Goal: Information Seeking & Learning: Learn about a topic

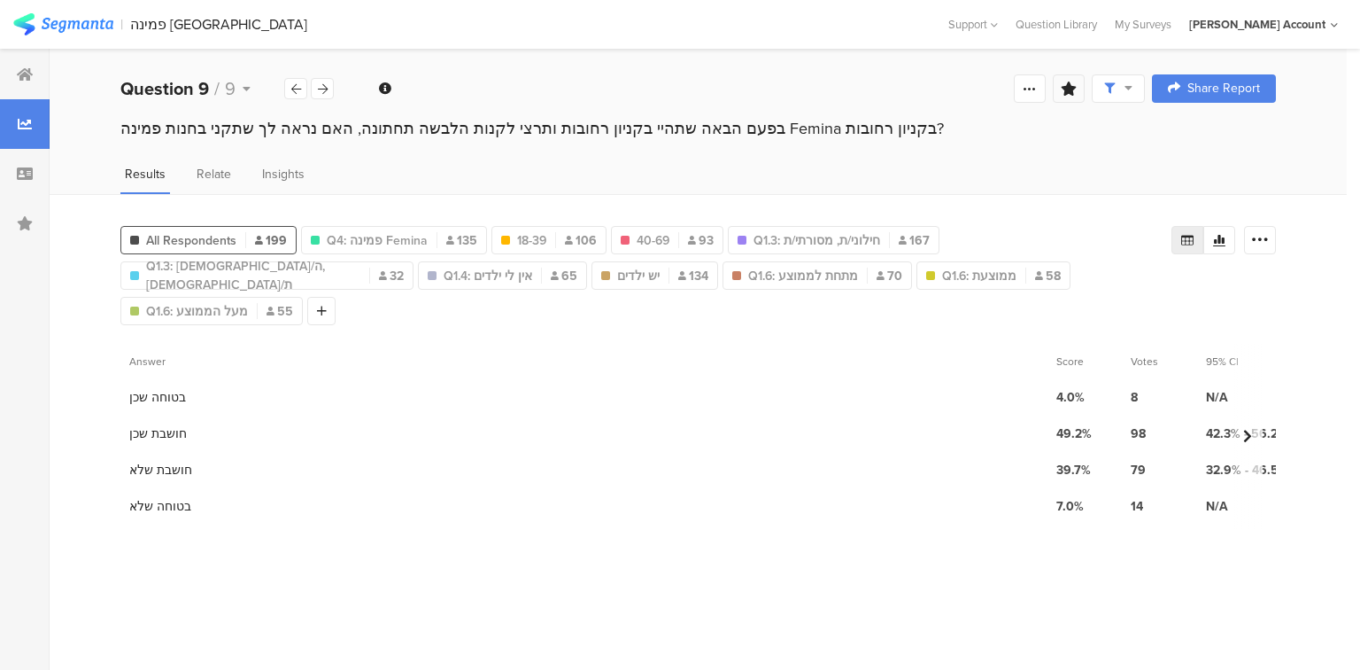
click at [1070, 90] on icon at bounding box center [1069, 88] width 16 height 14
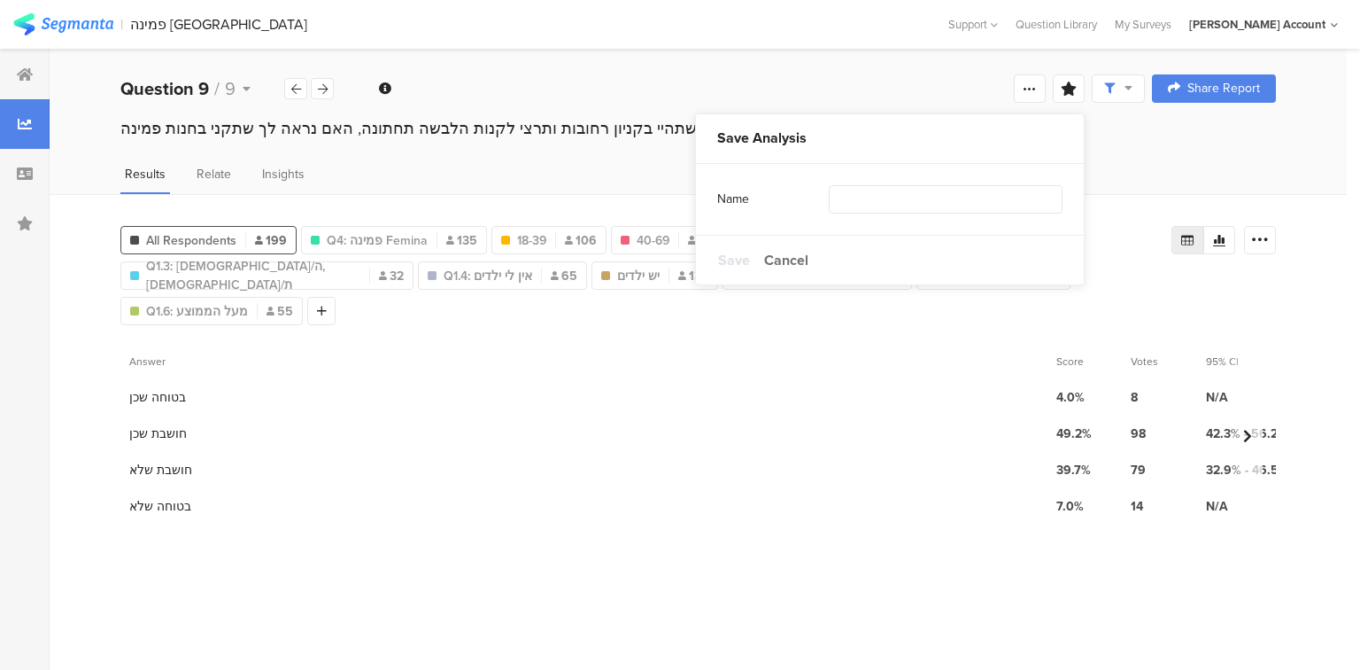
click at [768, 198] on div "Name" at bounding box center [773, 199] width 112 height 18
click at [718, 198] on div "Name" at bounding box center [773, 199] width 112 height 18
click at [736, 213] on div "Name" at bounding box center [889, 199] width 345 height 71
click at [737, 193] on div "Name" at bounding box center [773, 199] width 112 height 18
click at [775, 228] on div "Name" at bounding box center [889, 199] width 345 height 71
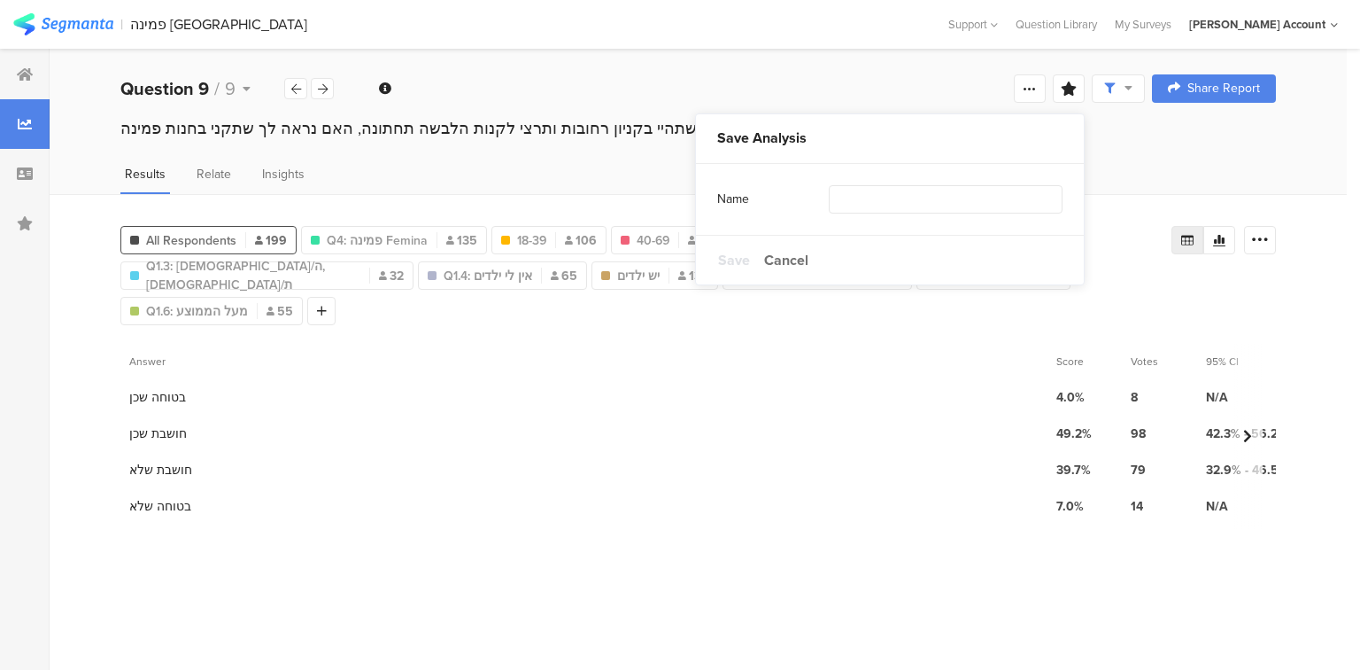
click at [765, 190] on div "Name" at bounding box center [773, 199] width 112 height 18
click at [719, 207] on div "Name" at bounding box center [773, 199] width 112 height 18
click at [724, 198] on div "Name" at bounding box center [773, 199] width 112 height 18
click at [725, 197] on div "Name" at bounding box center [773, 199] width 112 height 18
drag, startPoint x: 843, startPoint y: 202, endPoint x: 825, endPoint y: 202, distance: 17.7
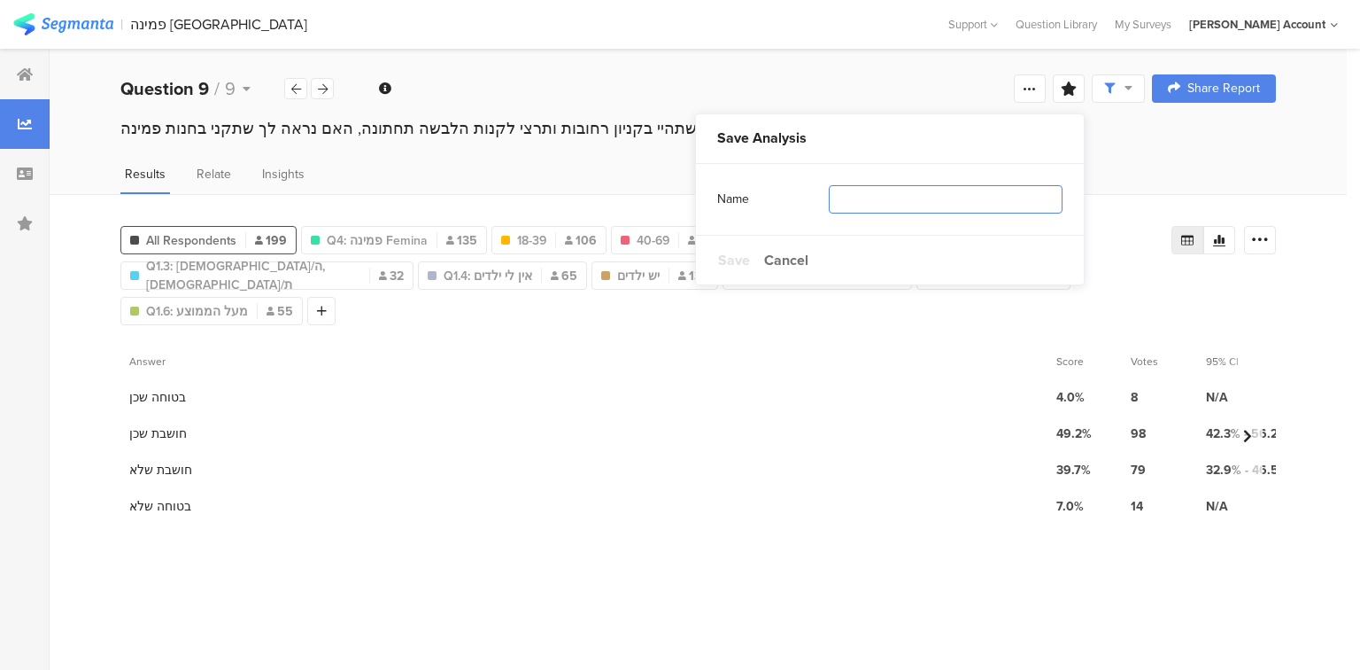
click at [840, 202] on input "text" at bounding box center [946, 199] width 234 height 28
type input "ד"
type input "segments"
click at [730, 263] on span "Save" at bounding box center [734, 260] width 32 height 20
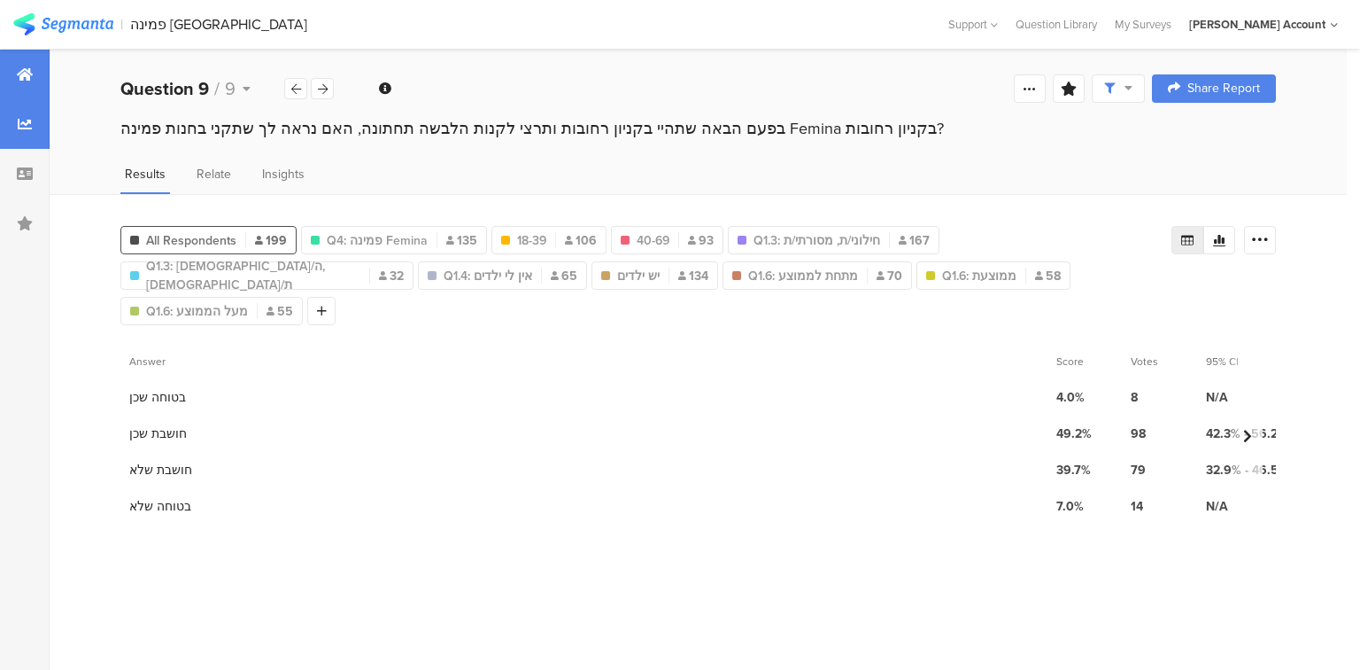
click at [32, 83] on div at bounding box center [25, 75] width 50 height 50
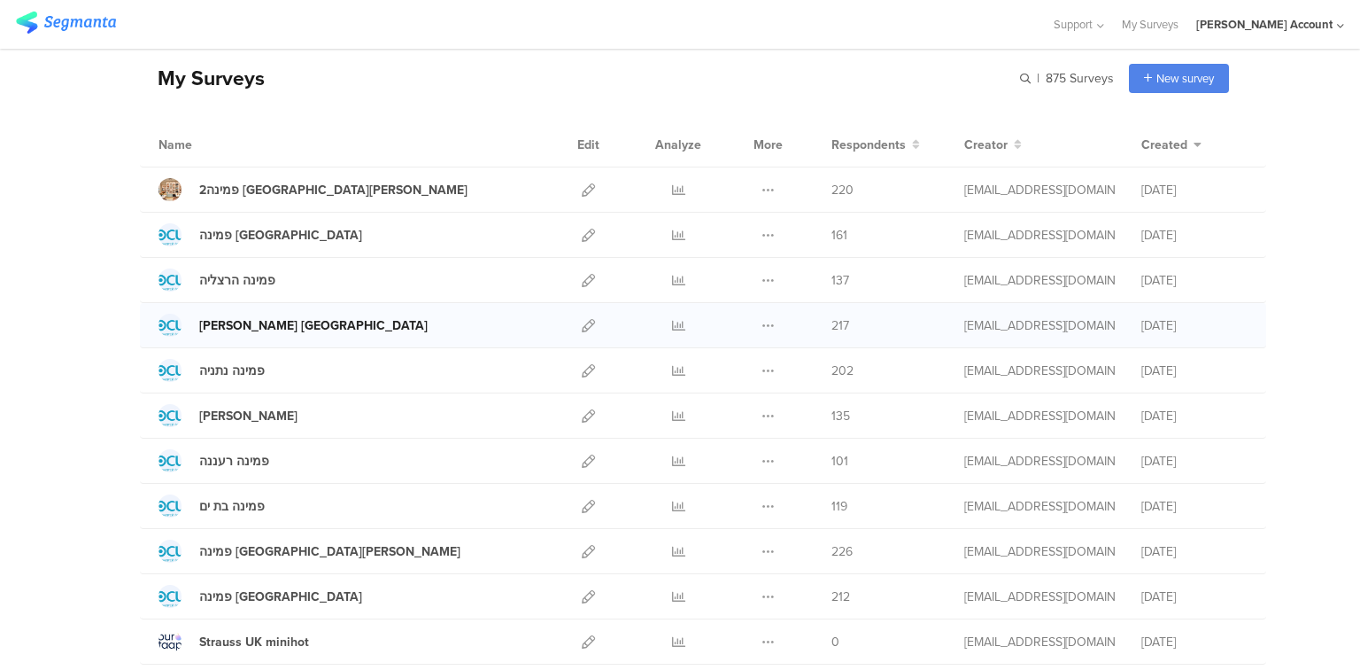
scroll to position [71, 0]
click at [674, 279] on icon at bounding box center [678, 278] width 13 height 13
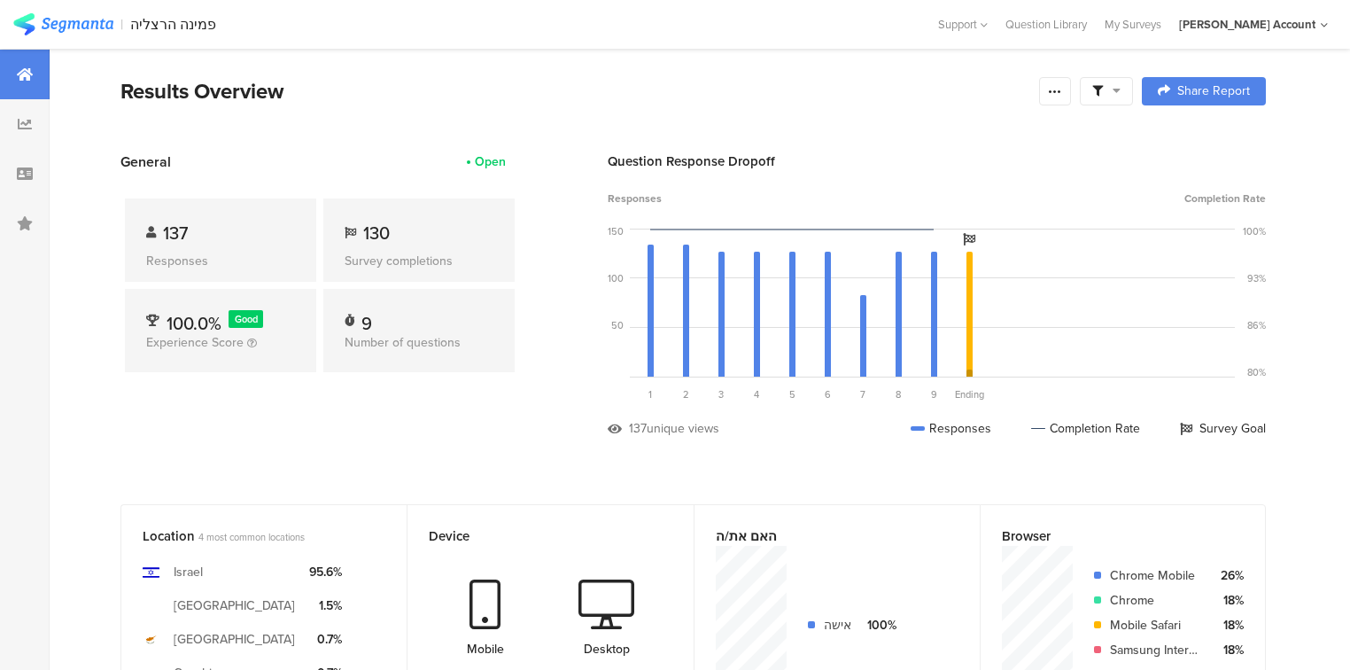
click at [1116, 92] on span at bounding box center [1106, 91] width 28 height 16
click at [1197, 142] on span at bounding box center [1200, 141] width 27 height 14
click at [707, 96] on div "Results Overview" at bounding box center [575, 91] width 910 height 32
drag, startPoint x: 964, startPoint y: 664, endPoint x: 694, endPoint y: 100, distance: 625.1
click at [694, 100] on div "Results Overview" at bounding box center [575, 91] width 910 height 32
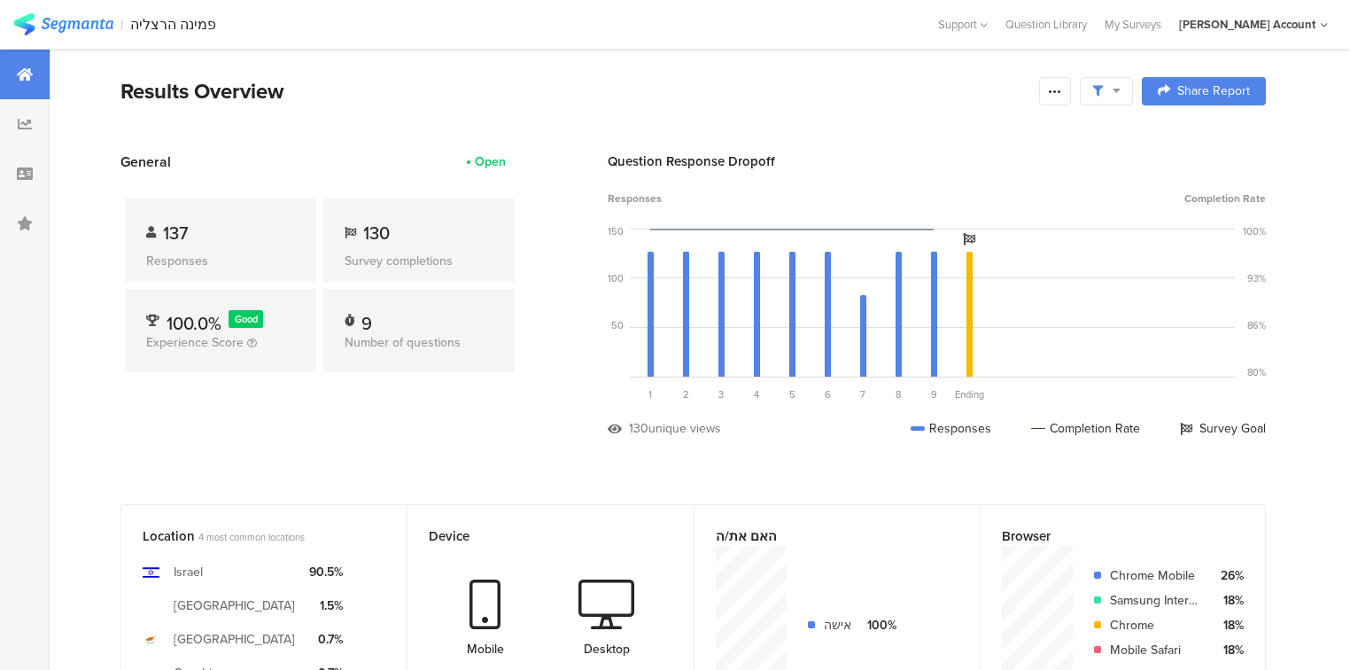
click at [377, 233] on span "130" at bounding box center [376, 233] width 27 height 27
click at [372, 232] on span "130" at bounding box center [376, 233] width 27 height 27
click at [381, 248] on div "130 Survey completions" at bounding box center [418, 239] width 191 height 83
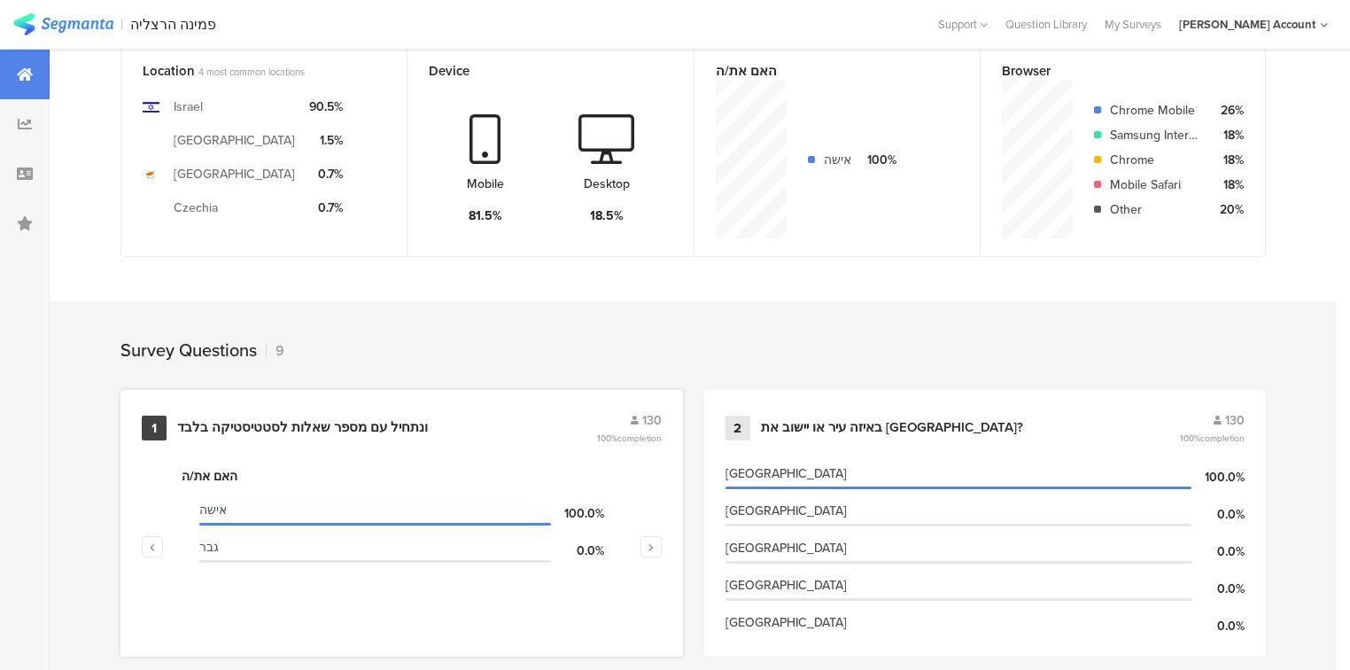
scroll to position [461, 0]
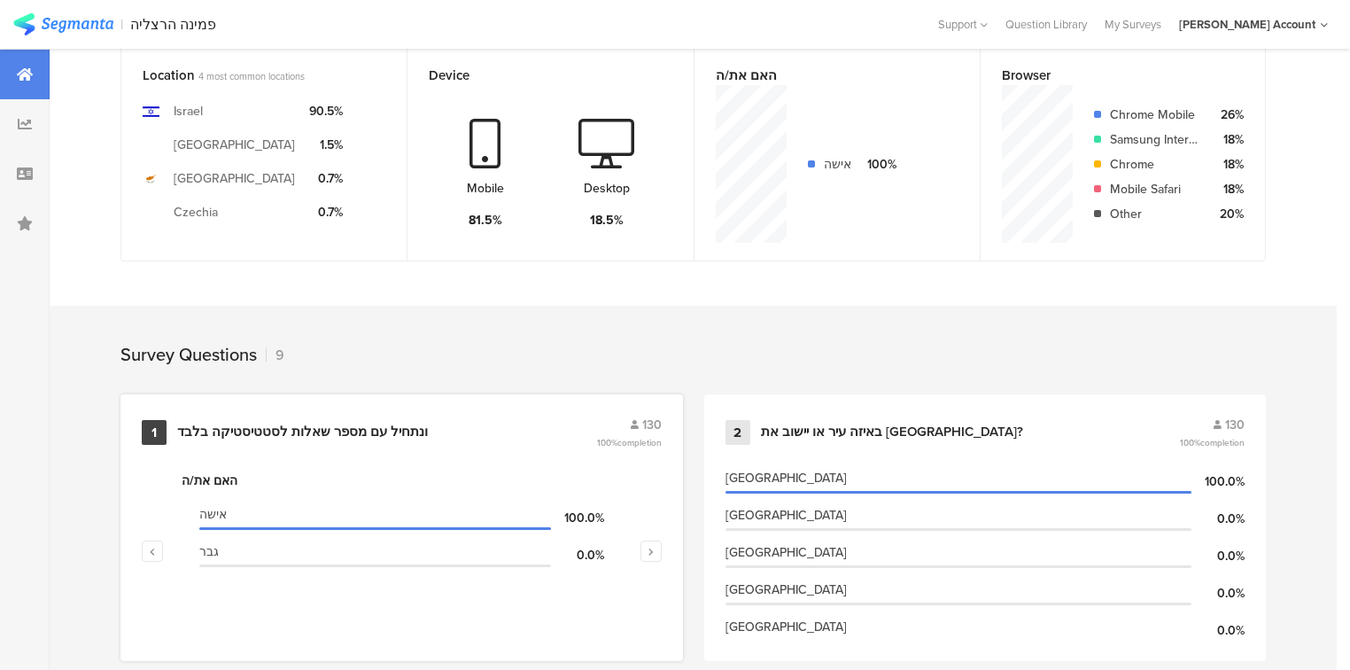
click at [386, 425] on div "ונתחיל עם מספר שאלות לסטטיסטיקה בלבד﻿﻿" at bounding box center [302, 432] width 251 height 18
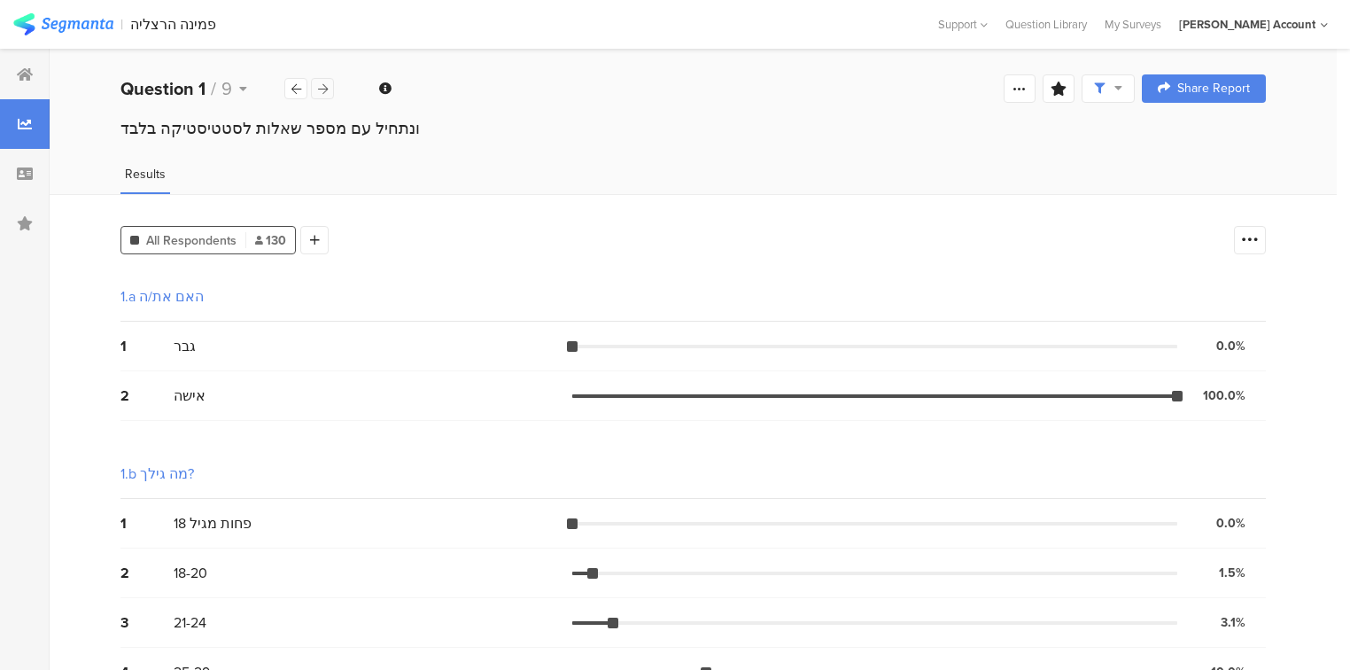
click at [325, 87] on icon at bounding box center [323, 89] width 10 height 12
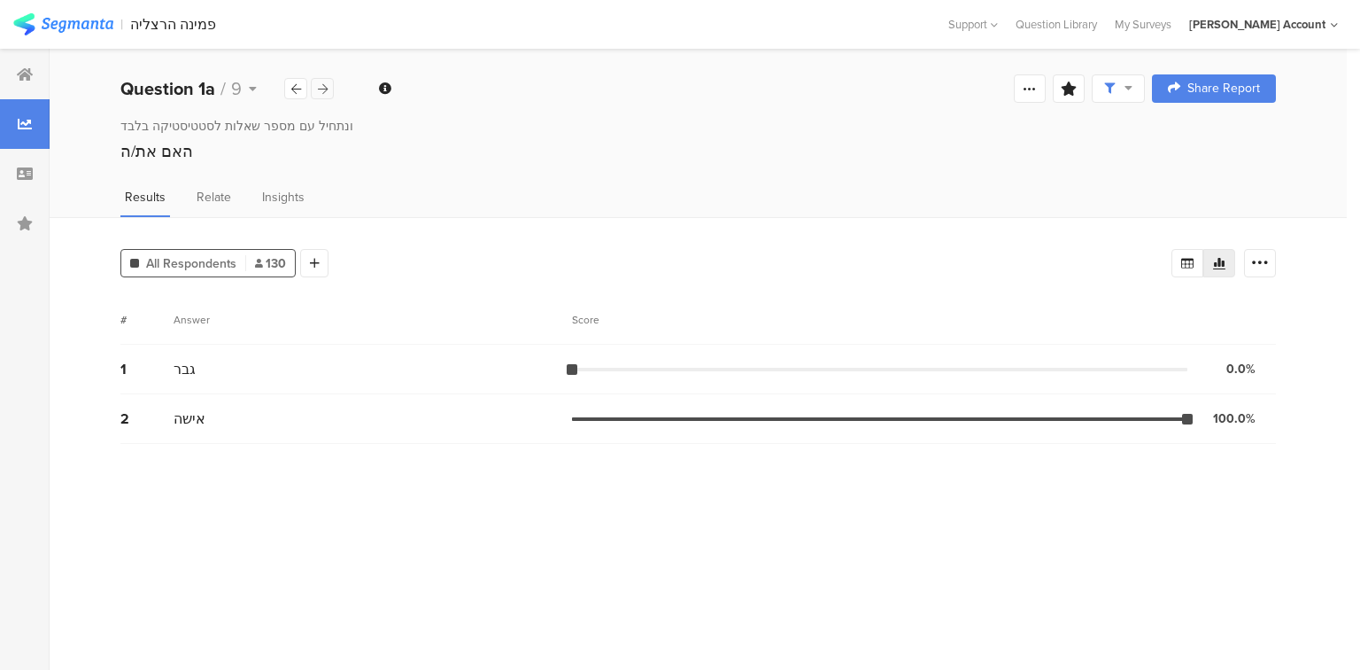
click at [325, 87] on icon at bounding box center [323, 89] width 10 height 12
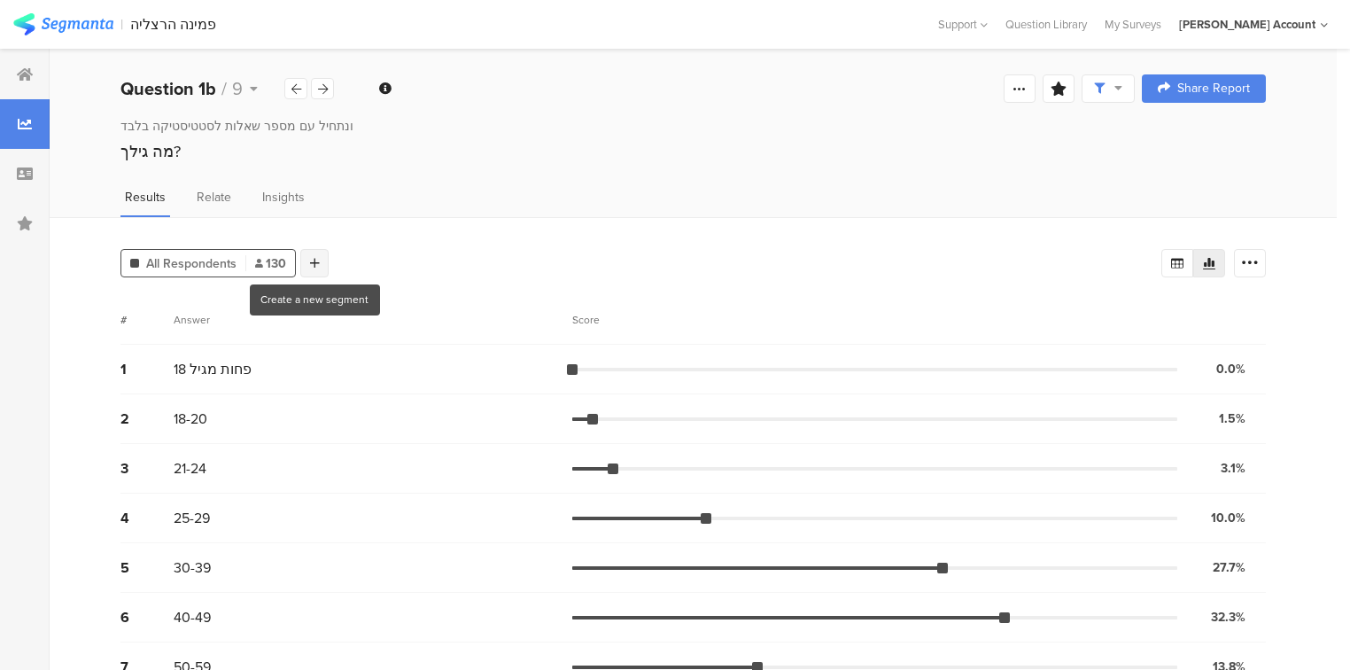
click at [310, 264] on icon at bounding box center [315, 263] width 10 height 12
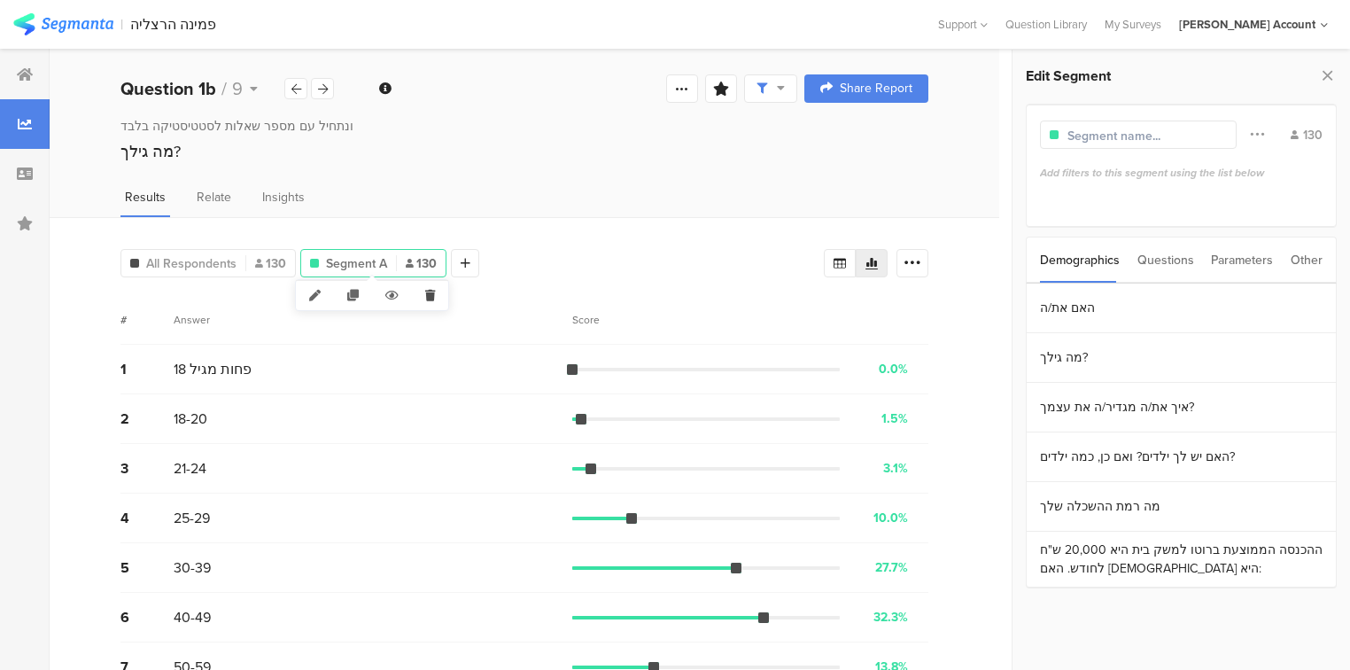
click at [423, 287] on icon at bounding box center [430, 295] width 36 height 29
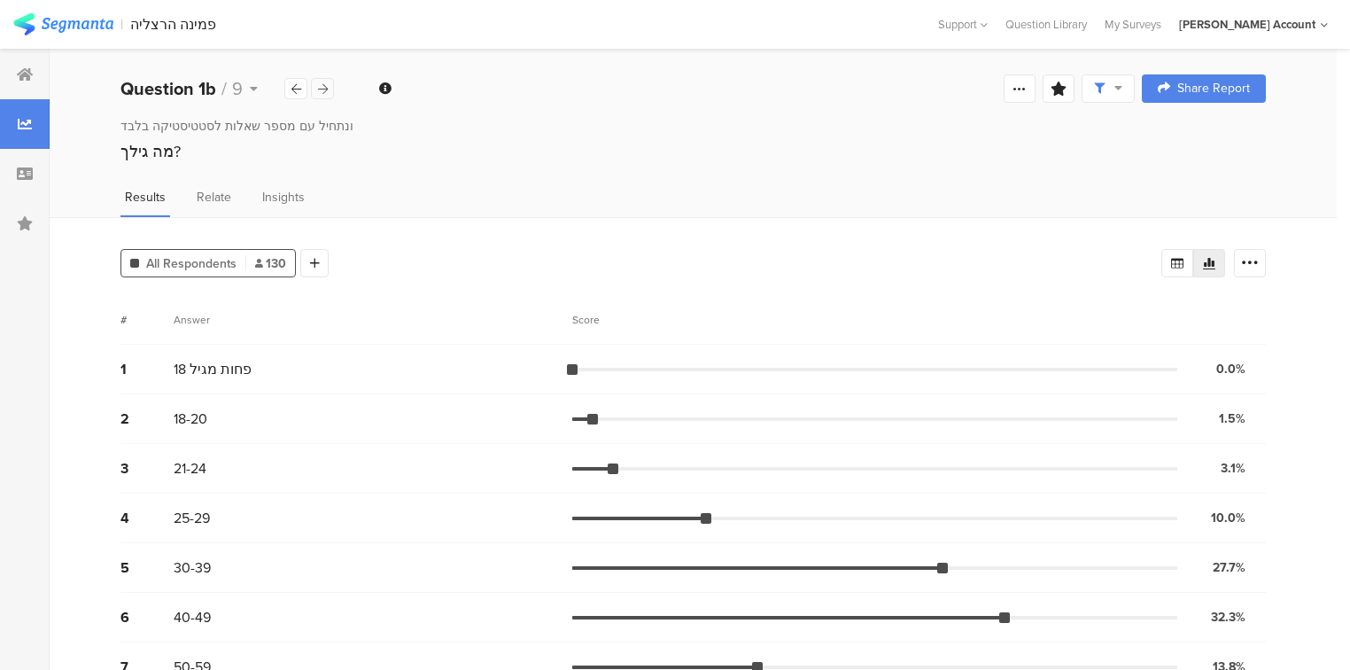
click at [326, 88] on icon at bounding box center [323, 89] width 10 height 12
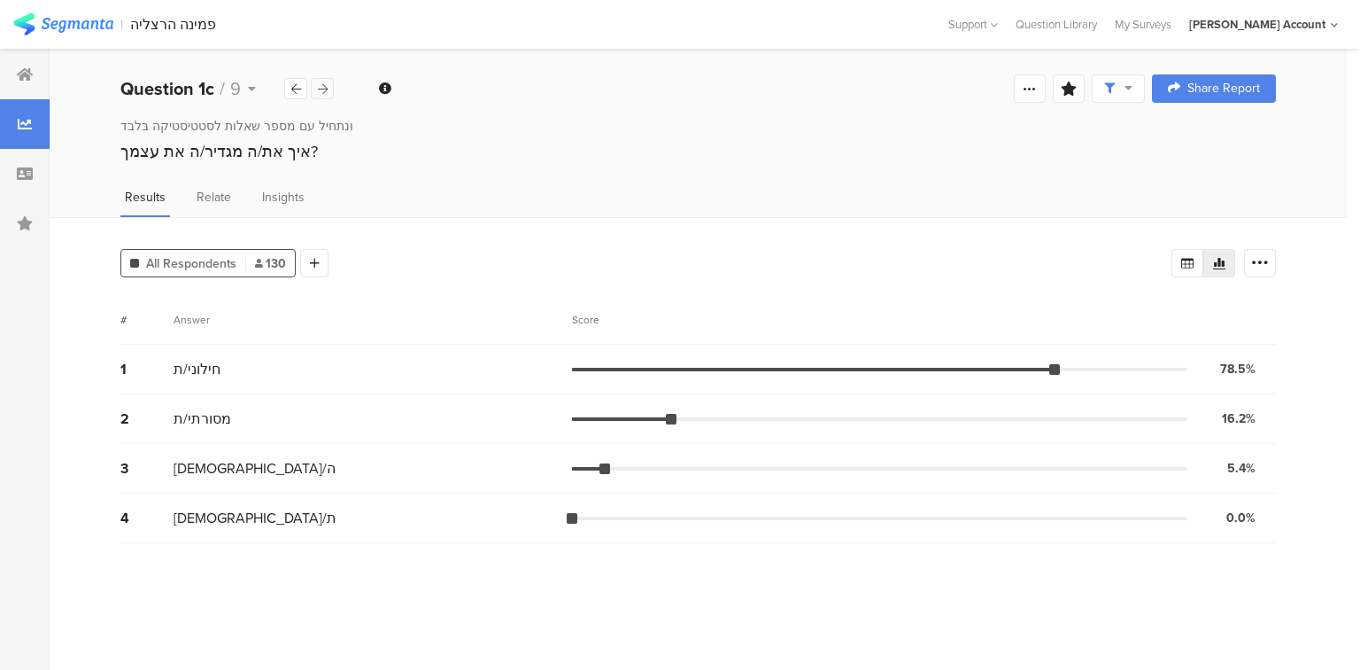
click at [320, 88] on icon at bounding box center [323, 89] width 10 height 12
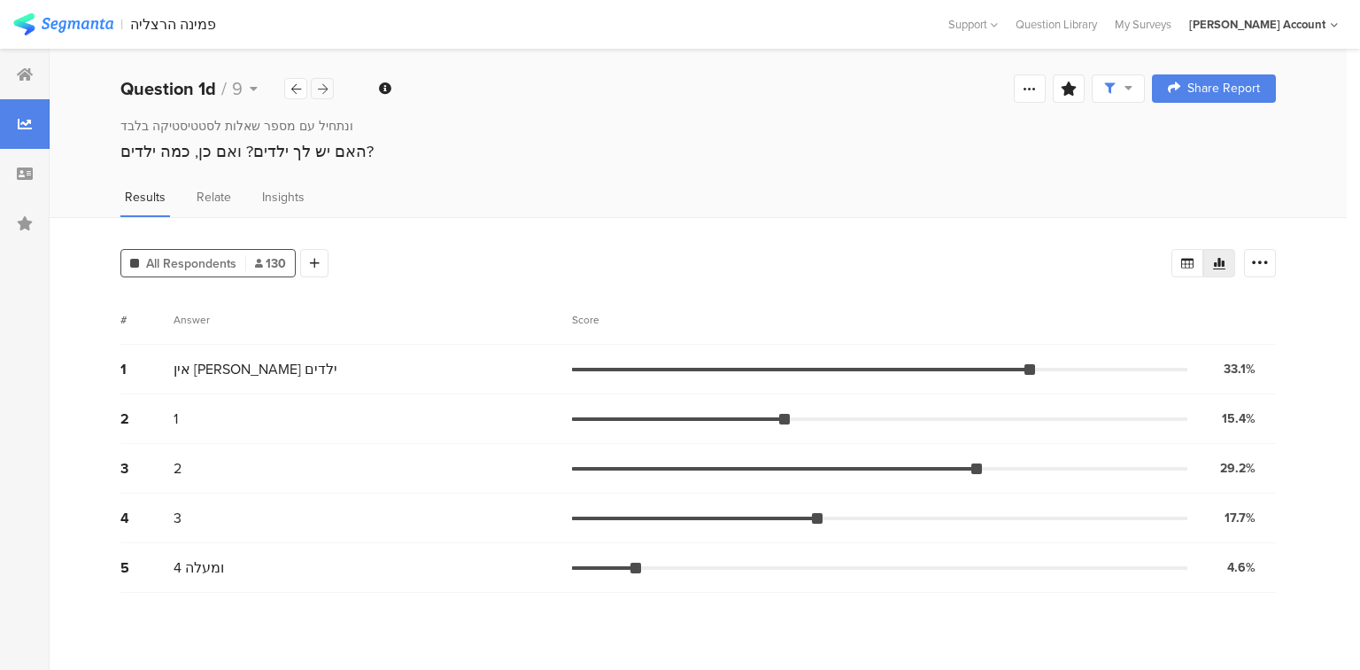
click at [321, 88] on icon at bounding box center [323, 89] width 10 height 12
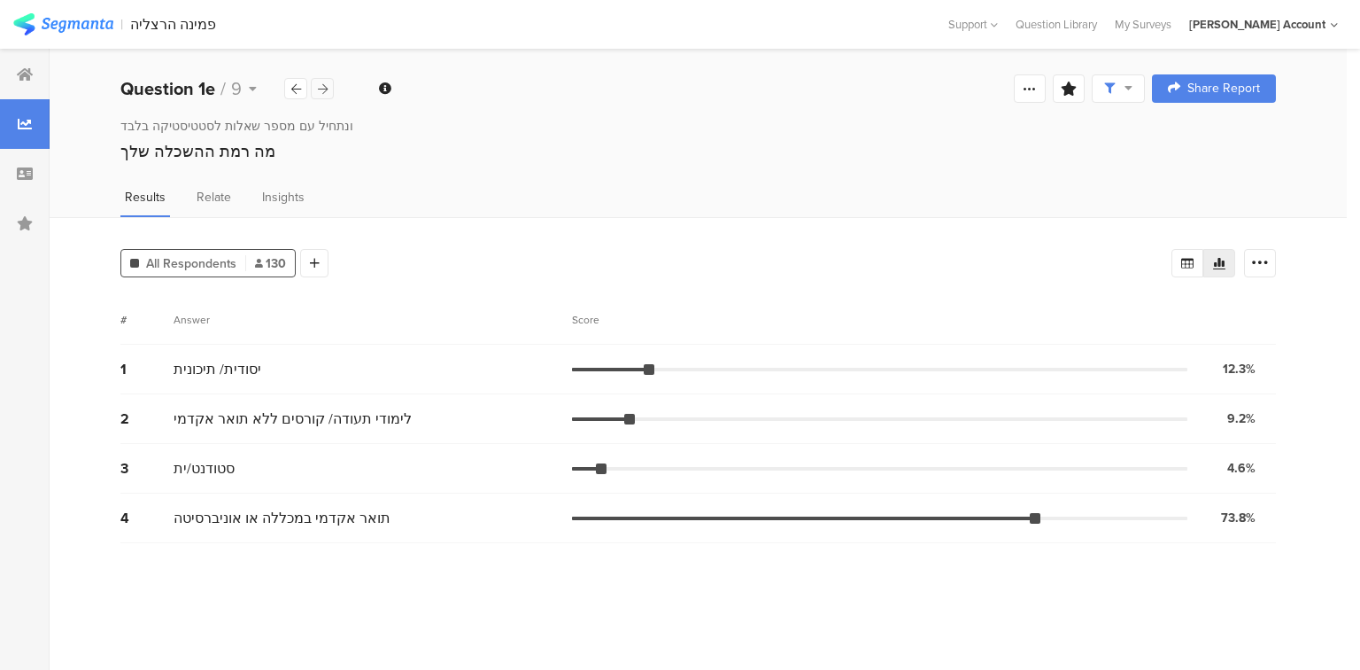
click at [325, 85] on icon at bounding box center [323, 89] width 10 height 12
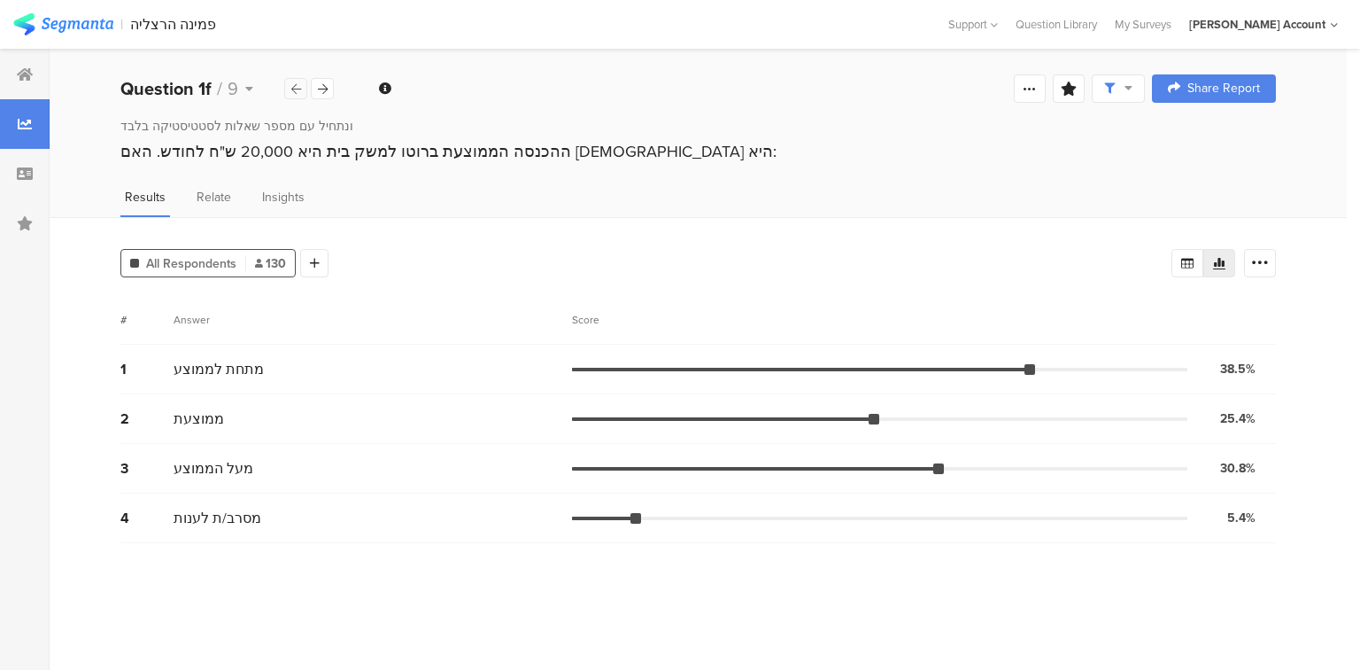
click at [297, 85] on icon at bounding box center [296, 89] width 10 height 12
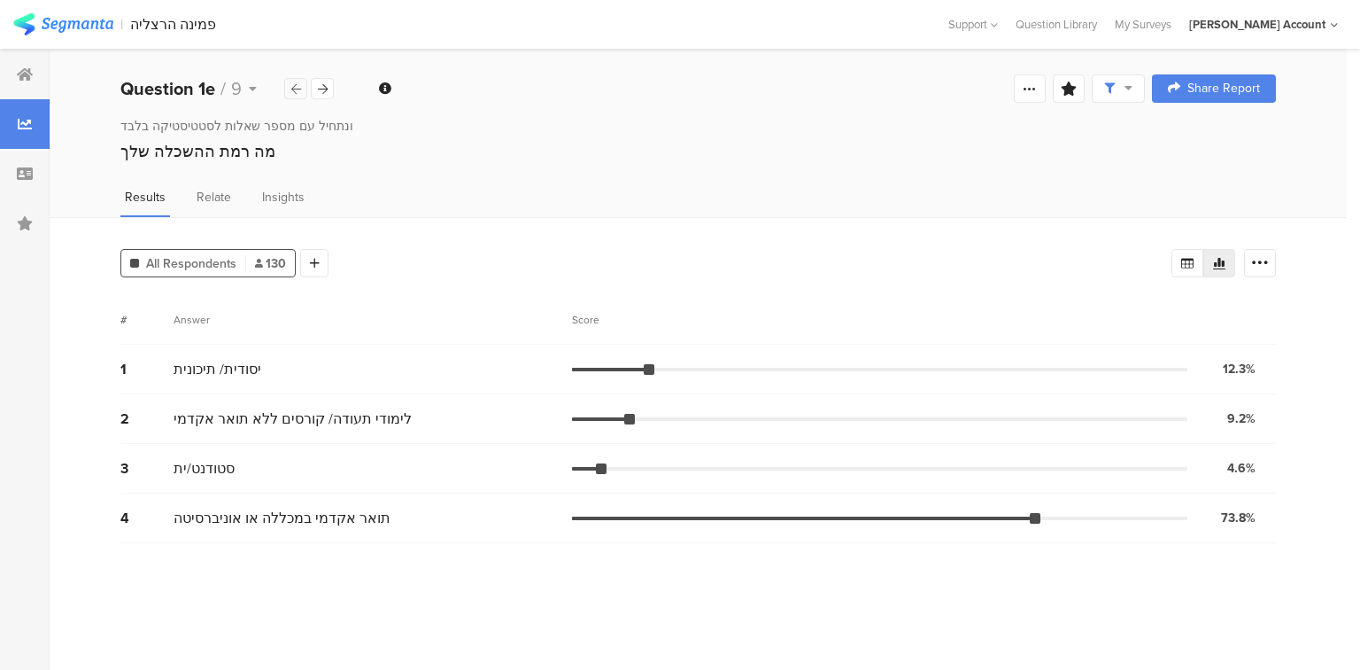
click at [297, 85] on icon at bounding box center [296, 89] width 10 height 12
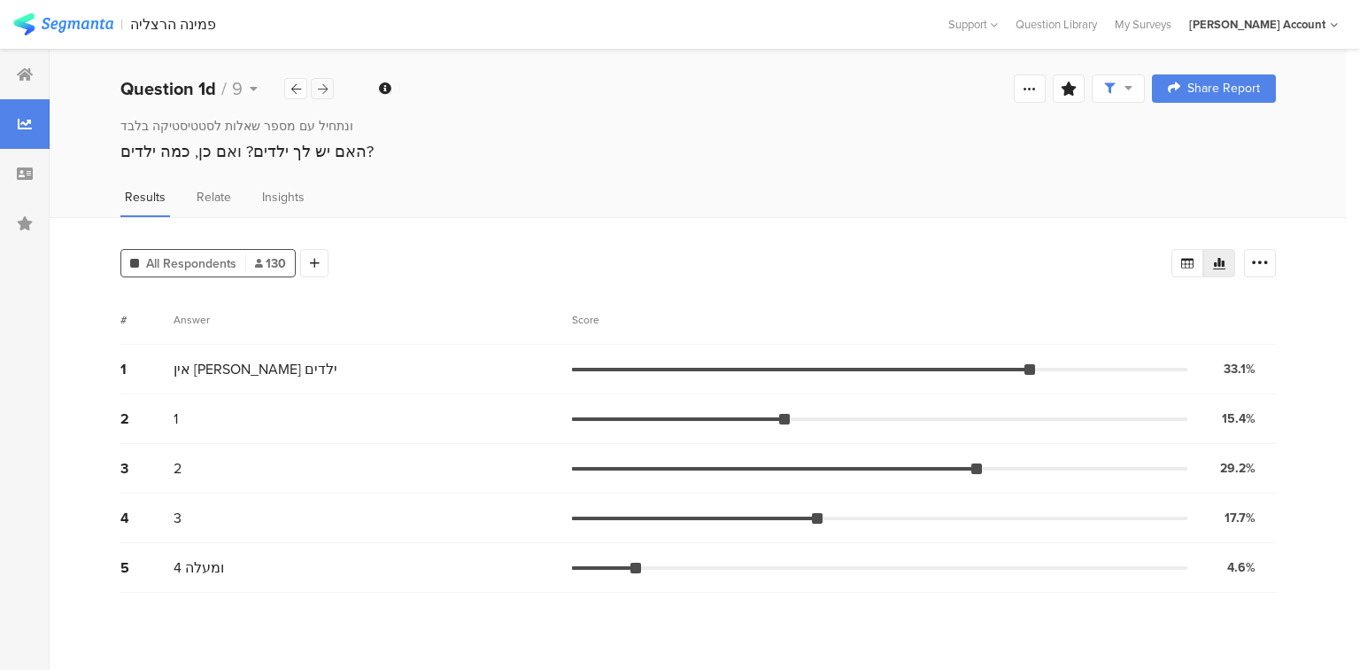
click at [329, 96] on div at bounding box center [322, 88] width 23 height 21
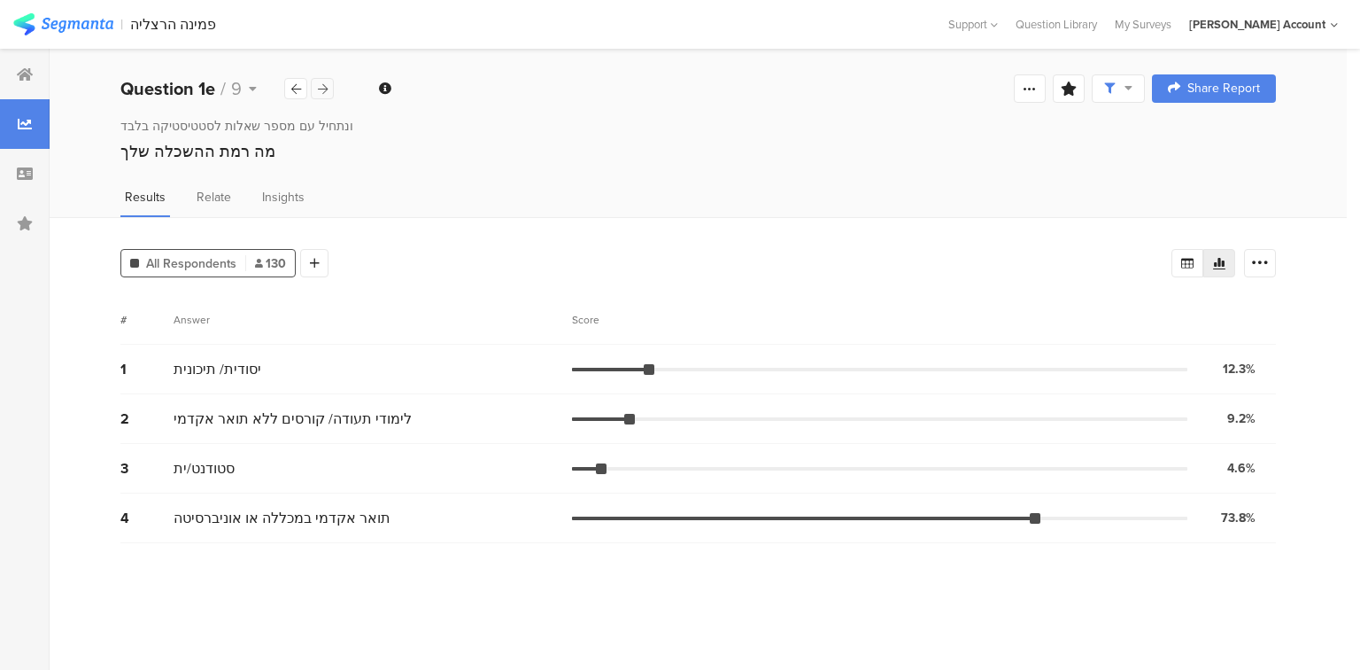
click at [329, 96] on div at bounding box center [322, 88] width 23 height 21
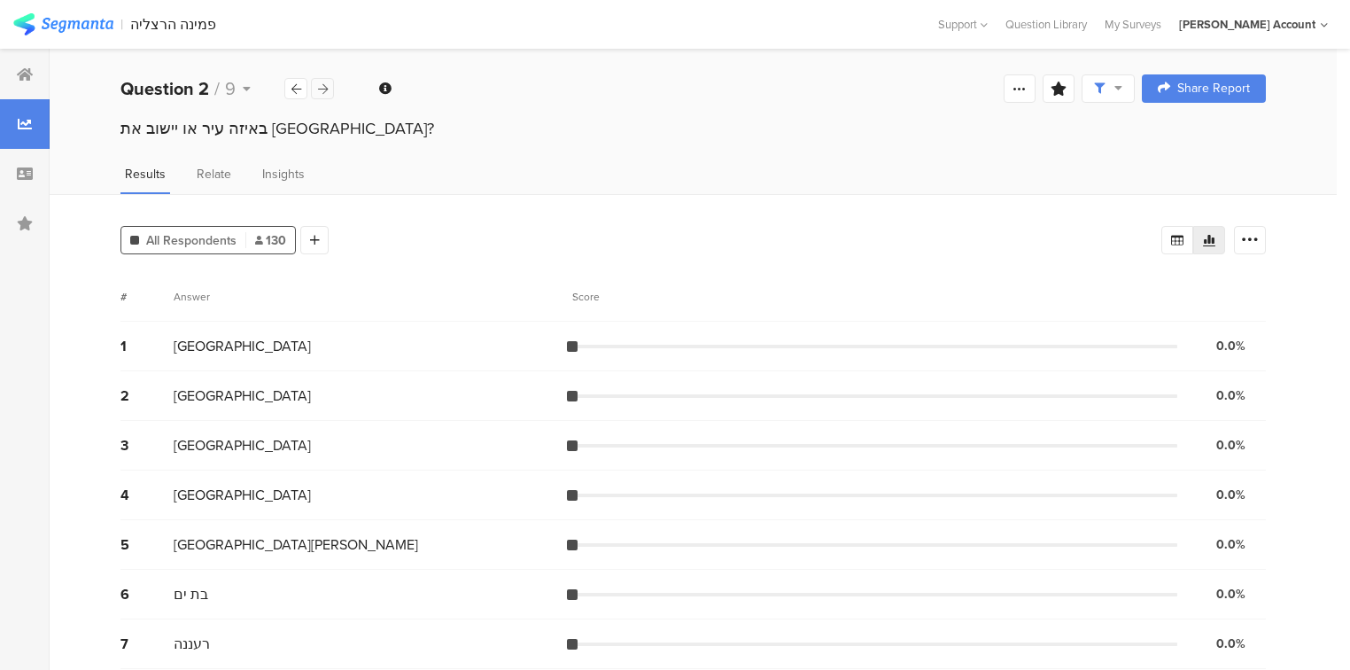
click at [329, 96] on div at bounding box center [322, 88] width 23 height 21
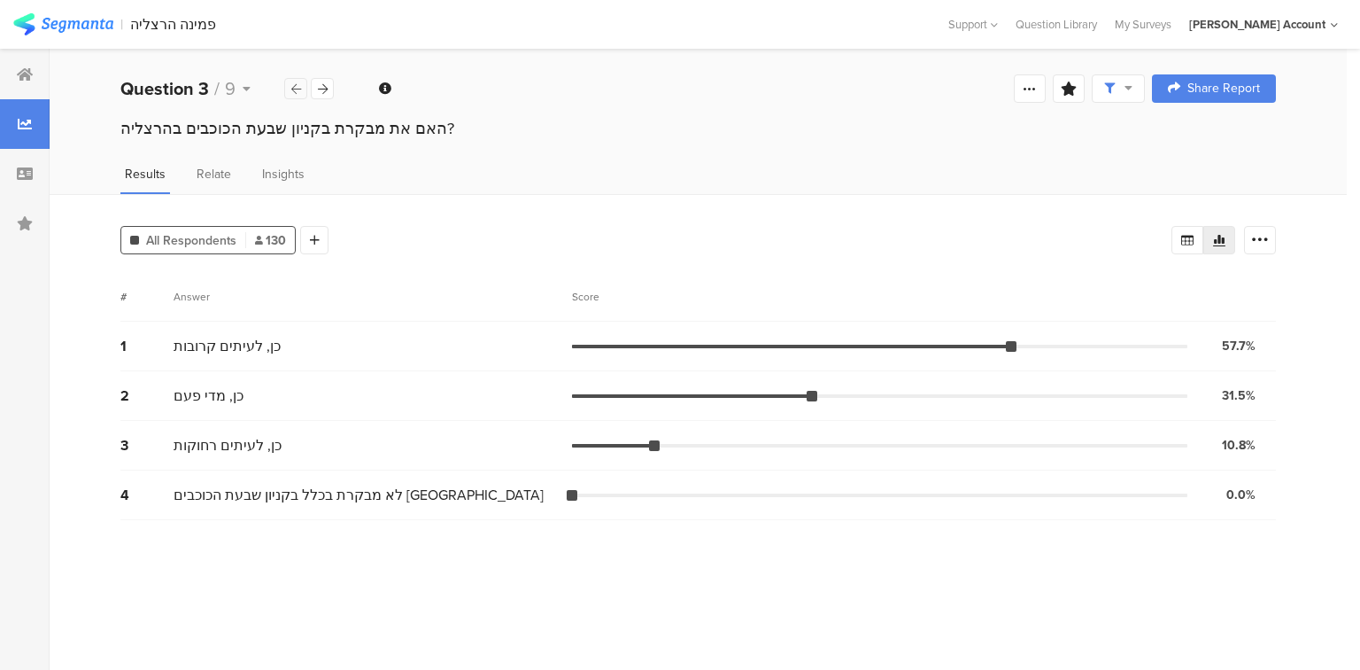
click at [298, 89] on icon at bounding box center [296, 89] width 10 height 12
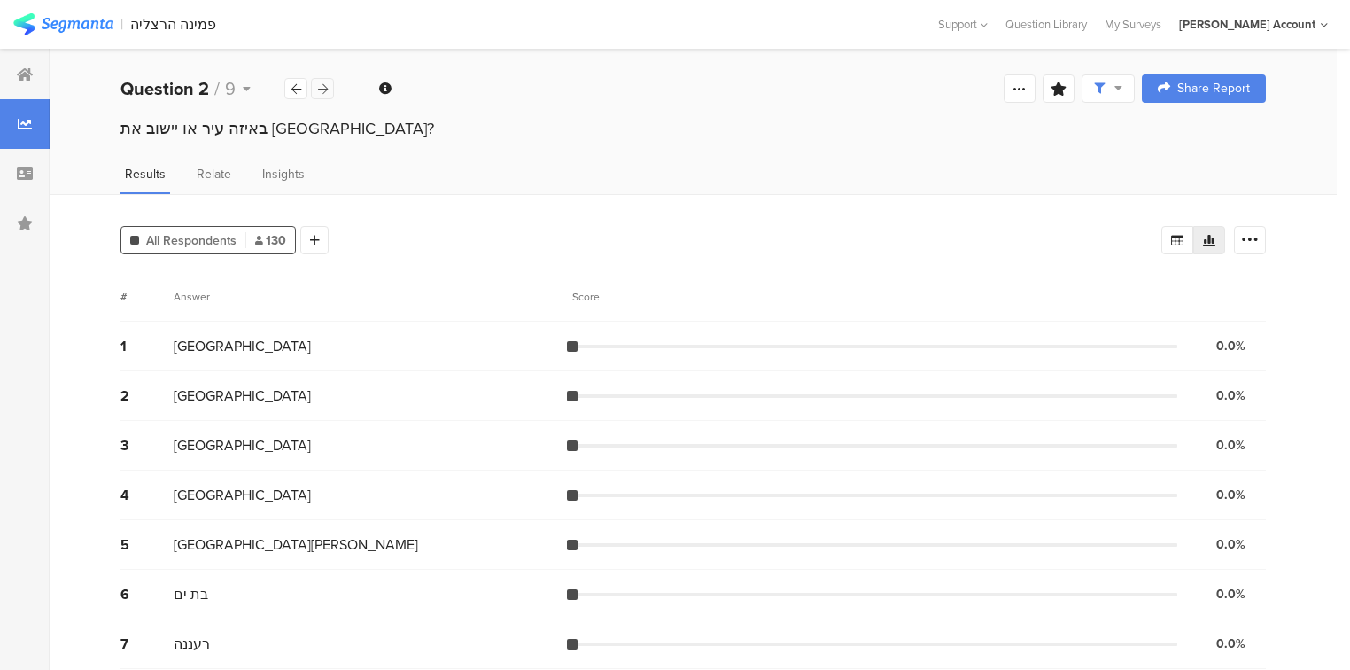
click at [327, 85] on icon at bounding box center [323, 89] width 10 height 12
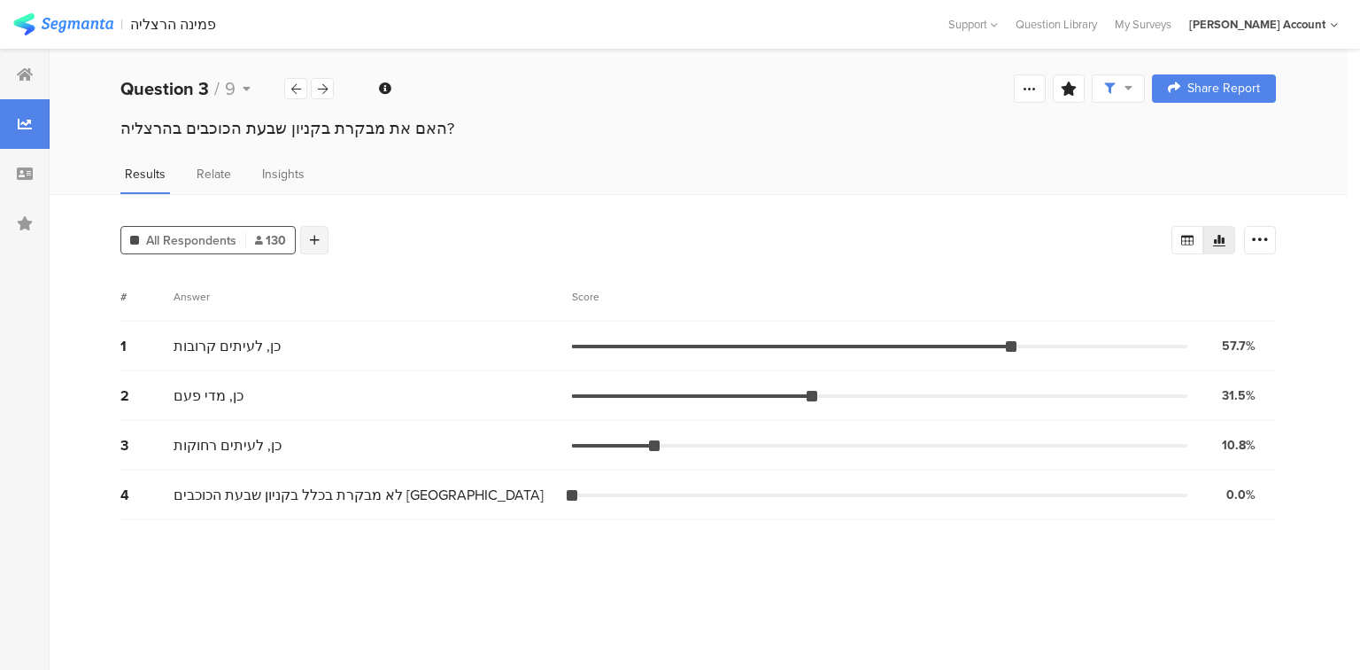
click at [314, 234] on icon at bounding box center [315, 240] width 10 height 12
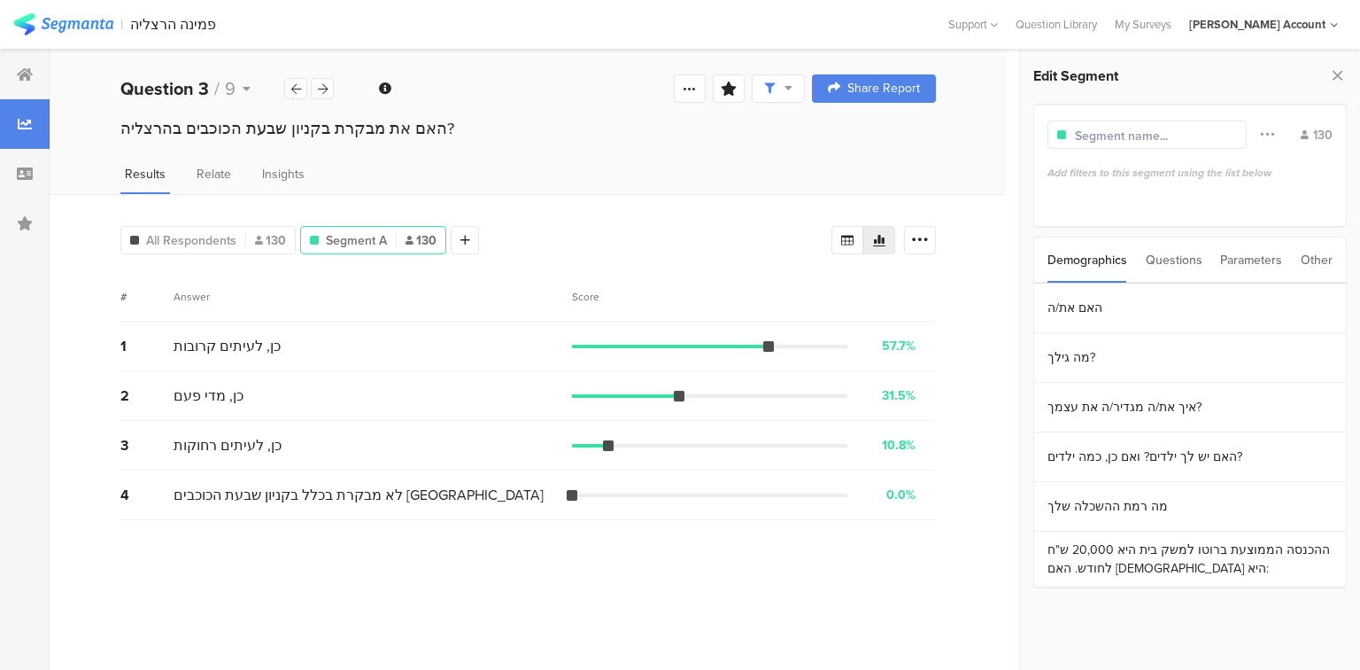
click at [1180, 256] on div "Questions" at bounding box center [1174, 259] width 57 height 45
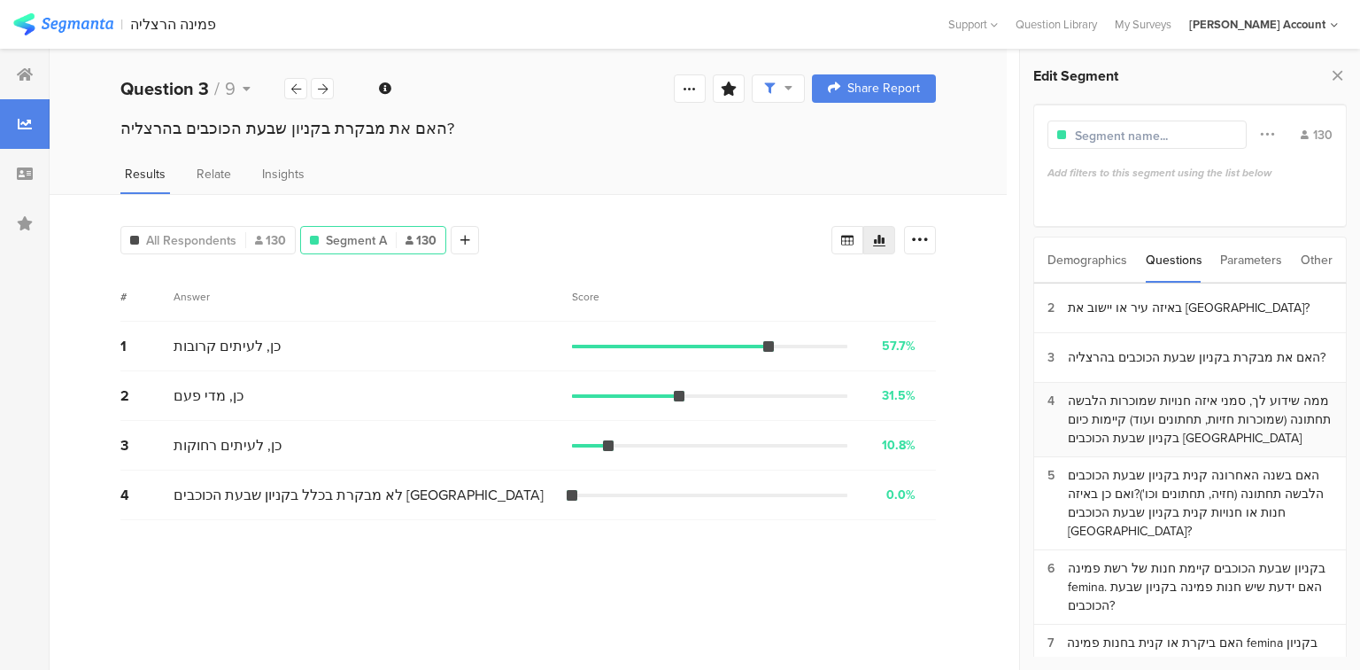
click at [1189, 400] on div "ממה שידוע לך, סמני איזה חנויות שמוכרות הלבשה תחתונה (שמוכרות חזיות, תחתונים ועו…" at bounding box center [1200, 419] width 265 height 56
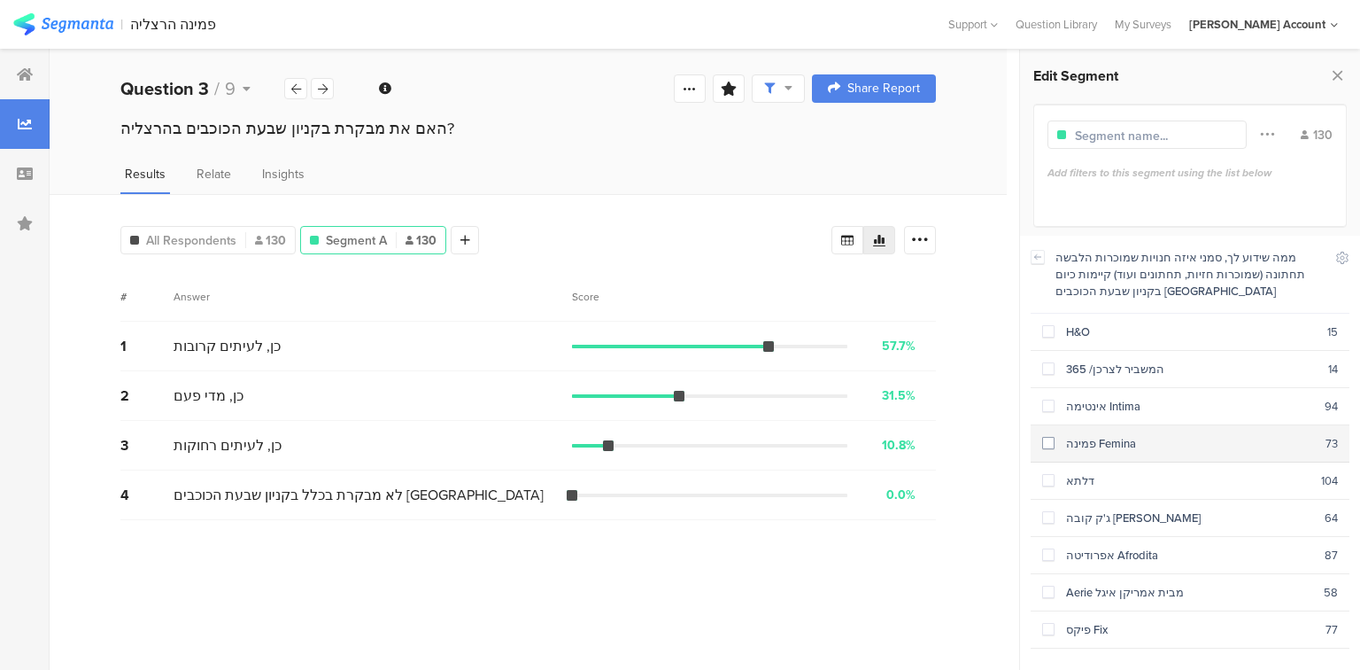
click at [1052, 437] on span at bounding box center [1048, 443] width 12 height 12
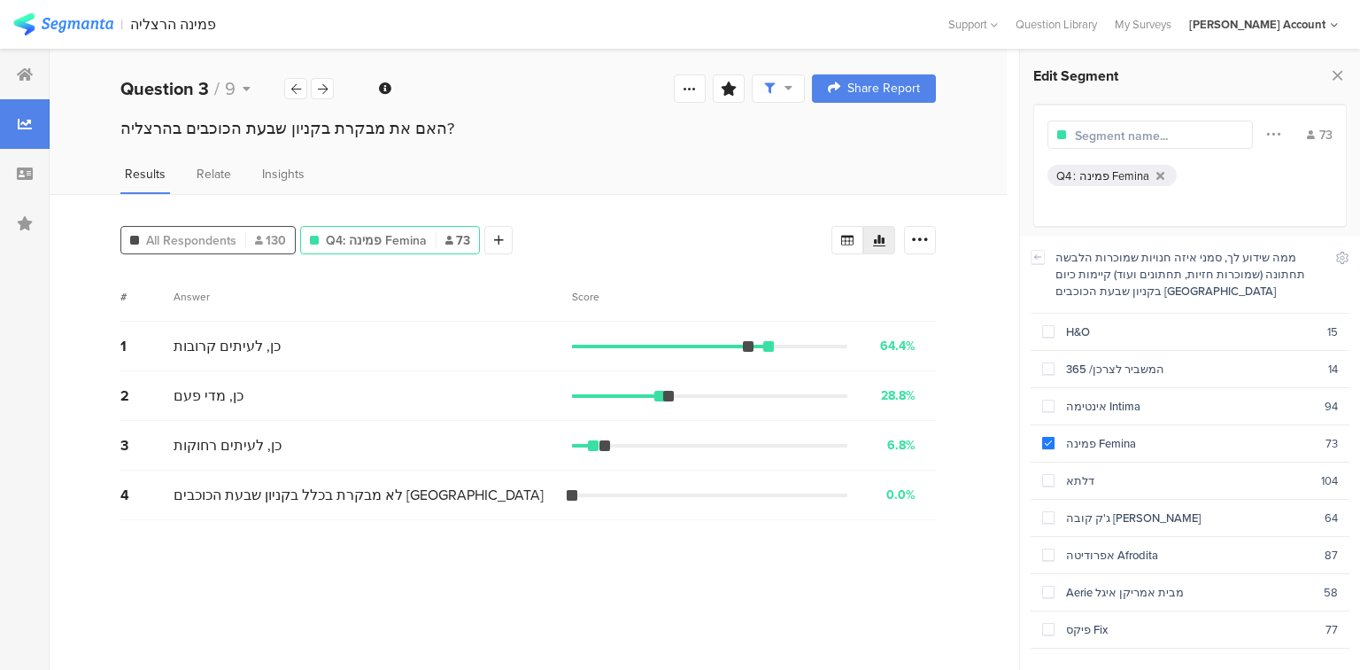
click at [159, 233] on span "All Respondents" at bounding box center [191, 240] width 90 height 19
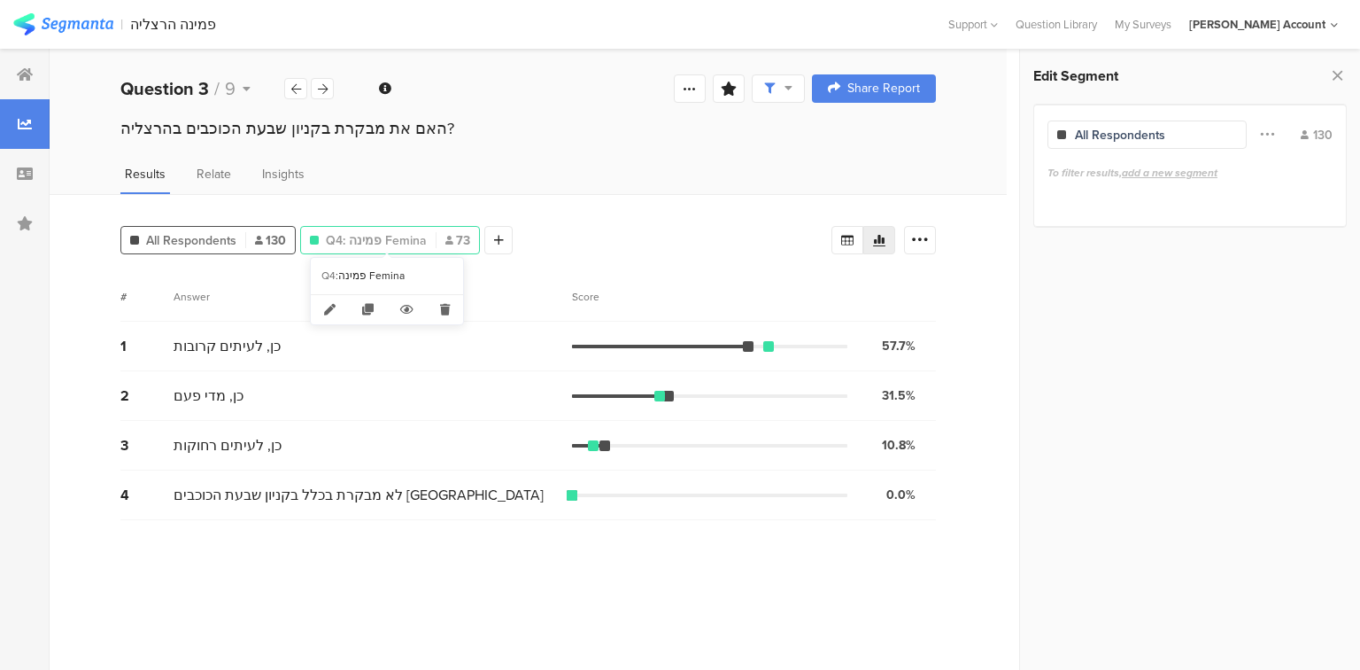
click at [348, 231] on span "Q4: פמינה Femina" at bounding box center [376, 240] width 101 height 19
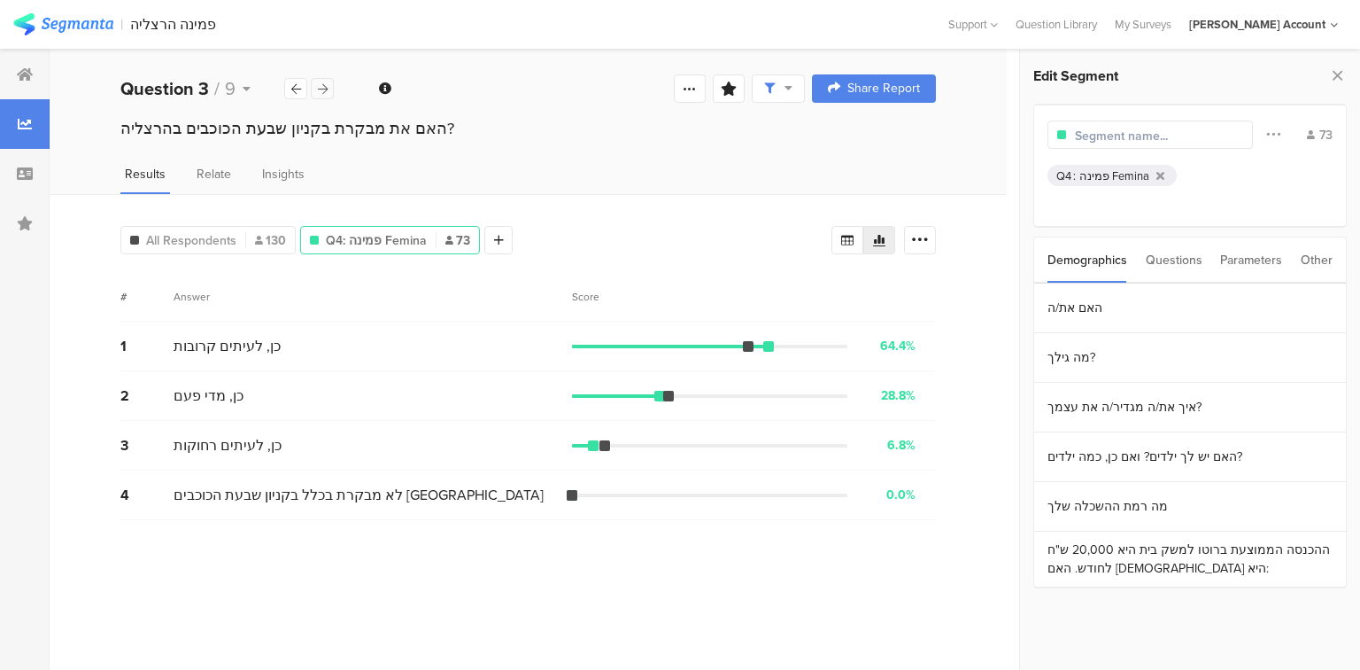
click at [325, 89] on icon at bounding box center [323, 89] width 10 height 12
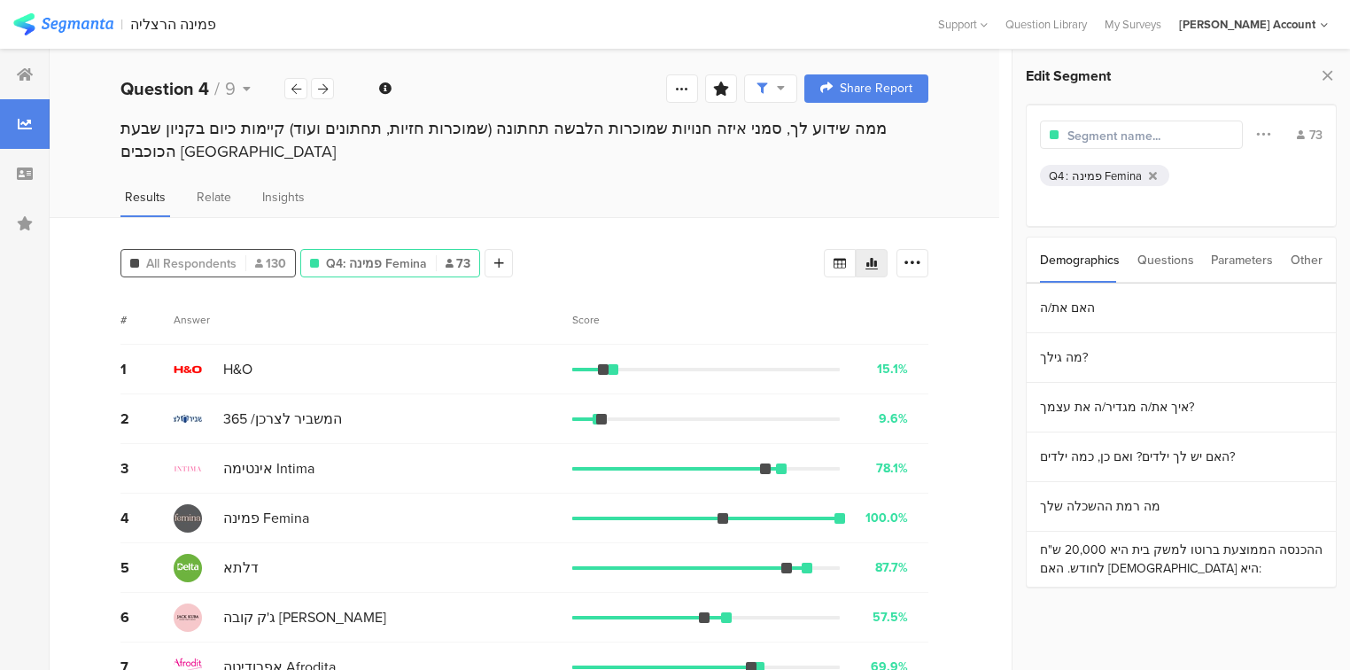
click at [253, 260] on div "All Respondents 130" at bounding box center [208, 263] width 174 height 19
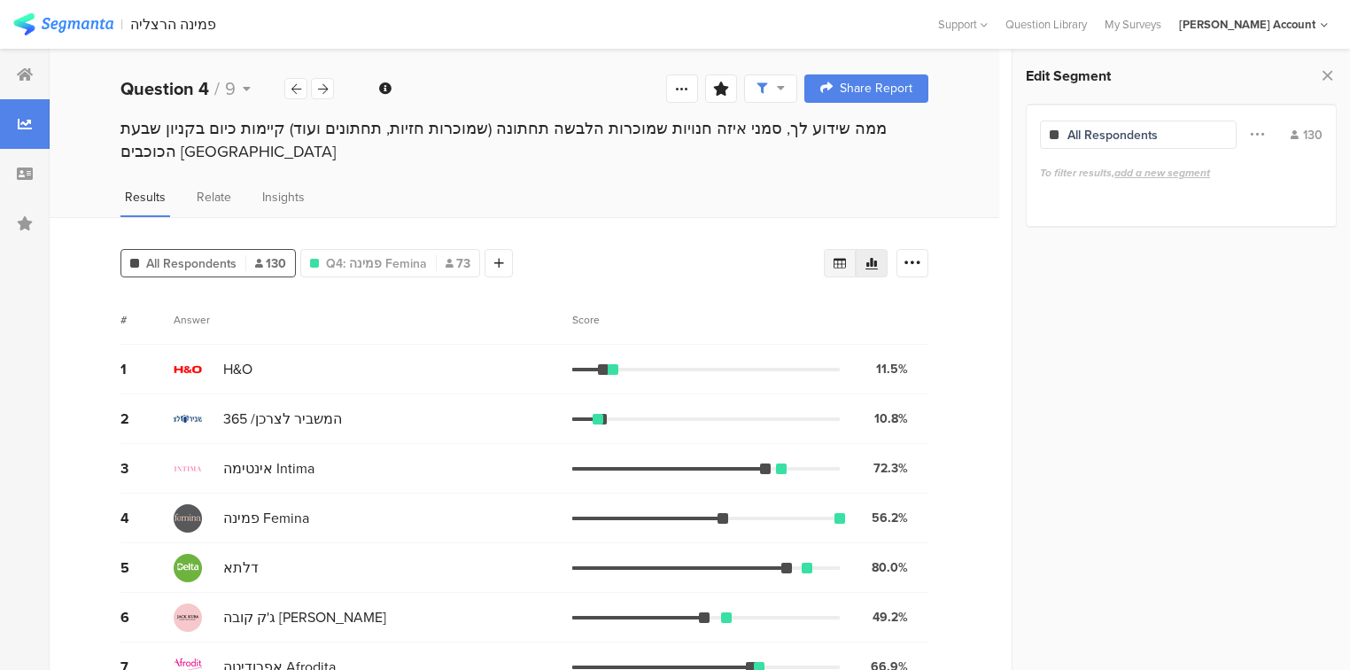
click at [840, 256] on icon at bounding box center [840, 263] width 14 height 14
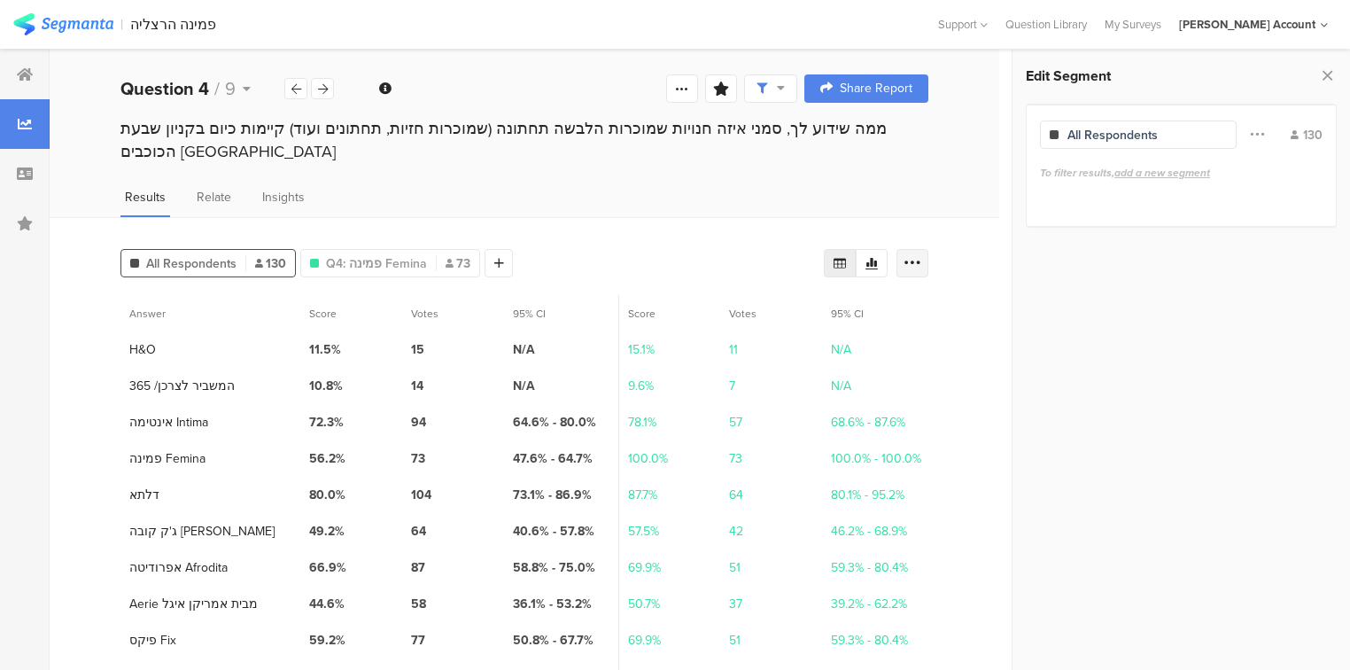
click at [911, 265] on icon at bounding box center [912, 263] width 18 height 18
click at [851, 305] on div "Export as Excel" at bounding box center [814, 312] width 214 height 18
click at [322, 95] on div at bounding box center [322, 88] width 23 height 21
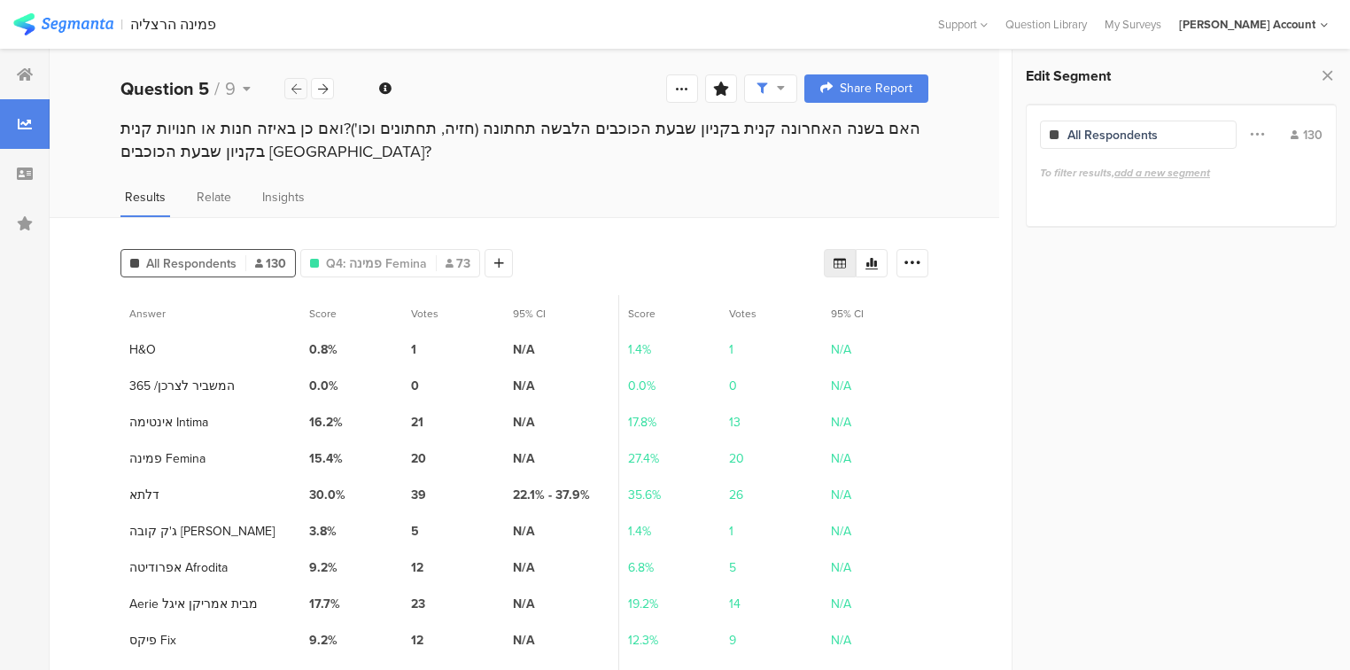
click at [290, 92] on div at bounding box center [295, 88] width 23 height 21
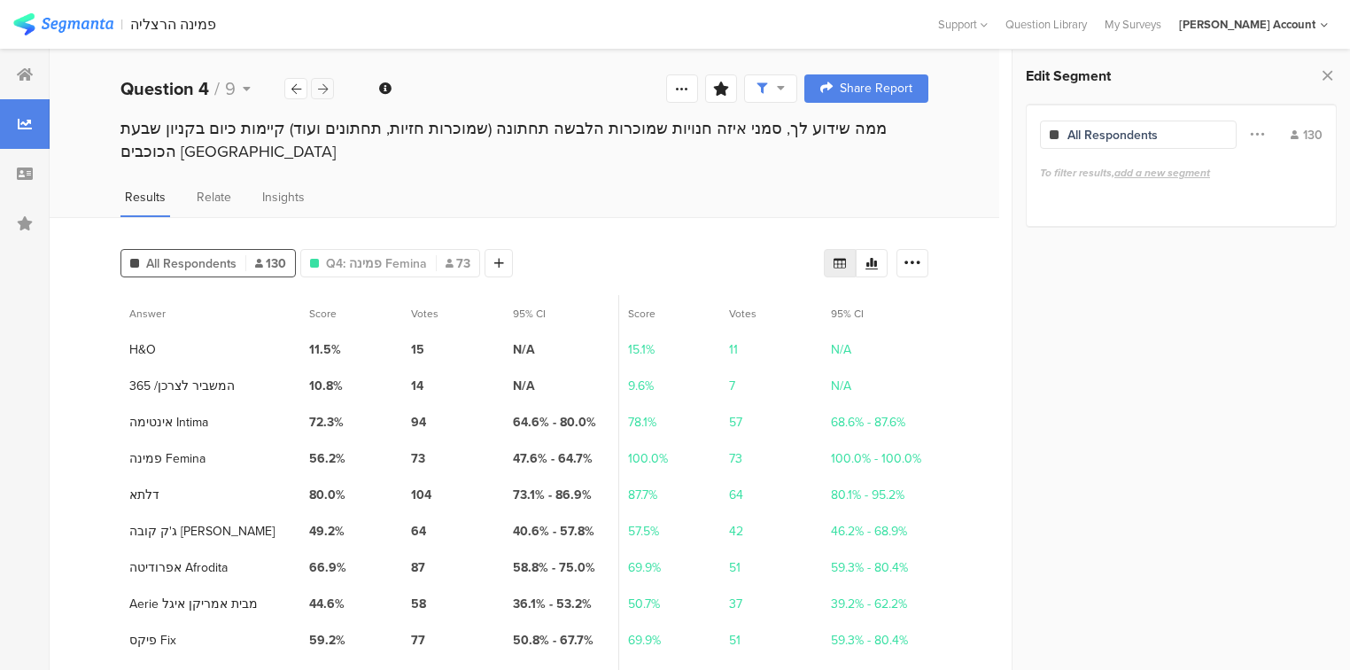
click at [332, 82] on div at bounding box center [322, 88] width 23 height 21
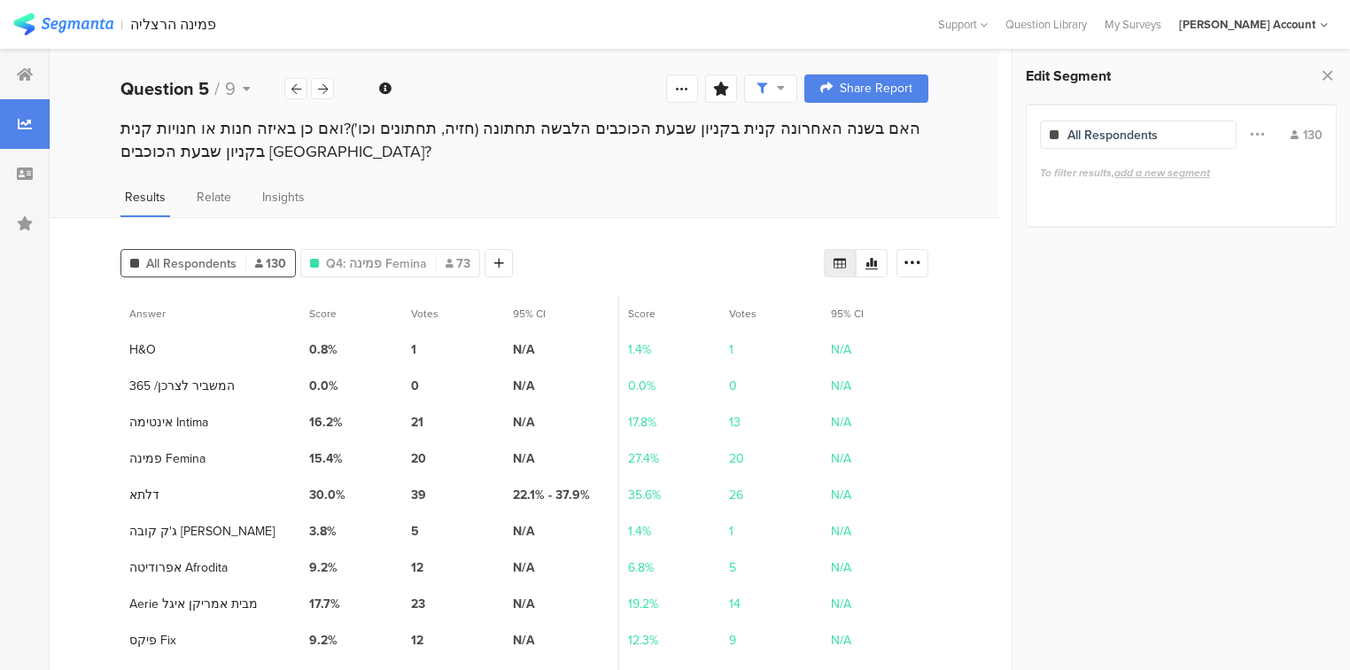
click at [1060, 361] on div "Edit Segment All Respondents Filter Conjunction And Or Segment Color 130 To fil…" at bounding box center [1180, 360] width 338 height 620
click at [824, 258] on div "All Respondents 130 Q4: פמינה Femina 73 Add Segment" at bounding box center [471, 259] width 703 height 35
click at [839, 260] on div at bounding box center [840, 263] width 32 height 28
click at [847, 259] on icon at bounding box center [840, 263] width 14 height 14
click at [918, 264] on icon at bounding box center [912, 263] width 18 height 18
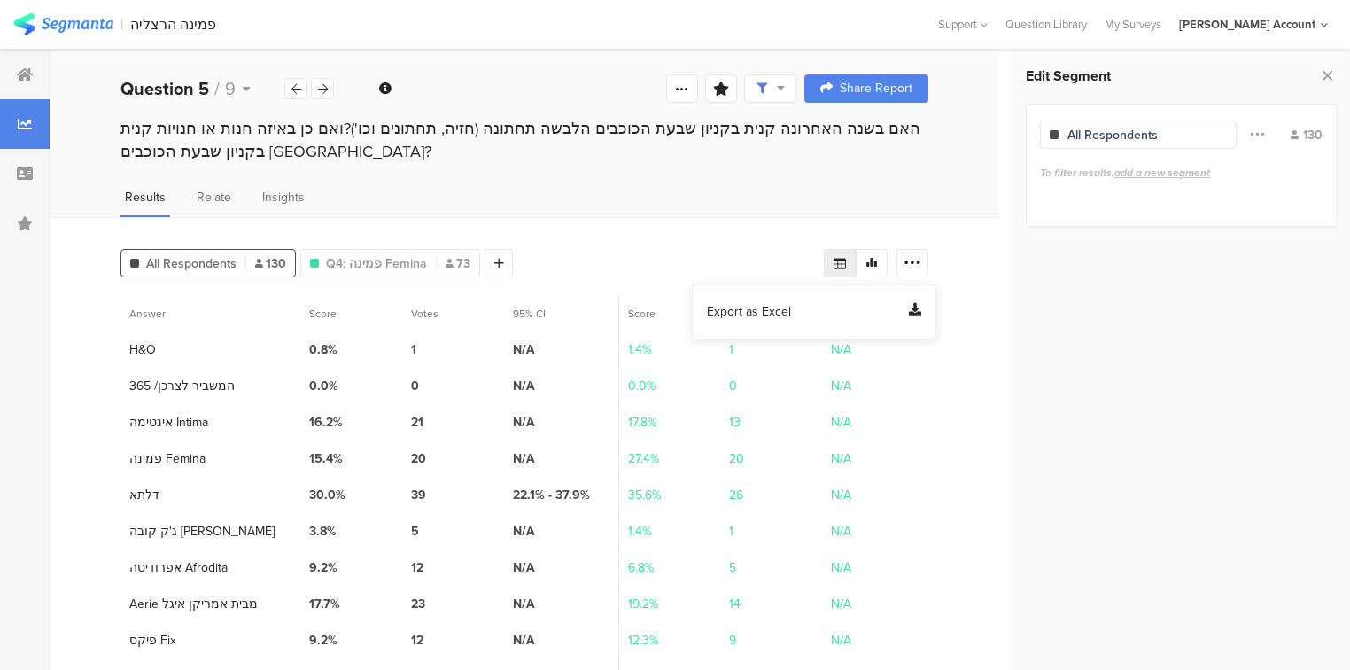
click at [827, 304] on div "Export as Excel" at bounding box center [814, 312] width 214 height 18
click at [494, 264] on icon at bounding box center [499, 263] width 10 height 12
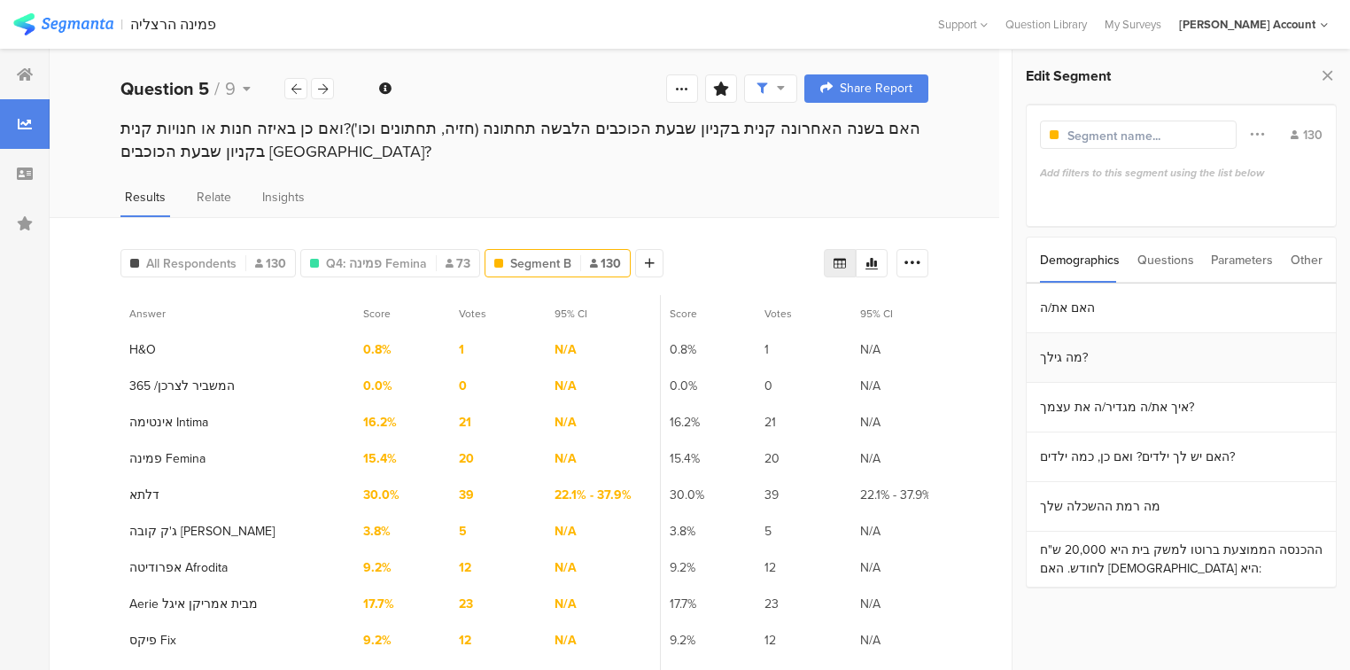
click at [1077, 349] on section "מה גילך?" at bounding box center [1180, 358] width 309 height 50
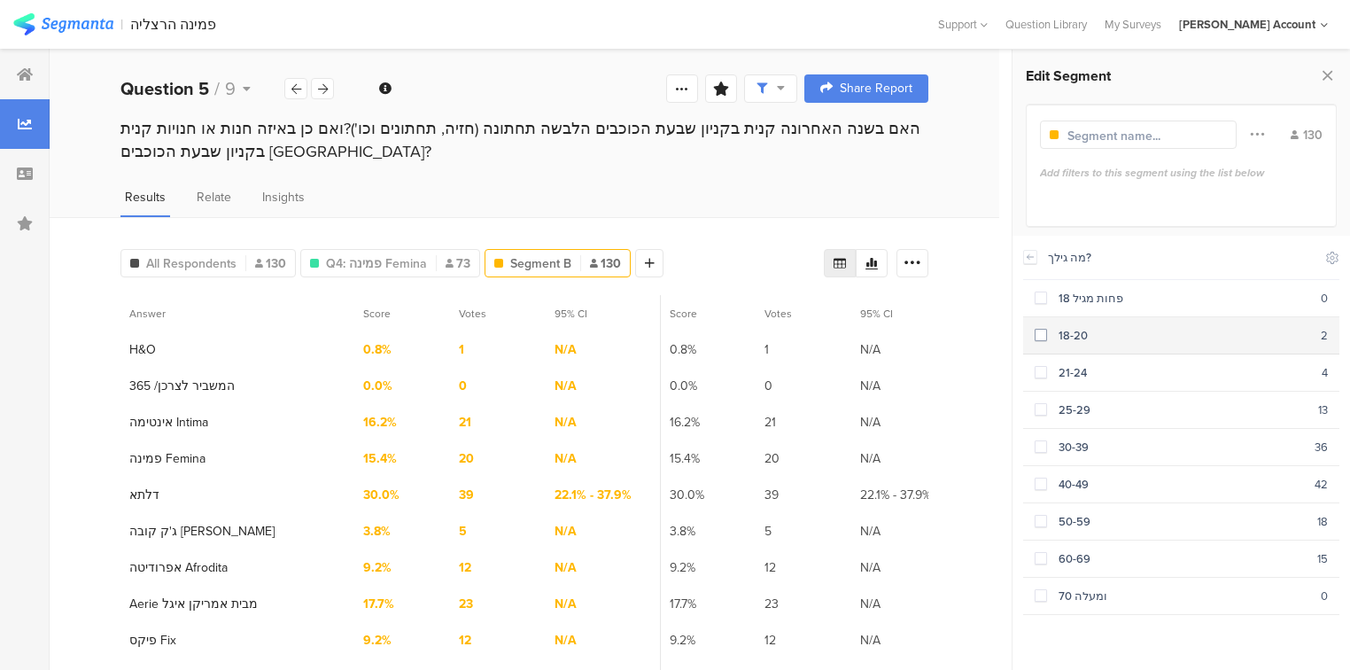
click at [1041, 336] on span at bounding box center [1040, 335] width 12 height 12
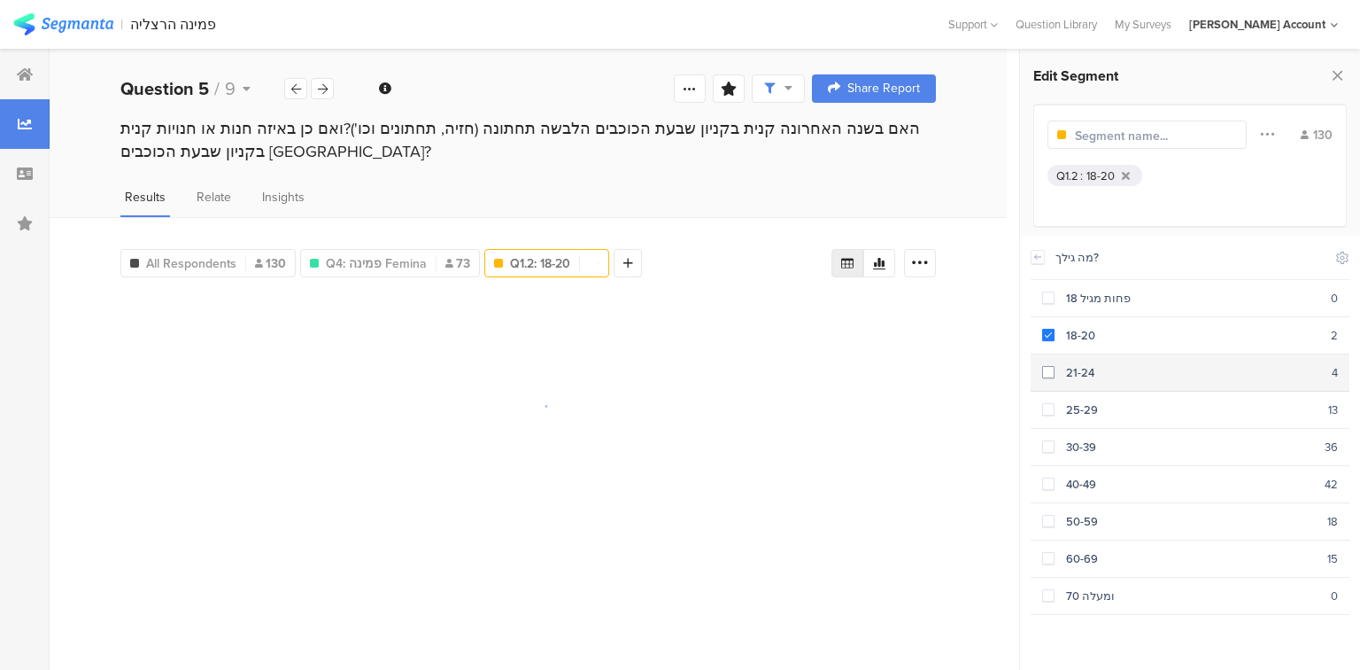
click at [1047, 367] on span at bounding box center [1048, 372] width 12 height 12
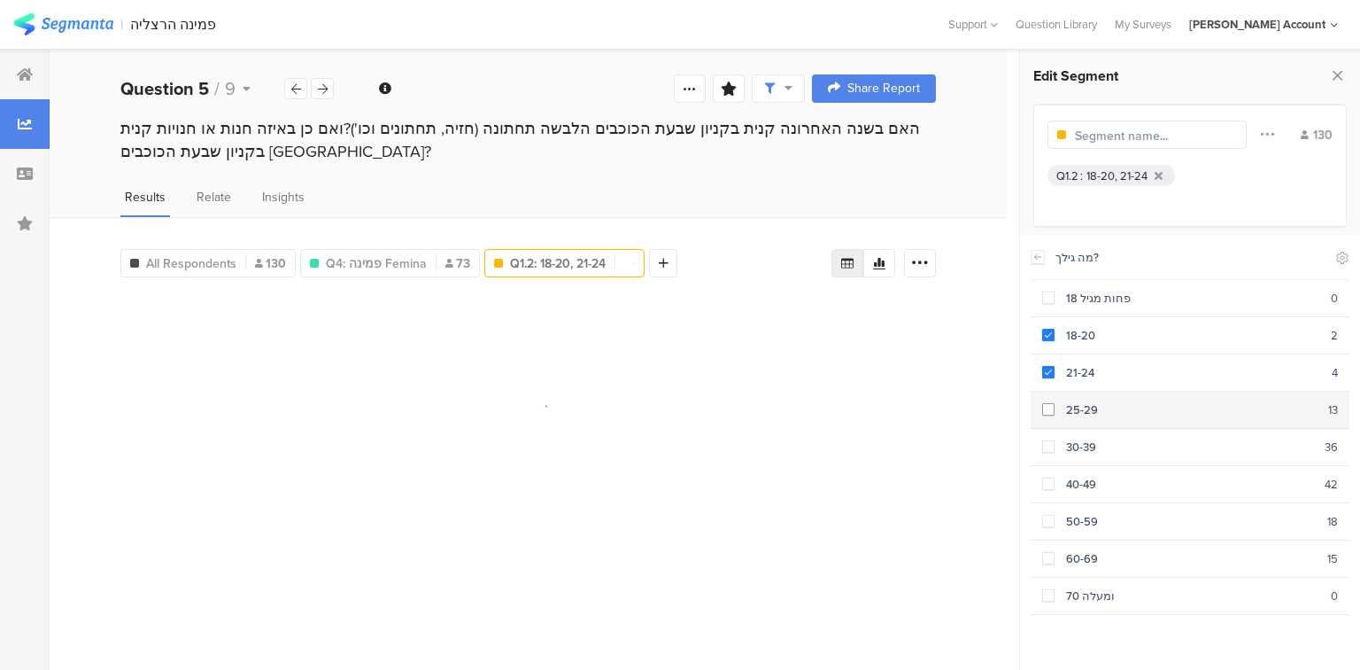
click at [1055, 409] on div "25-29" at bounding box center [1192, 409] width 274 height 17
click at [1056, 443] on div "30-39" at bounding box center [1190, 446] width 270 height 17
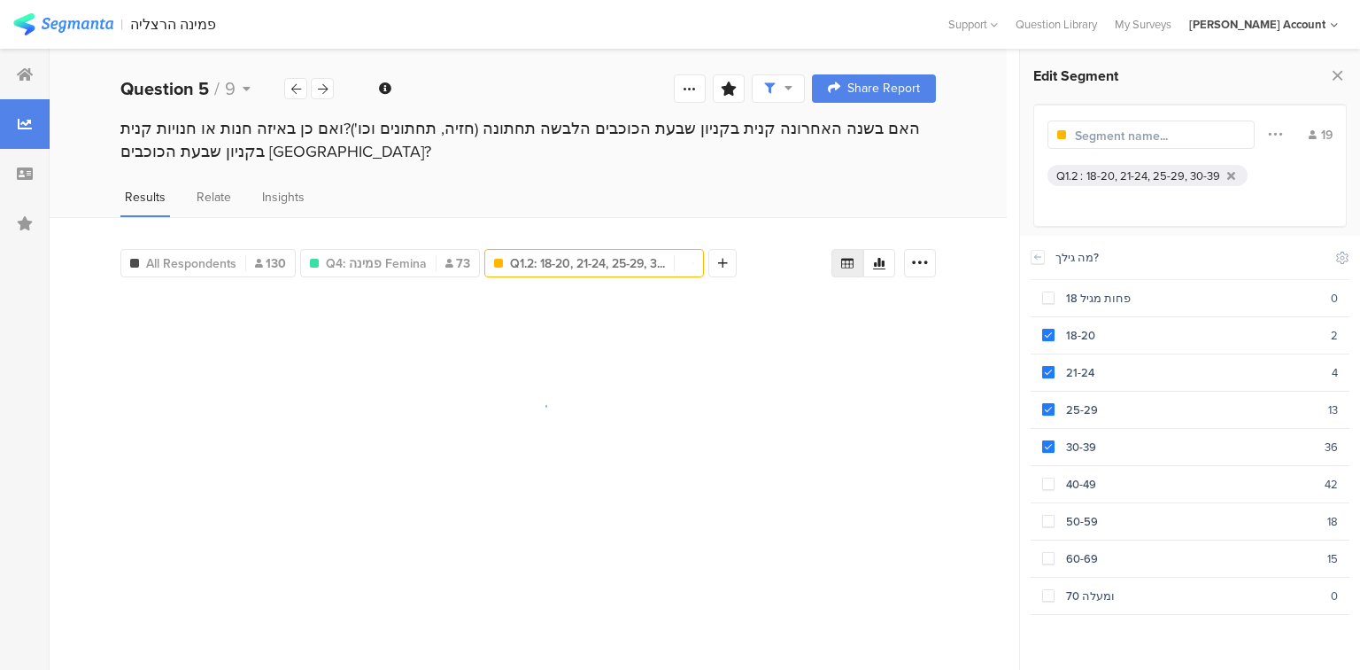
click at [1151, 144] on div at bounding box center [1151, 134] width 207 height 28
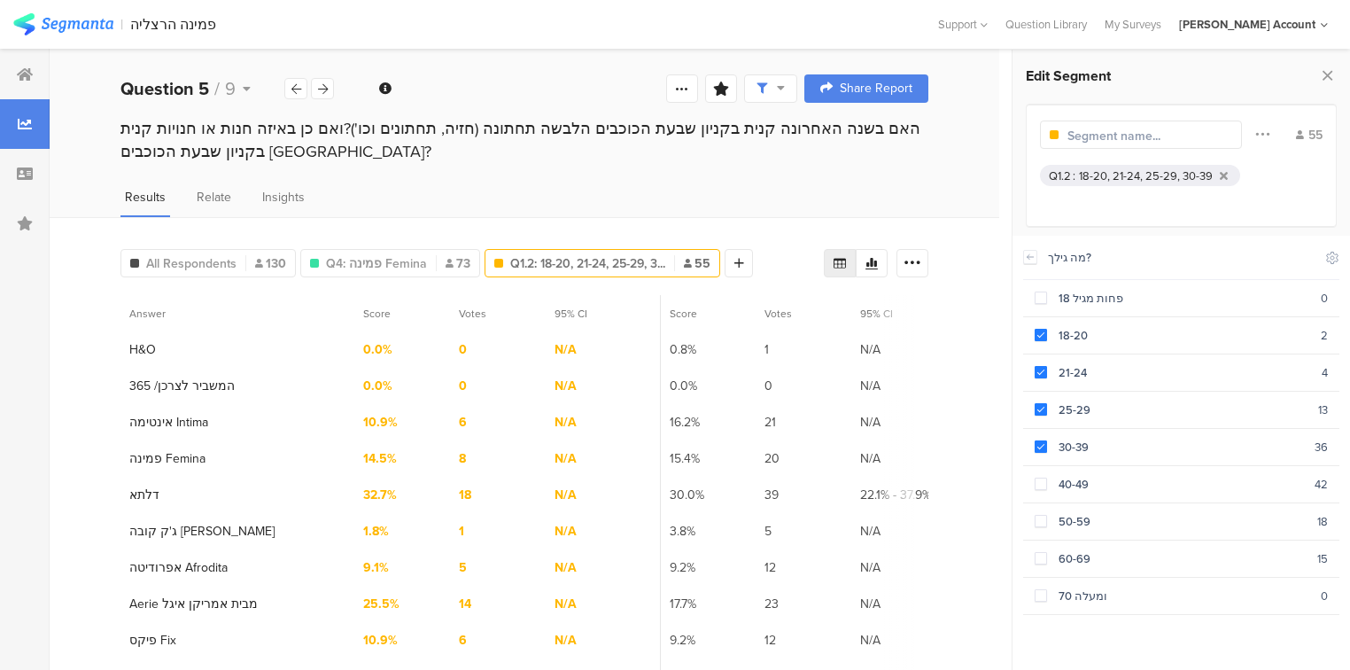
click at [1150, 142] on input "text" at bounding box center [1144, 136] width 154 height 19
type input "18-39"
click at [679, 205] on div "Results Relate Insights" at bounding box center [524, 202] width 949 height 29
click at [609, 260] on icon at bounding box center [613, 263] width 10 height 12
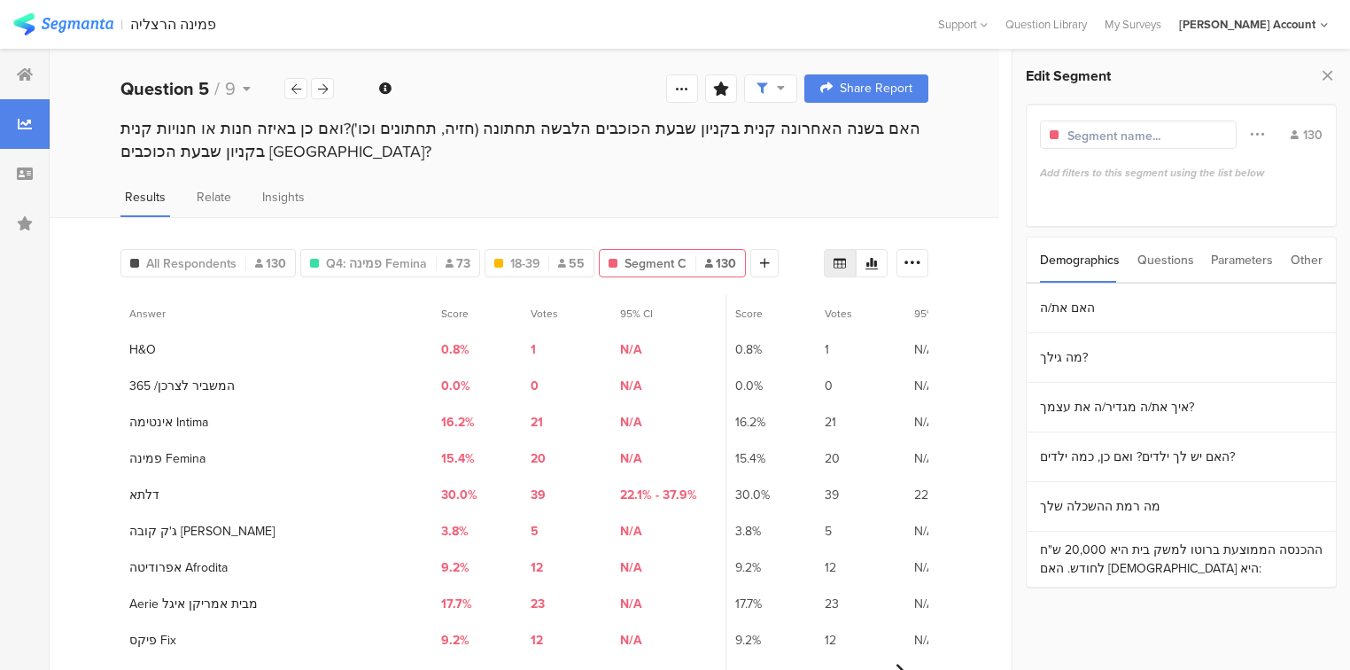
click at [1166, 255] on div "Questions" at bounding box center [1165, 259] width 57 height 45
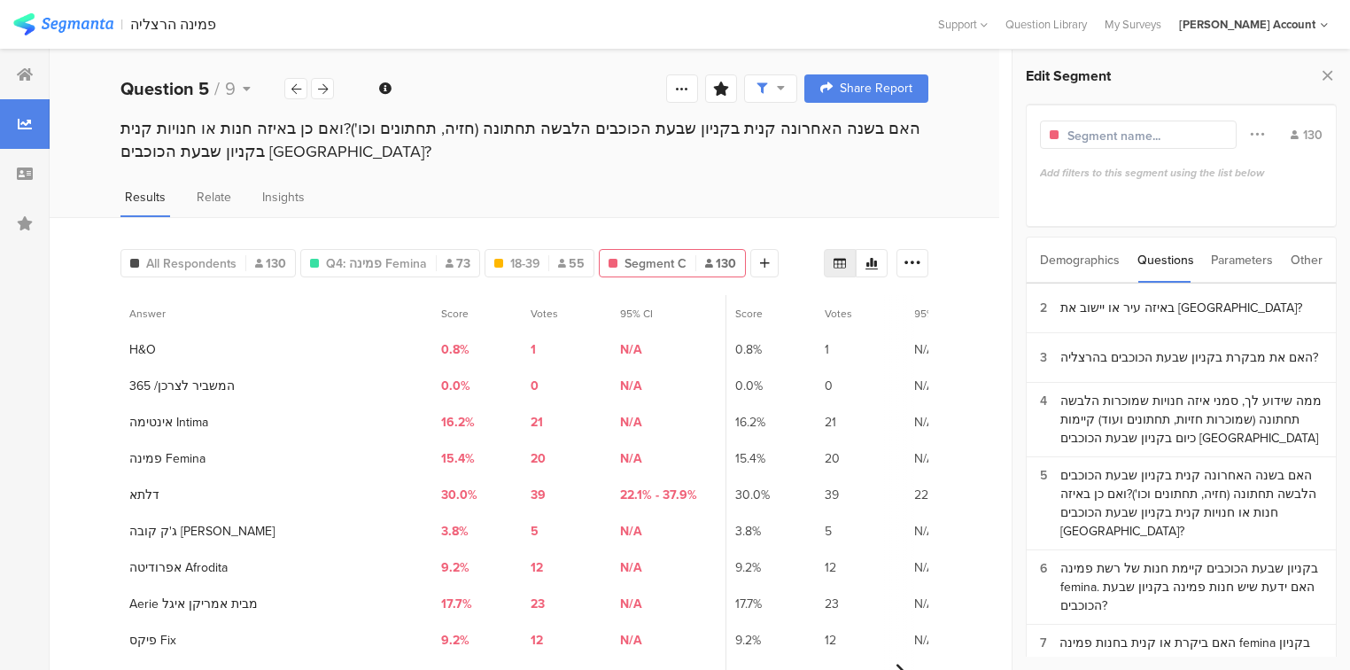
click at [1100, 269] on div "Demographics" at bounding box center [1080, 259] width 80 height 45
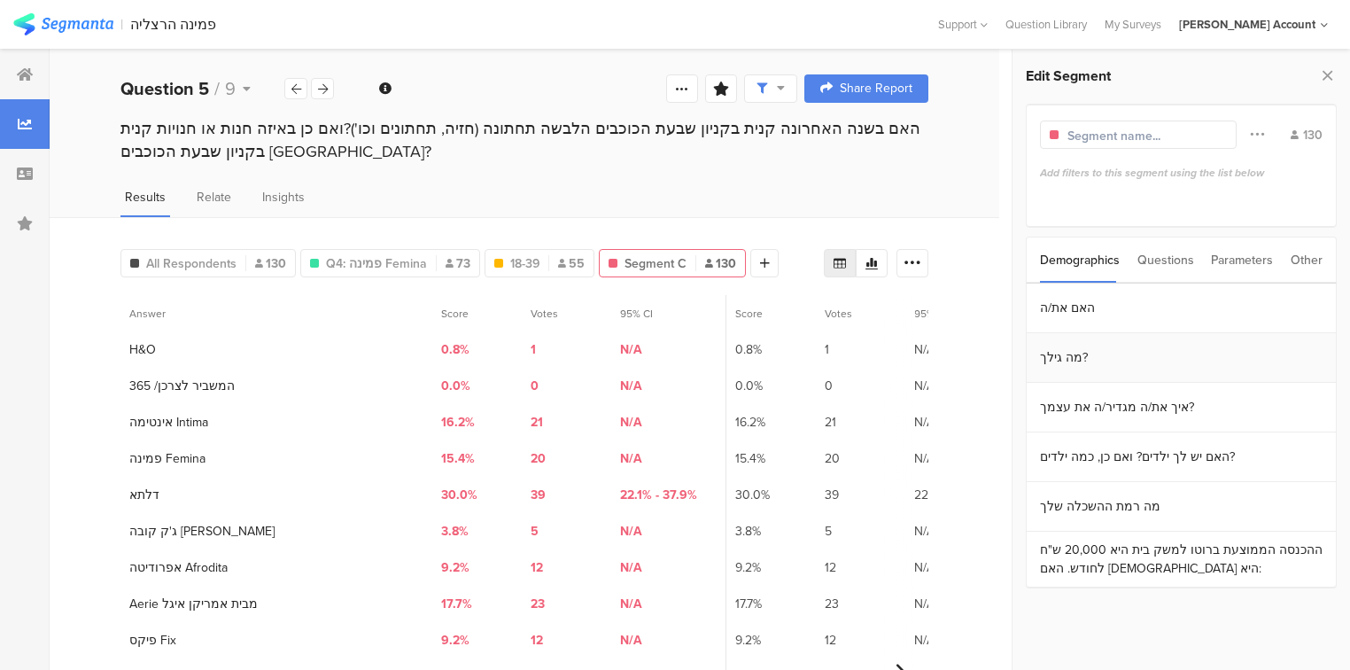
click at [1073, 354] on section "מה גילך?" at bounding box center [1180, 358] width 309 height 50
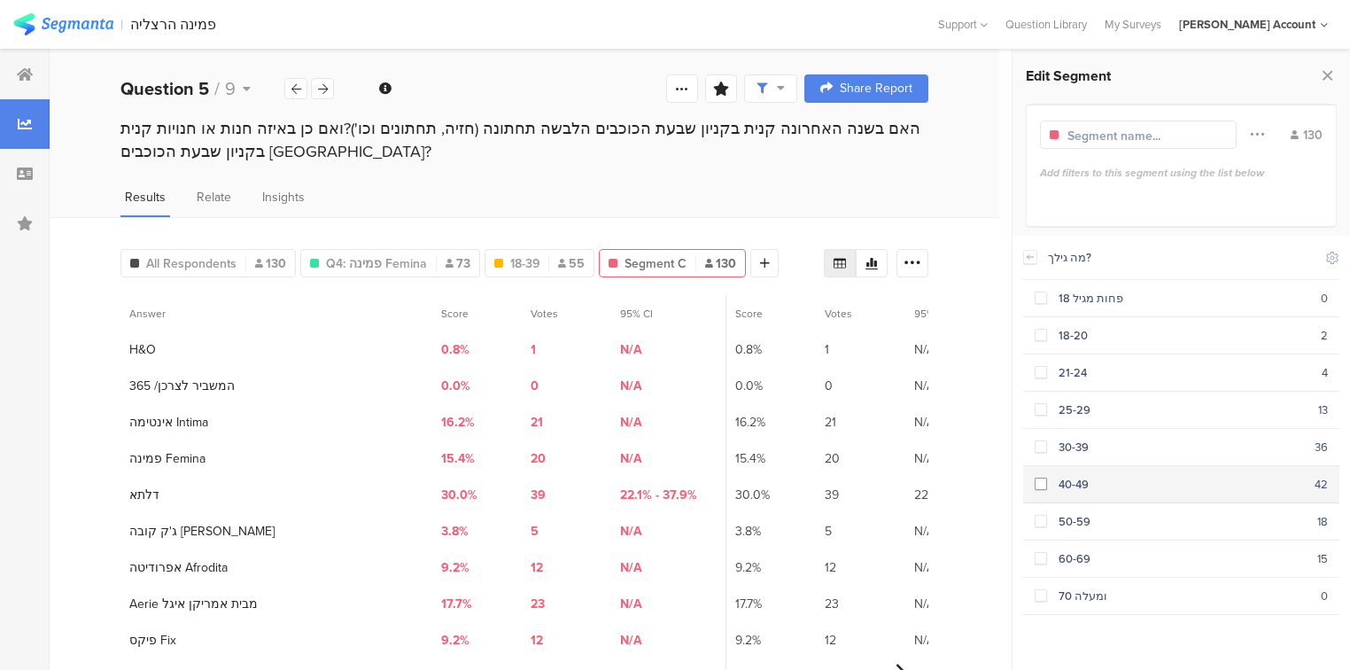
click at [1047, 477] on div "40-49" at bounding box center [1180, 484] width 267 height 17
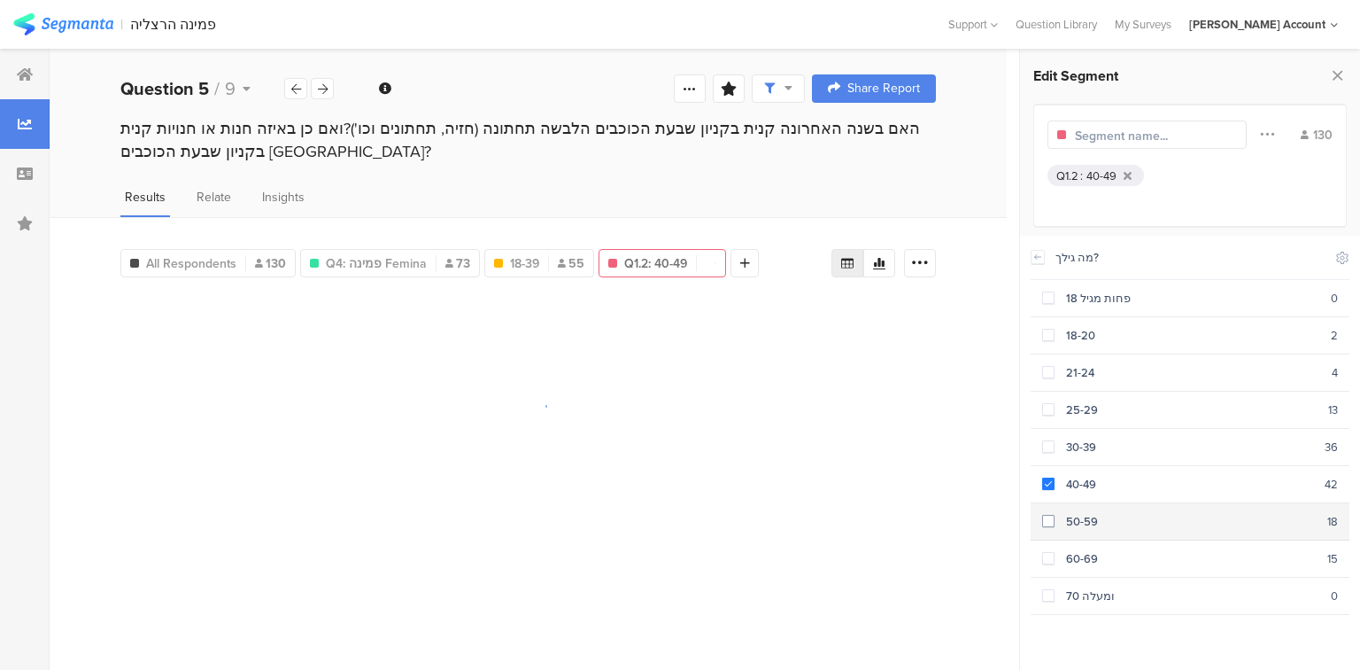
click at [1051, 517] on span at bounding box center [1048, 521] width 12 height 12
click at [1052, 555] on span at bounding box center [1048, 558] width 12 height 12
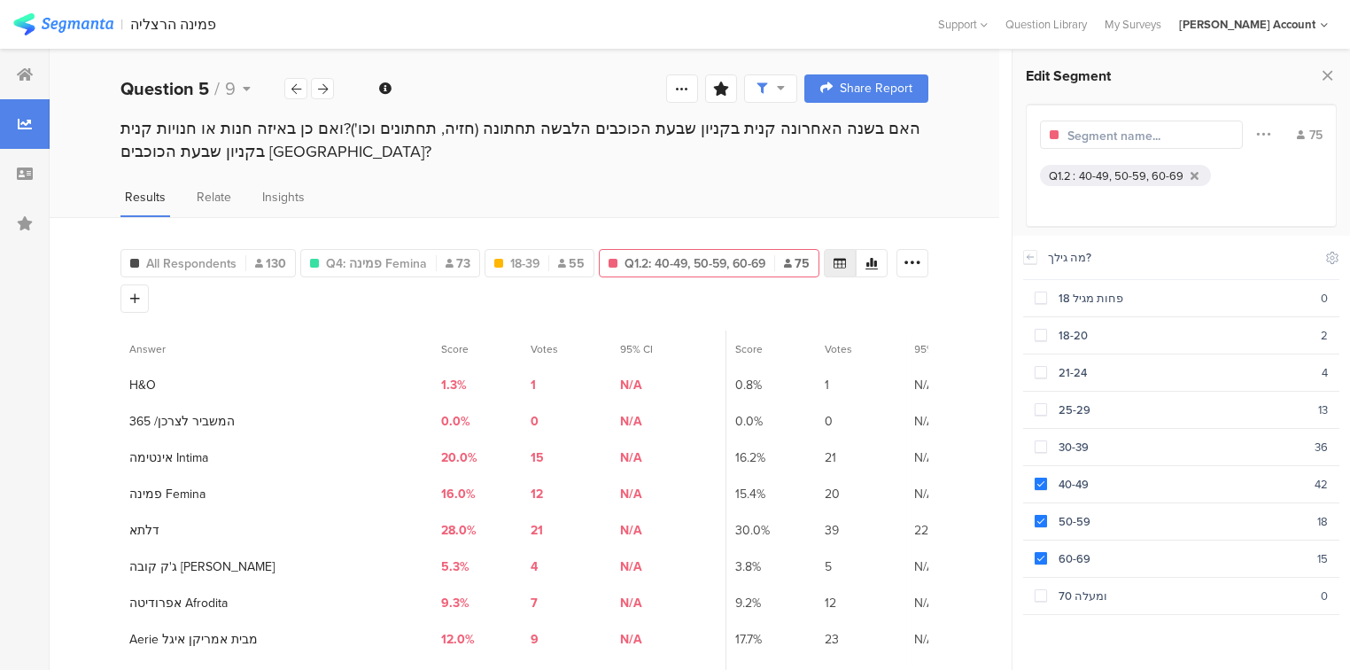
click at [1152, 139] on input "text" at bounding box center [1144, 136] width 154 height 19
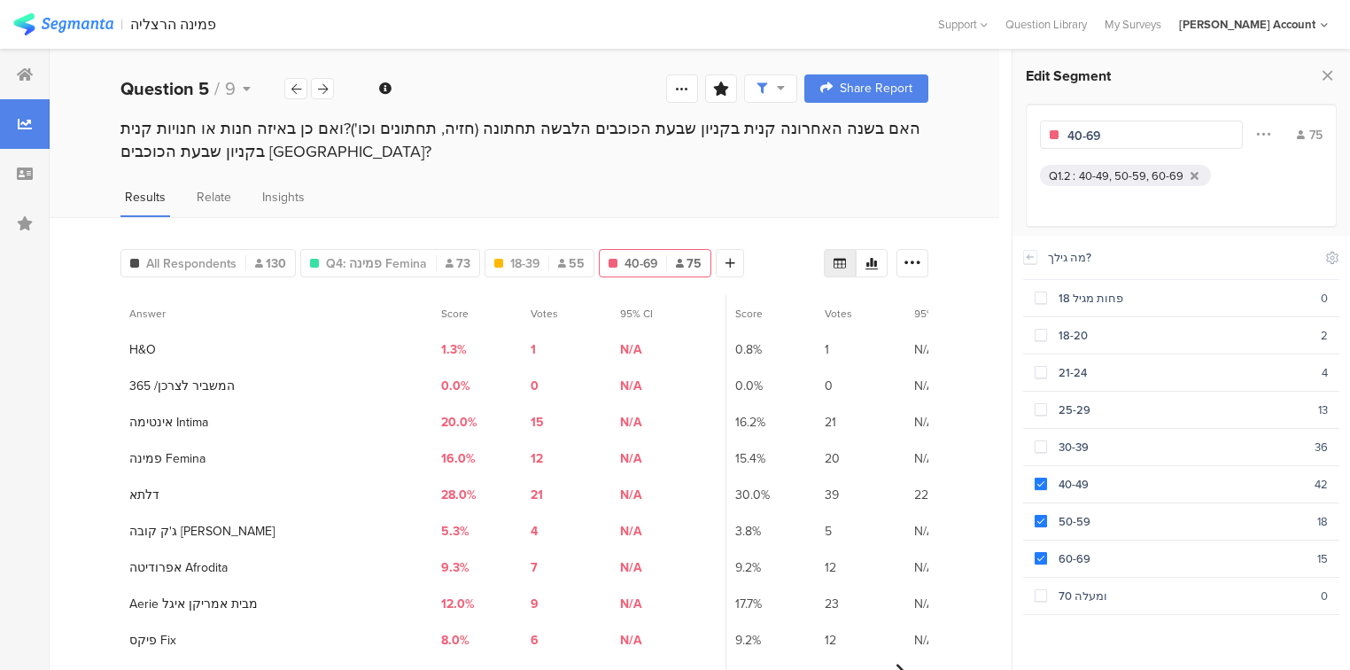
type input "40-69"
click at [810, 205] on div "Results Relate Insights" at bounding box center [524, 202] width 949 height 29
click at [1328, 74] on icon at bounding box center [1327, 75] width 19 height 25
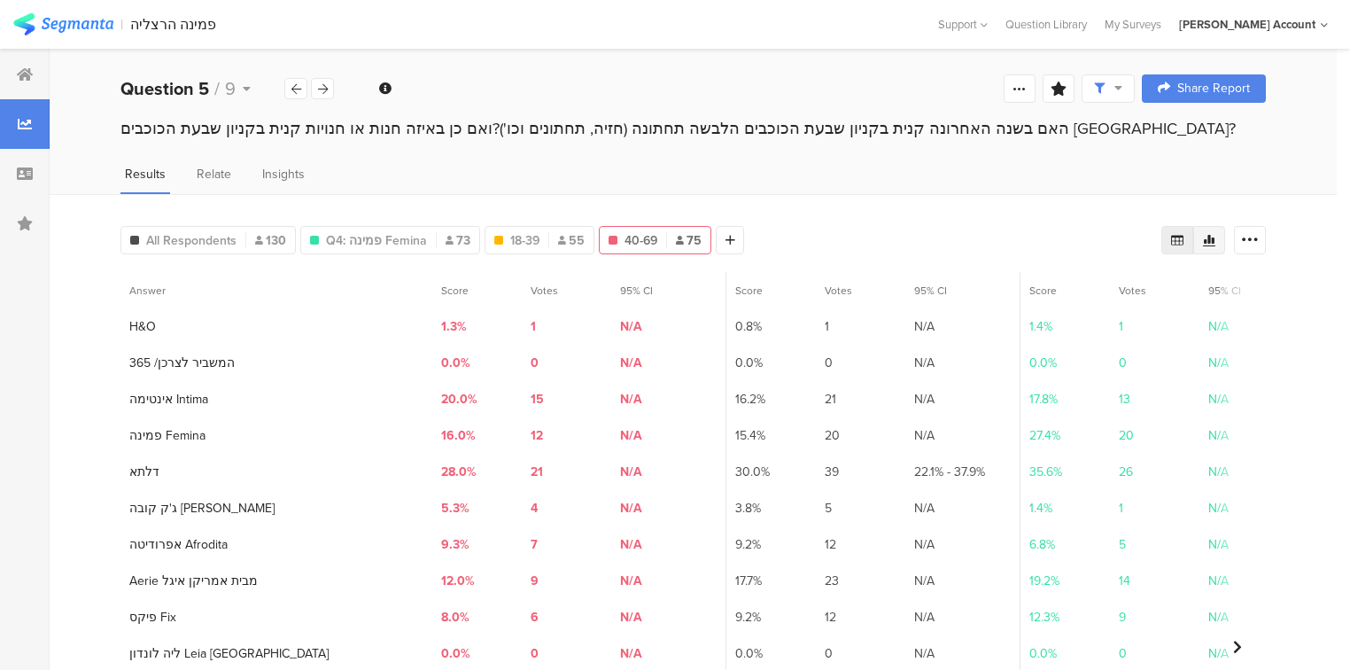
click at [1215, 235] on icon at bounding box center [1209, 241] width 12 height 12
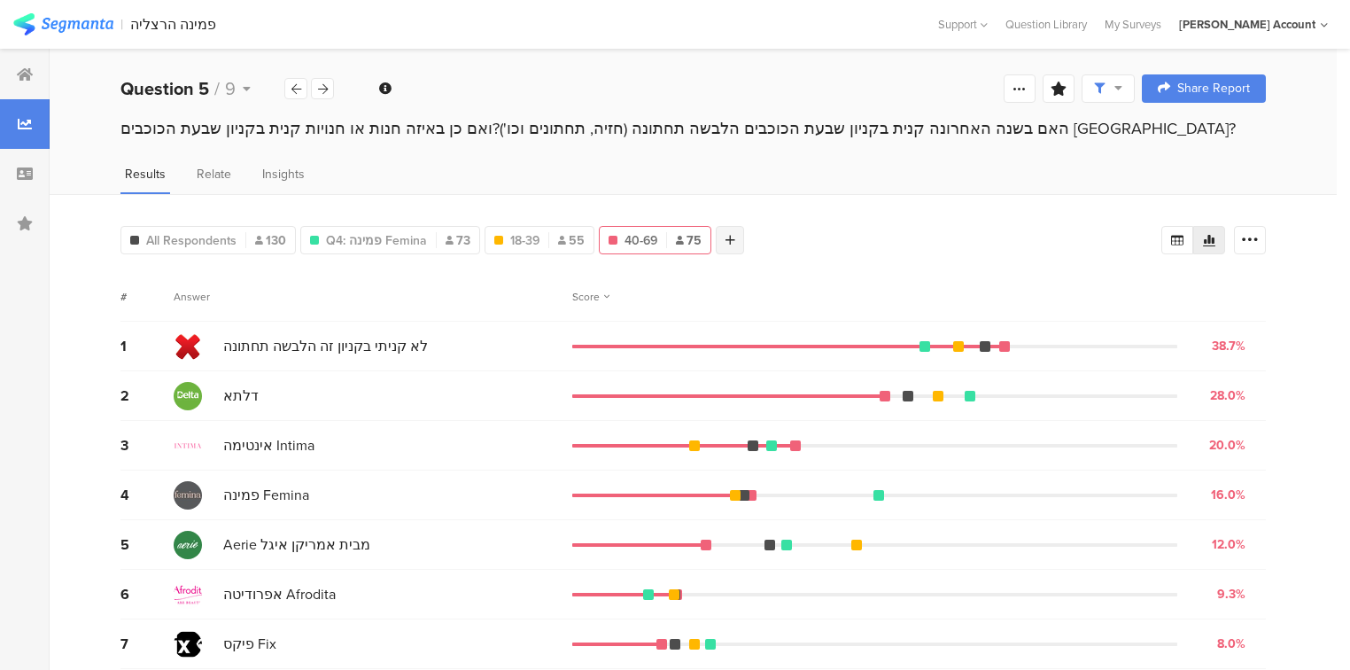
click at [725, 235] on icon at bounding box center [730, 240] width 10 height 12
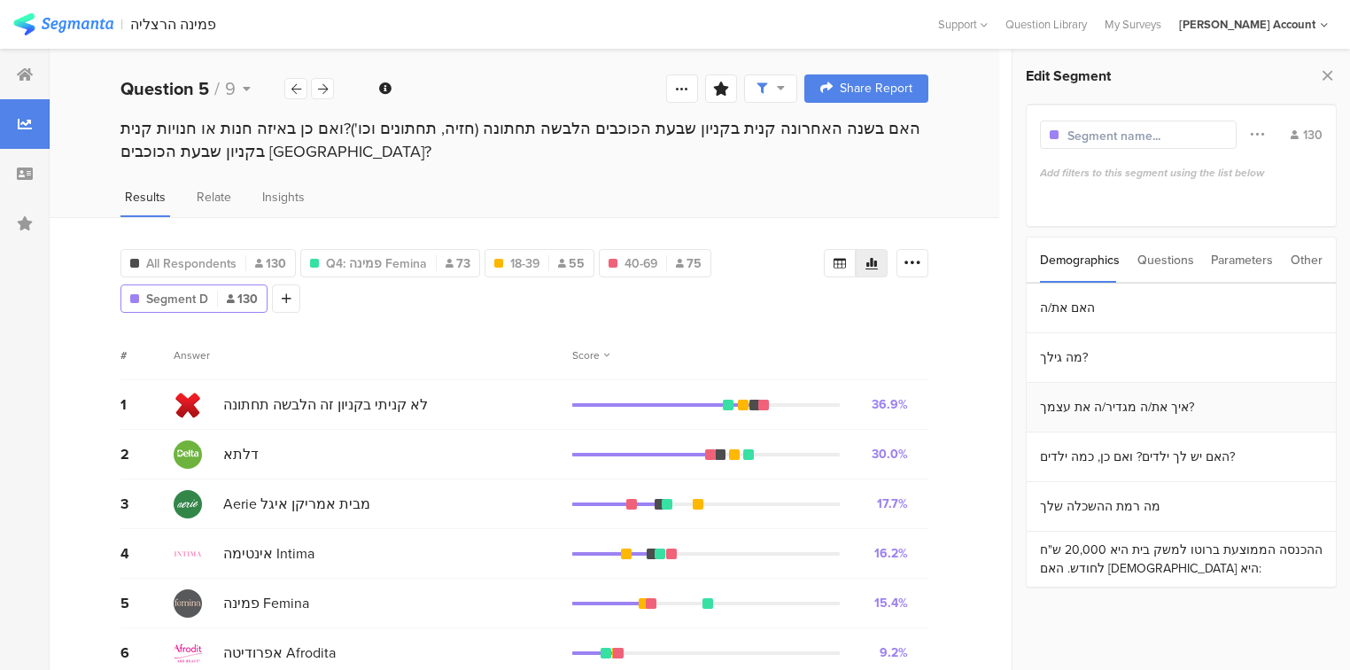
click at [1083, 406] on section "איך את/ה מגדיר/ה את עצמך?" at bounding box center [1180, 408] width 309 height 50
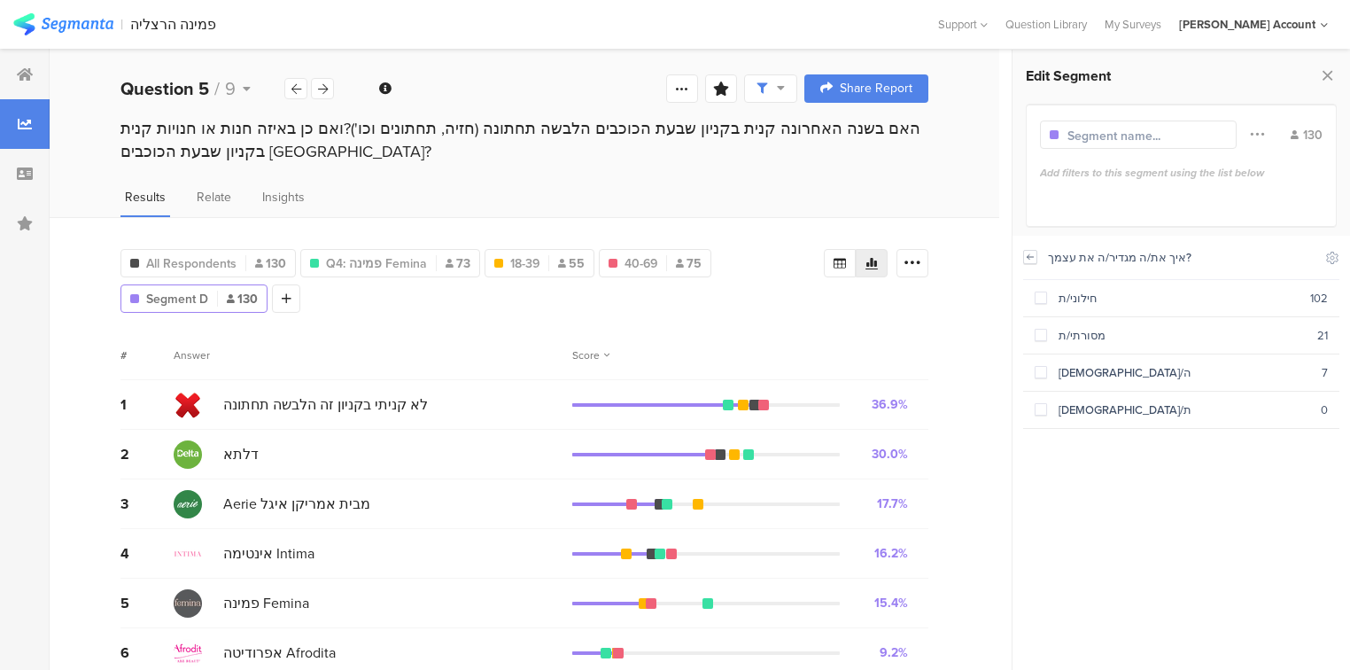
click at [1024, 258] on icon at bounding box center [1030, 257] width 12 height 14
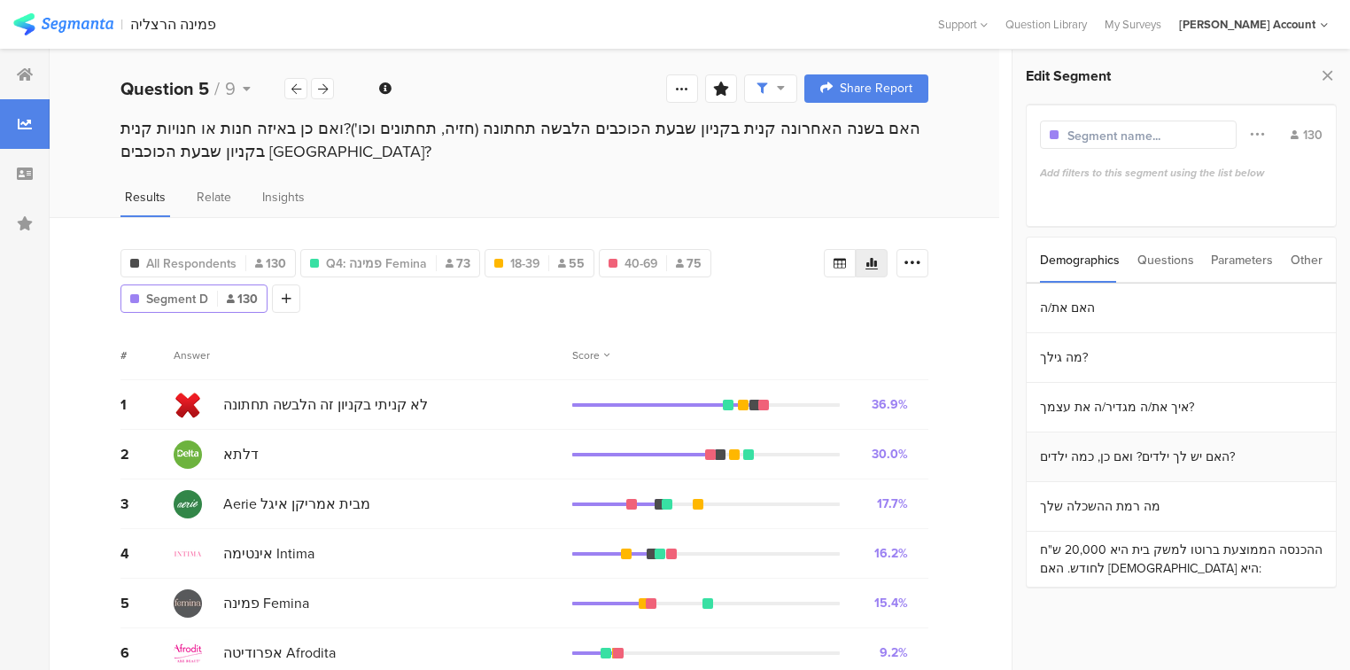
click at [1088, 459] on section "האם יש לך ילדים? ואם כן, כמה ילדים?" at bounding box center [1180, 457] width 309 height 50
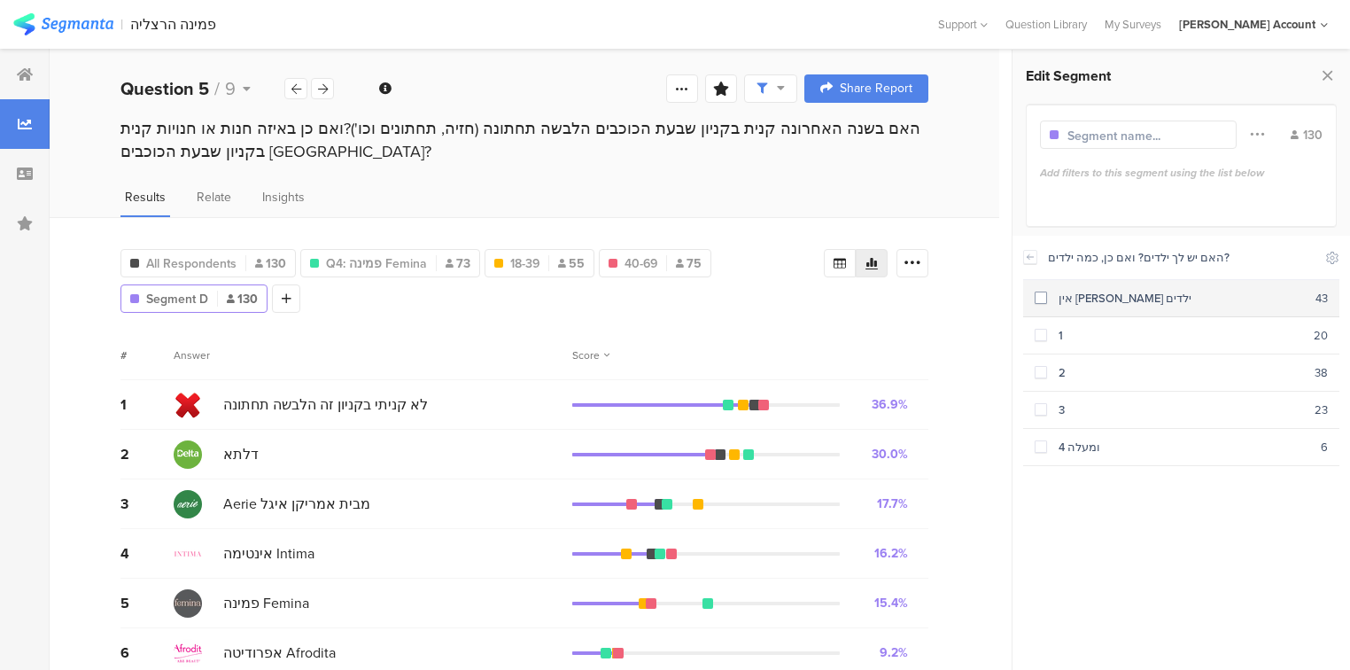
click at [1036, 298] on span at bounding box center [1040, 297] width 12 height 12
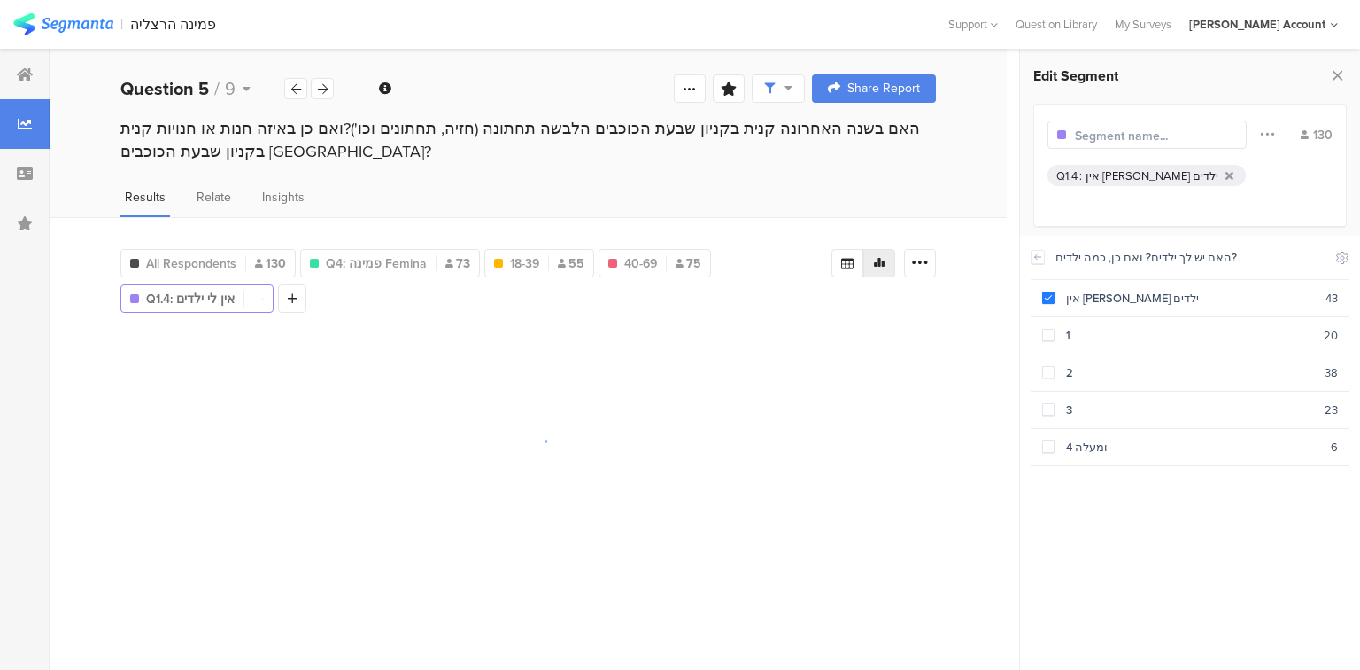
click at [1147, 137] on input "text" at bounding box center [1152, 136] width 154 height 19
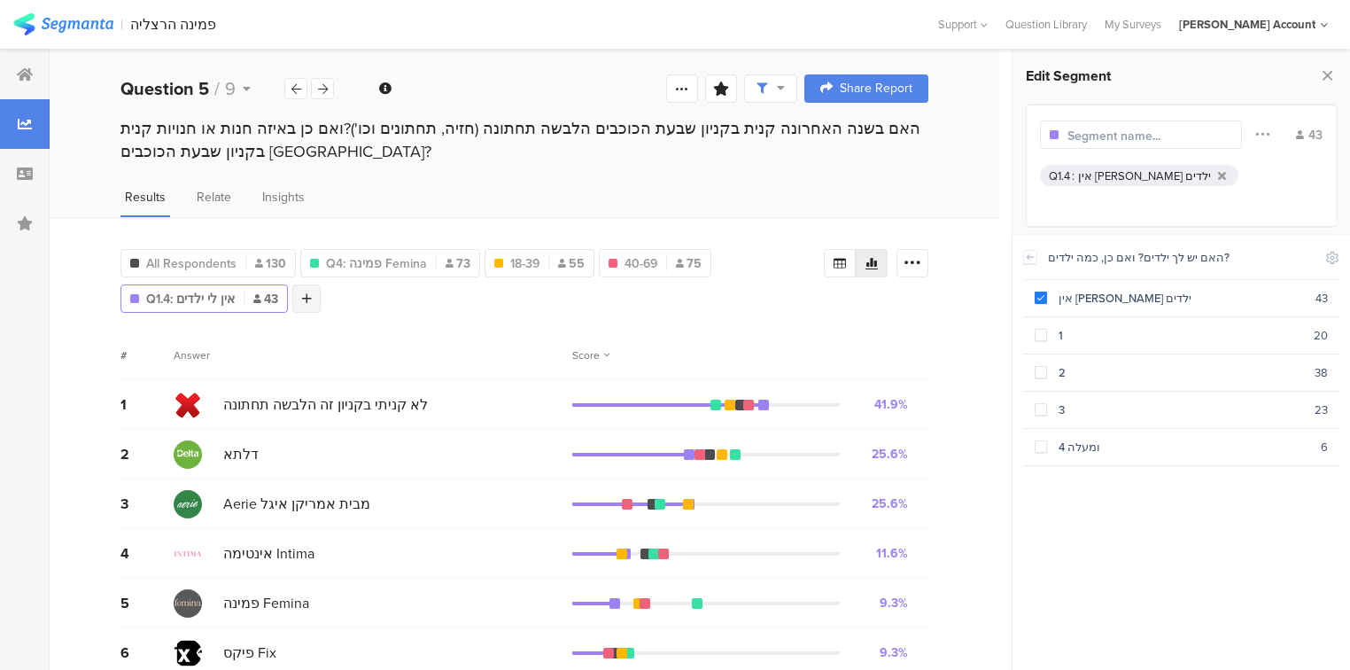
click at [310, 301] on div at bounding box center [306, 298] width 28 height 28
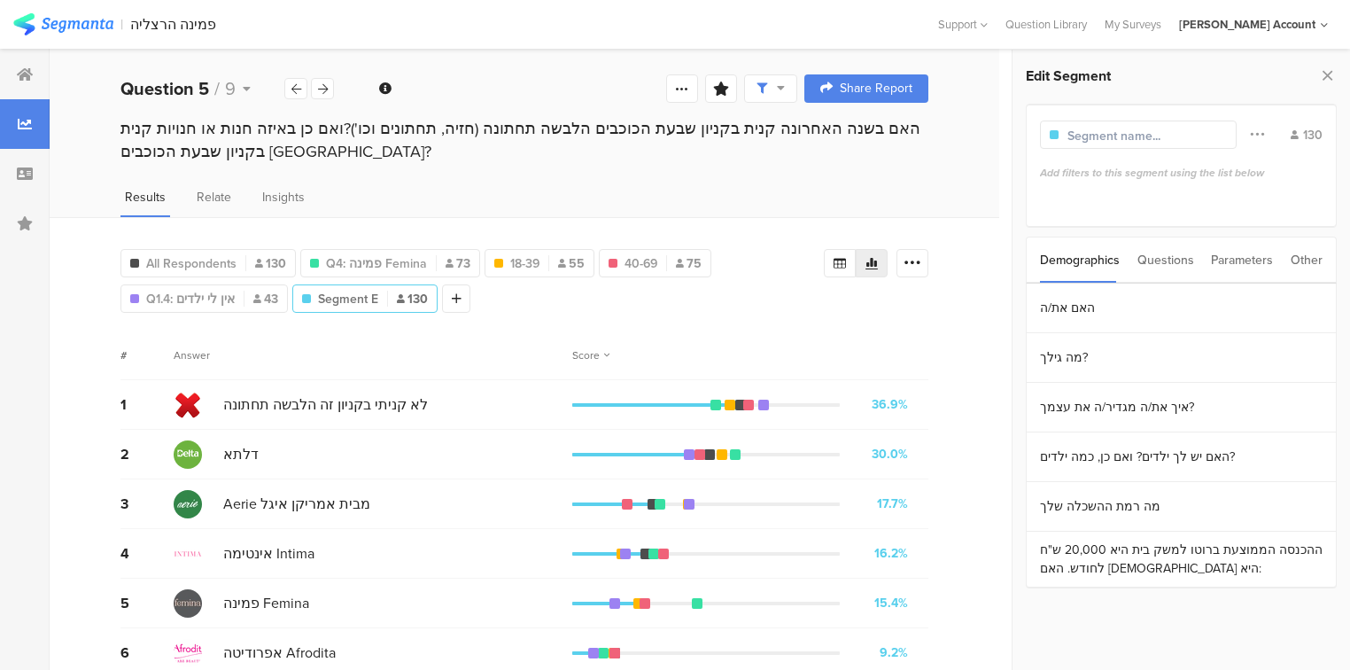
click at [1157, 259] on div "Questions" at bounding box center [1165, 259] width 57 height 45
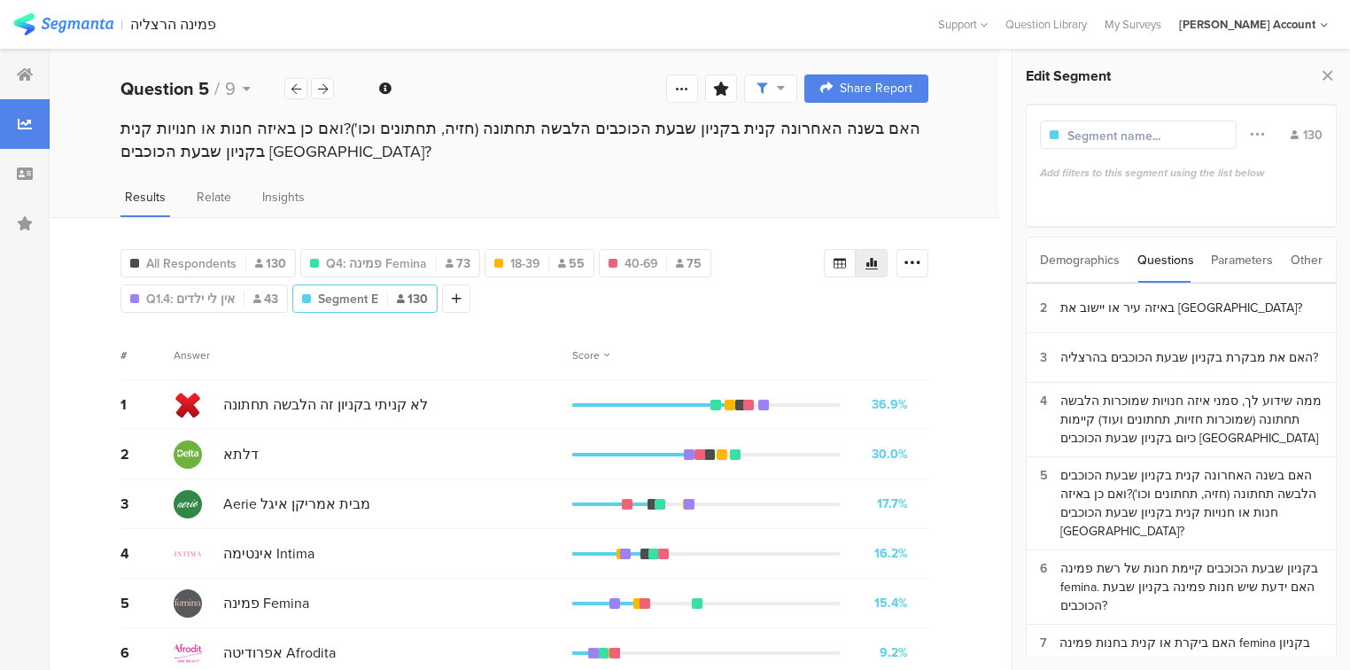
click at [1077, 264] on div "Demographics" at bounding box center [1080, 259] width 80 height 45
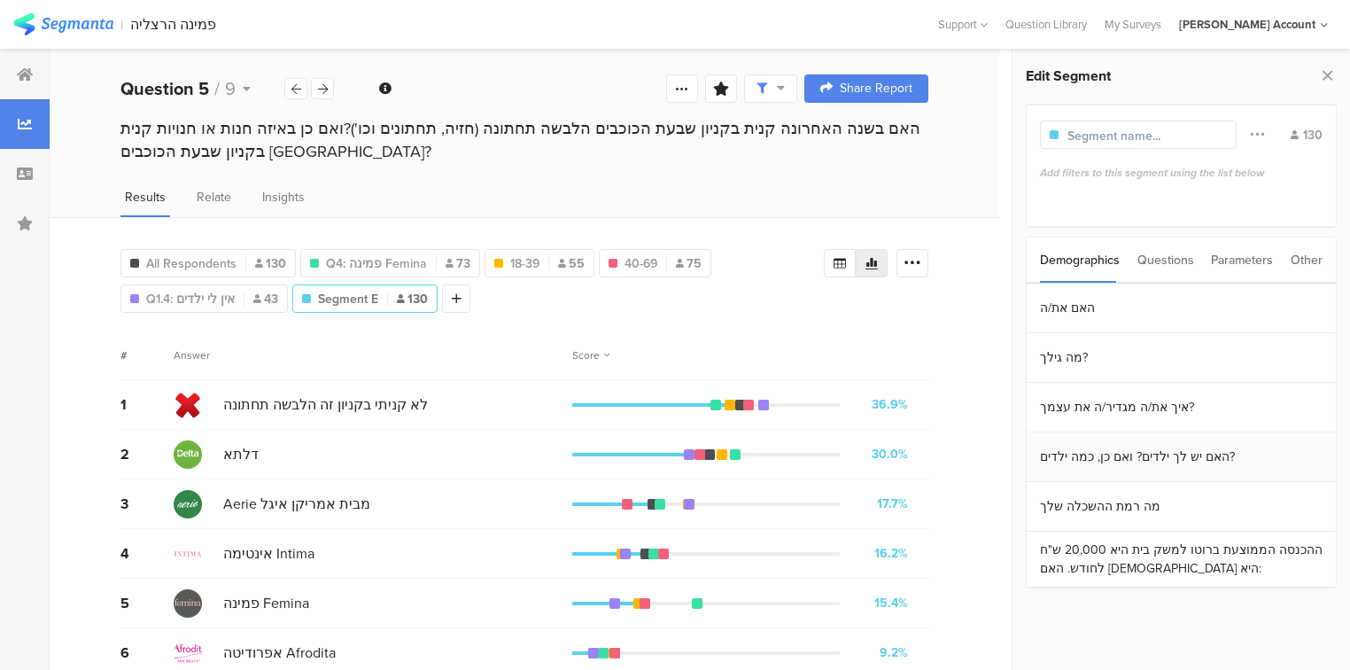
click at [1042, 456] on section "האם יש לך ילדים? ואם כן, כמה ילדים?" at bounding box center [1180, 457] width 309 height 50
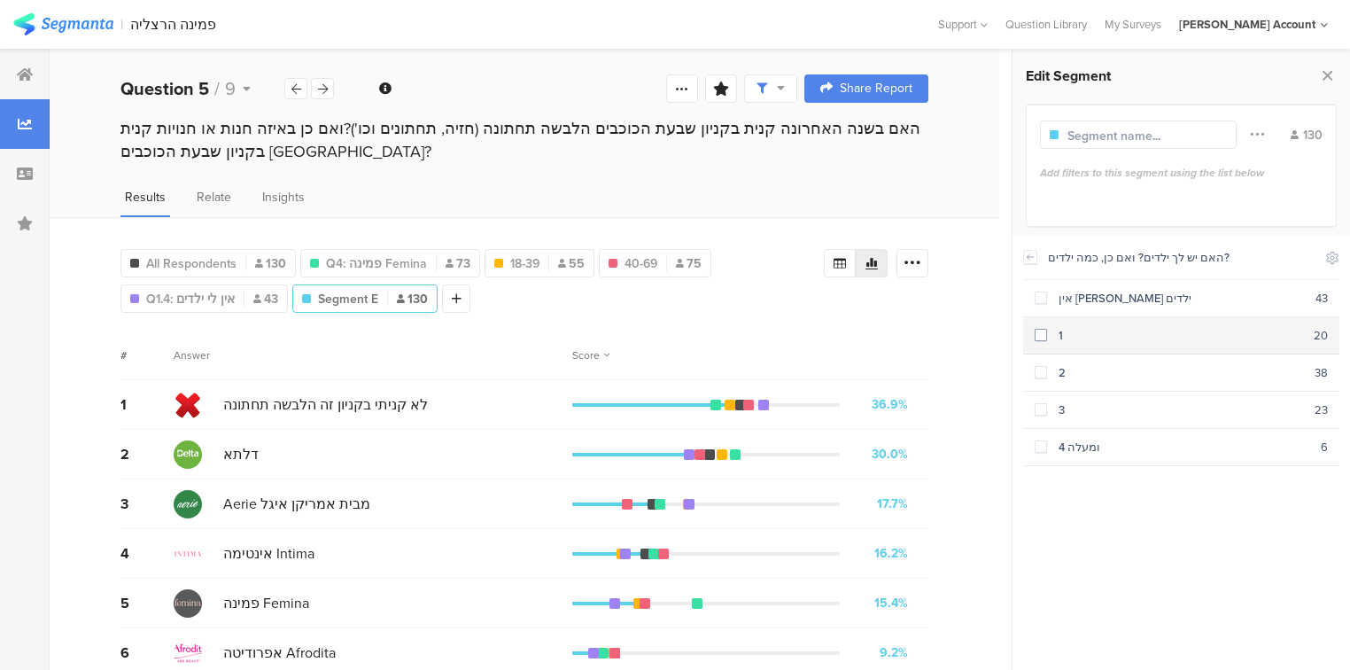
click at [1038, 334] on span at bounding box center [1040, 335] width 12 height 12
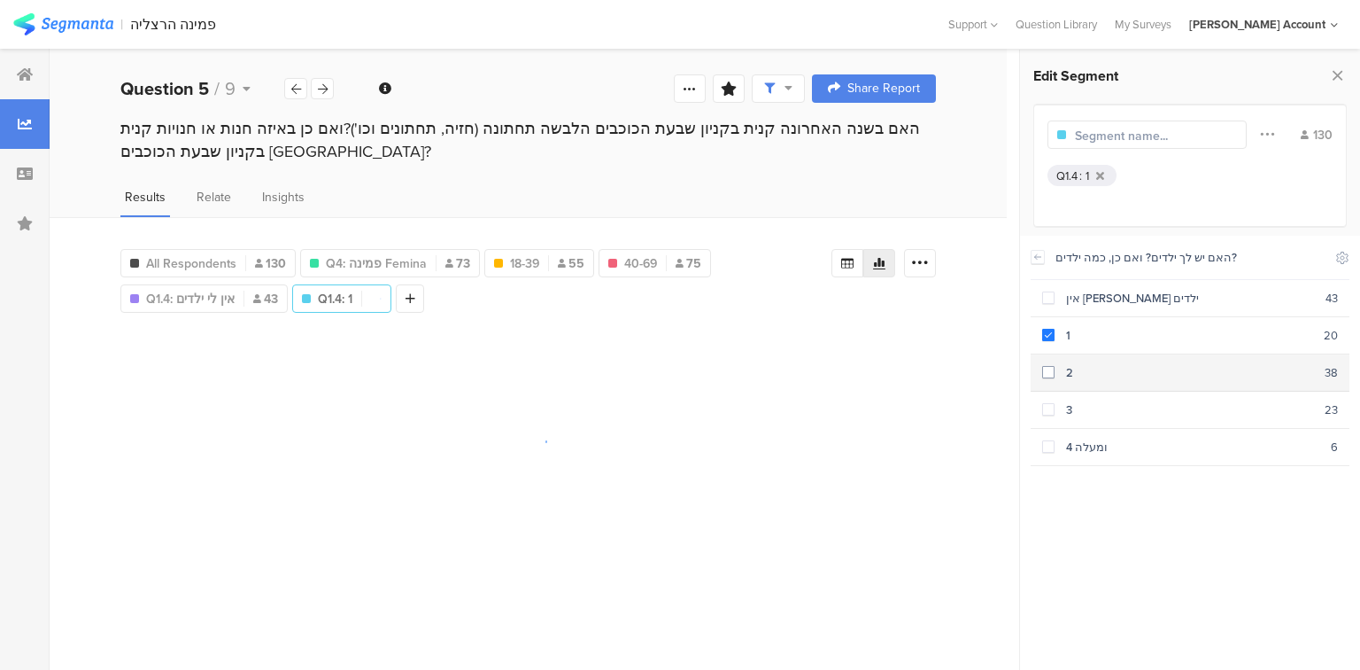
click at [1046, 375] on span at bounding box center [1048, 372] width 12 height 12
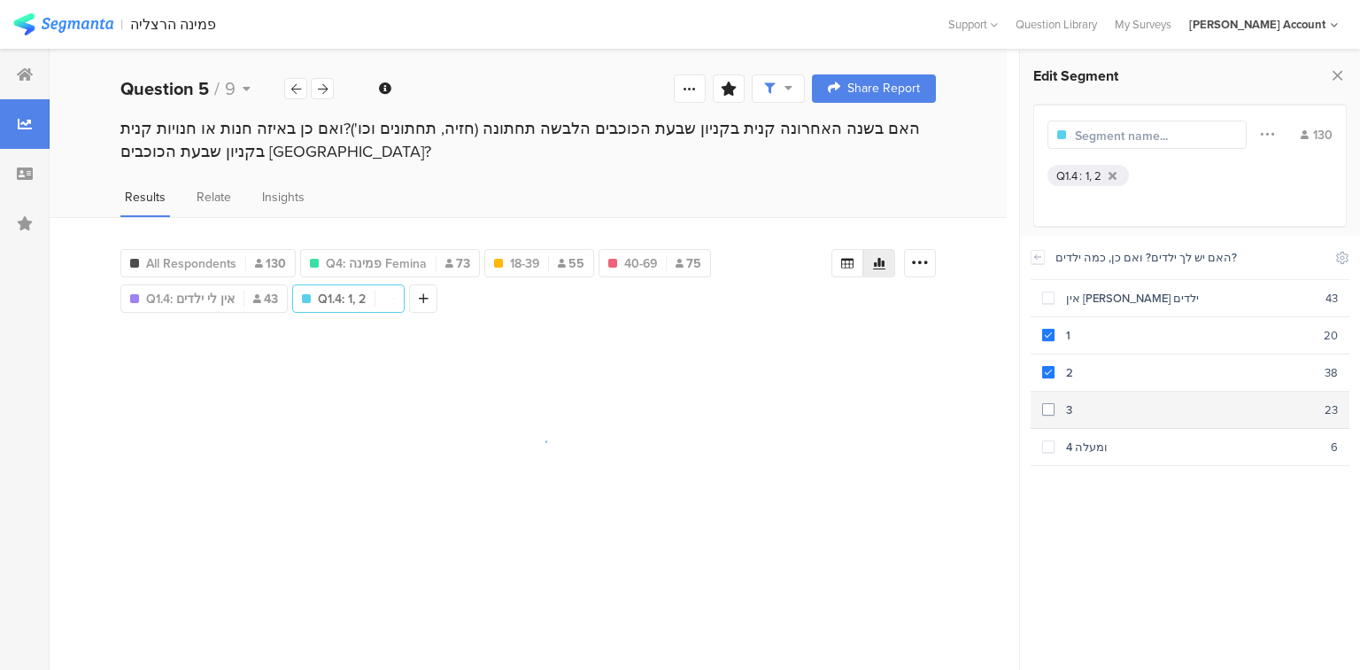
click at [1052, 418] on section "3 23" at bounding box center [1190, 409] width 319 height 37
click at [1056, 446] on div "4 ומעלה" at bounding box center [1193, 446] width 276 height 17
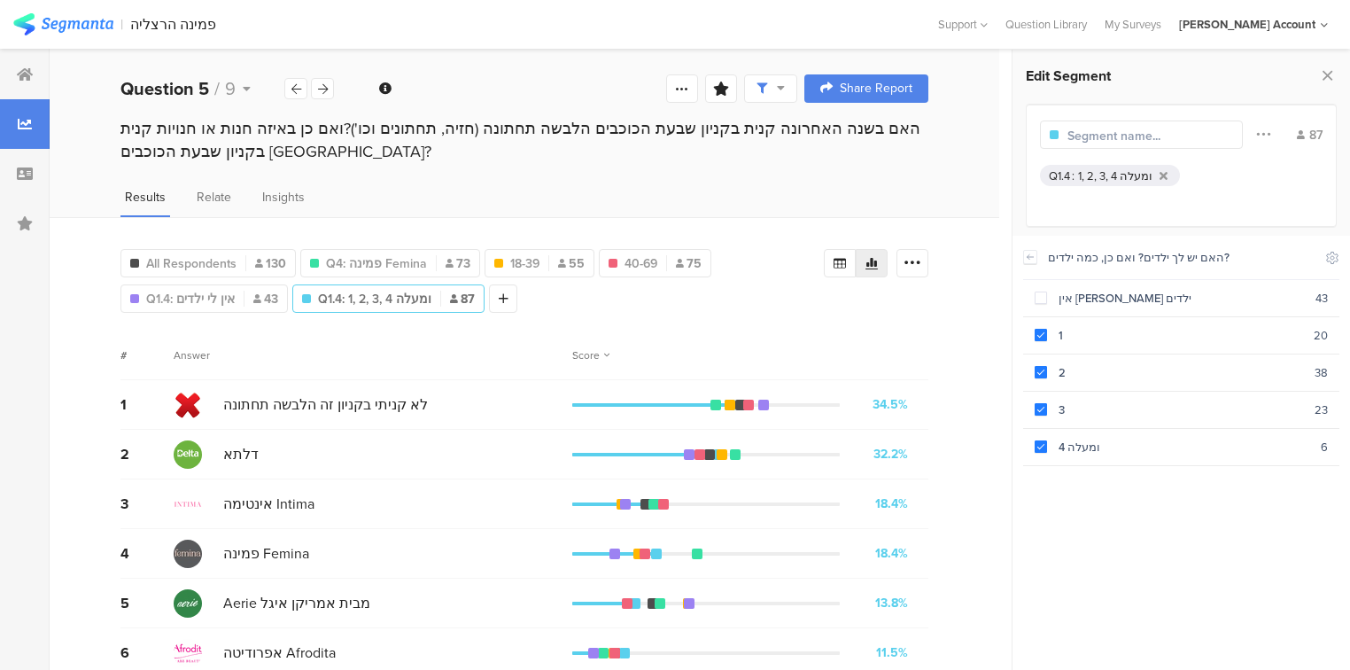
click at [1141, 145] on div at bounding box center [1141, 134] width 203 height 28
click at [1136, 136] on input "text" at bounding box center [1144, 136] width 154 height 19
type input "יש ילדים"
click at [430, 299] on icon at bounding box center [433, 298] width 10 height 12
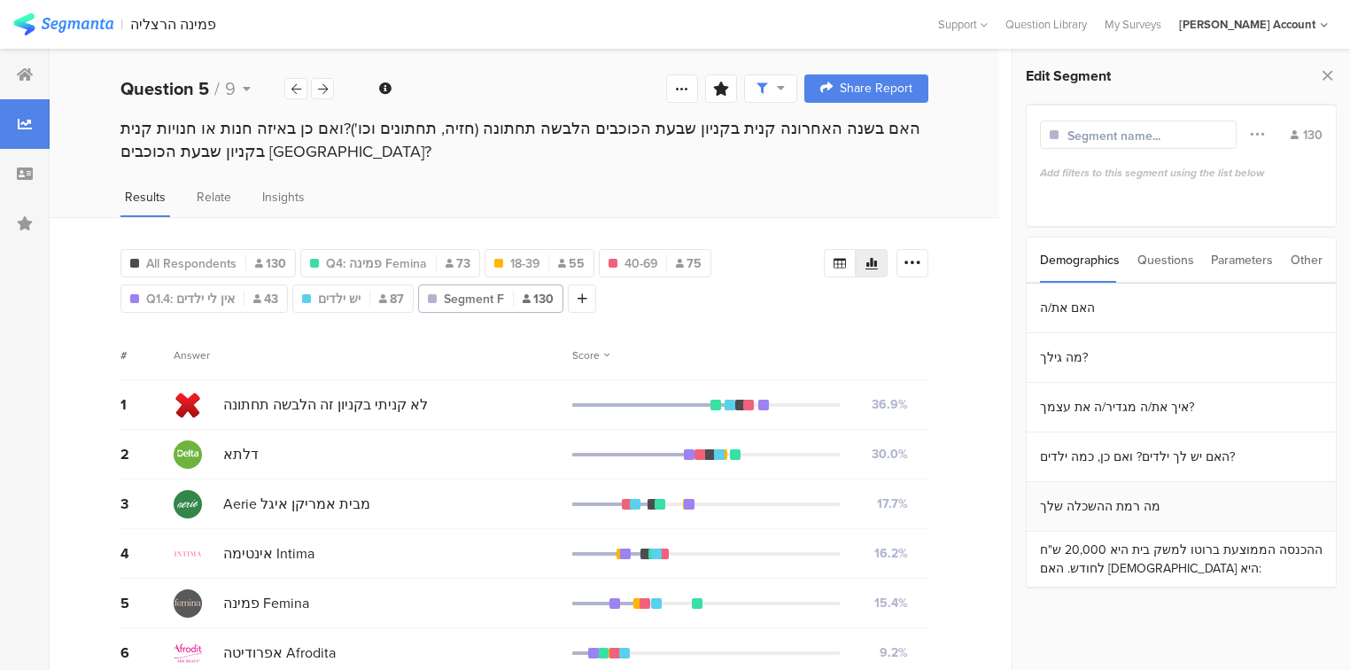
click at [1091, 507] on section "מה רמת ההשכלה שלך" at bounding box center [1180, 507] width 309 height 50
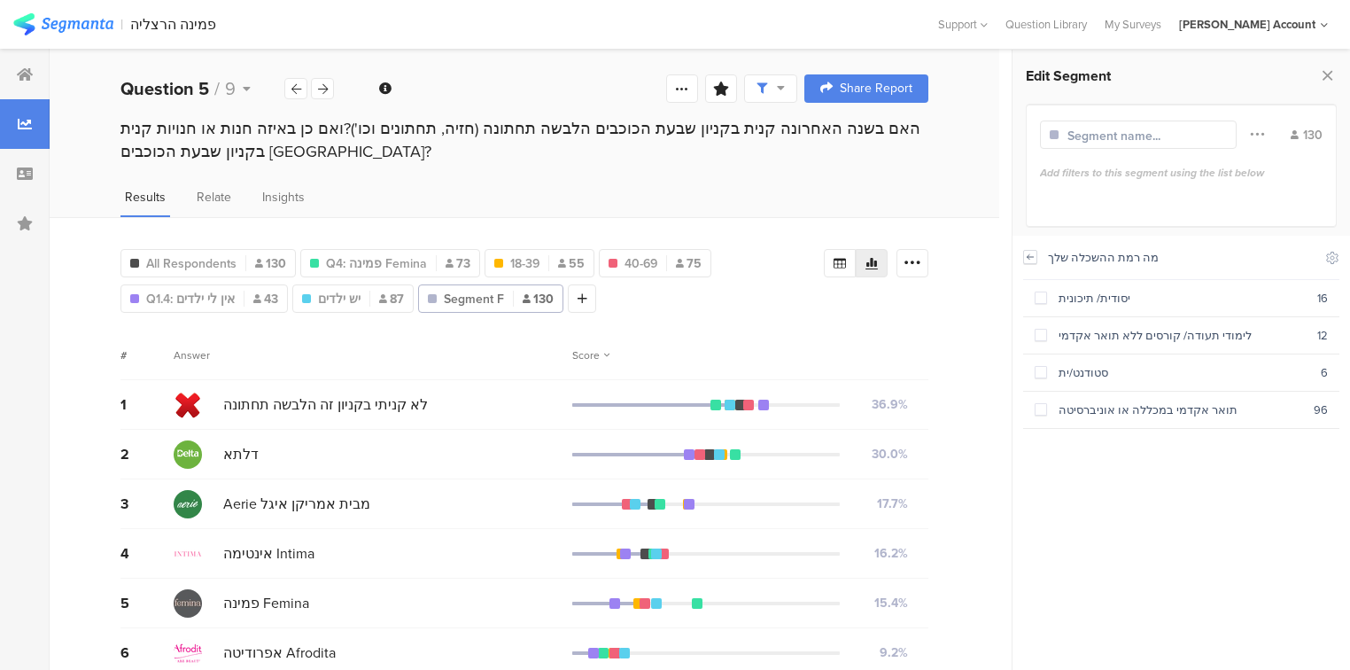
click at [1027, 259] on icon at bounding box center [1030, 257] width 12 height 14
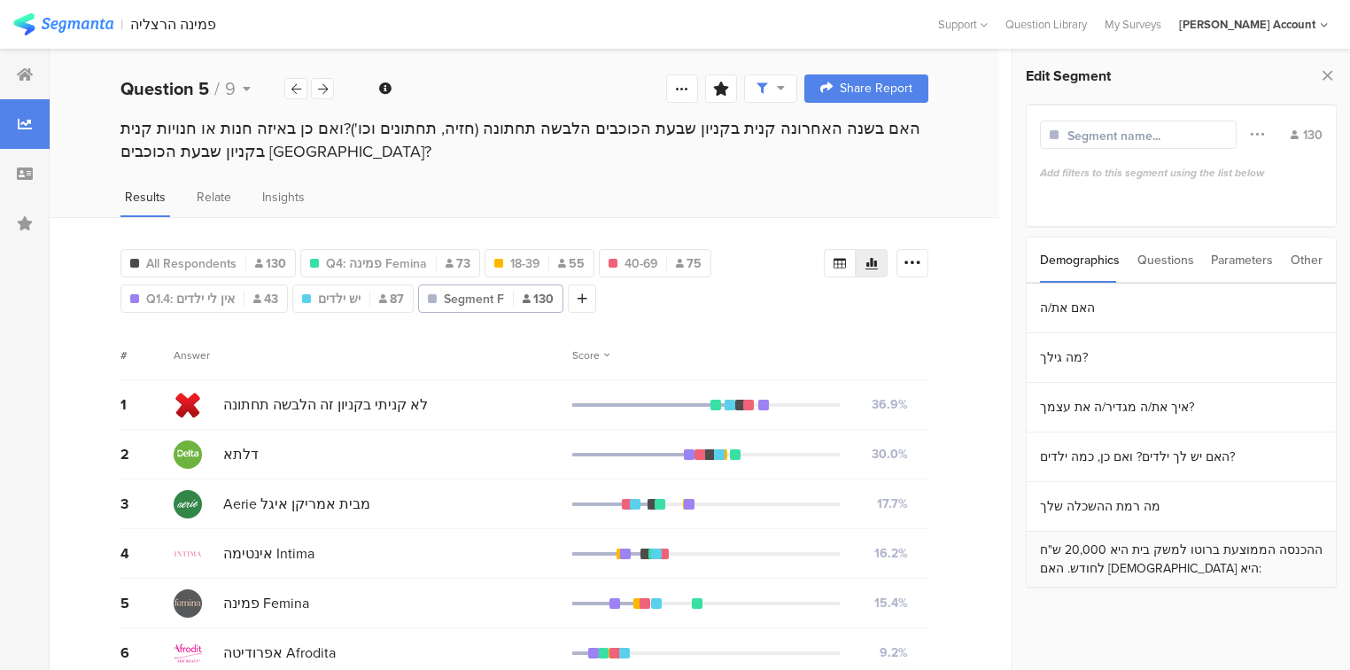
click at [1107, 567] on section "ההכנסה הממוצעת ברוטו למשק בית היא 20,000 ש"ח לחודש. האם [DEMOGRAPHIC_DATA] היא:" at bounding box center [1180, 559] width 309 height 56
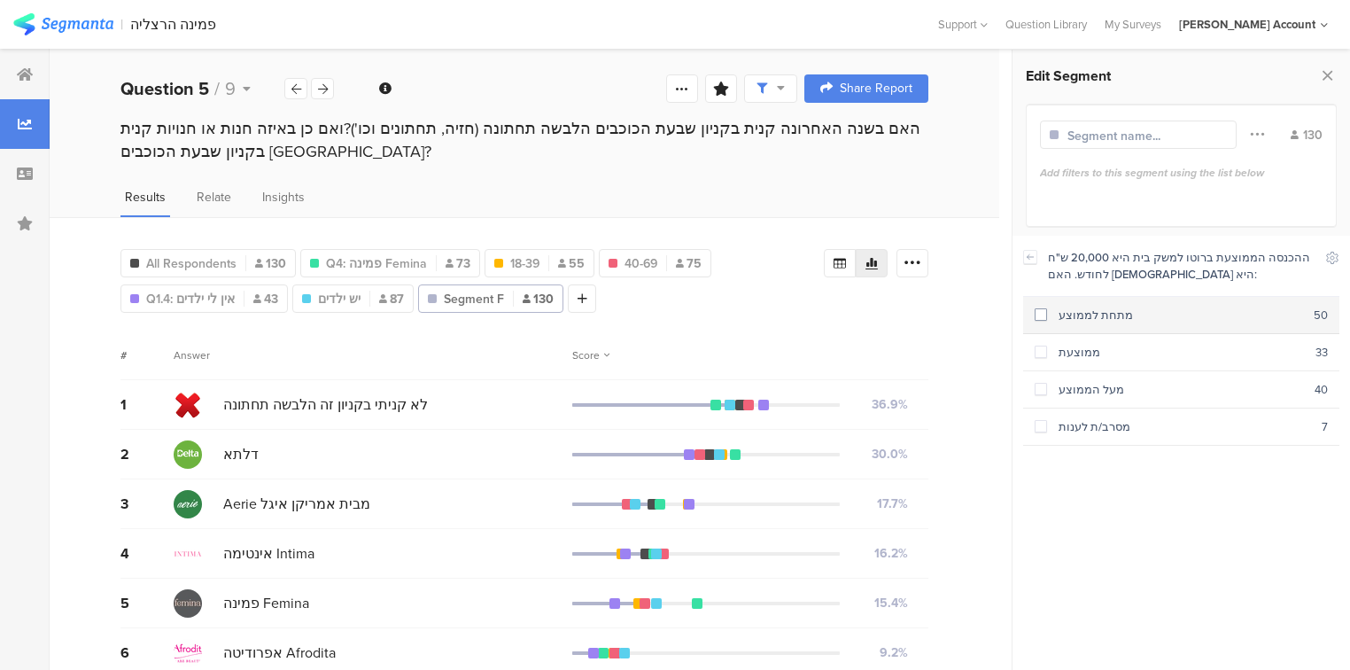
click at [1034, 312] on span at bounding box center [1040, 314] width 12 height 12
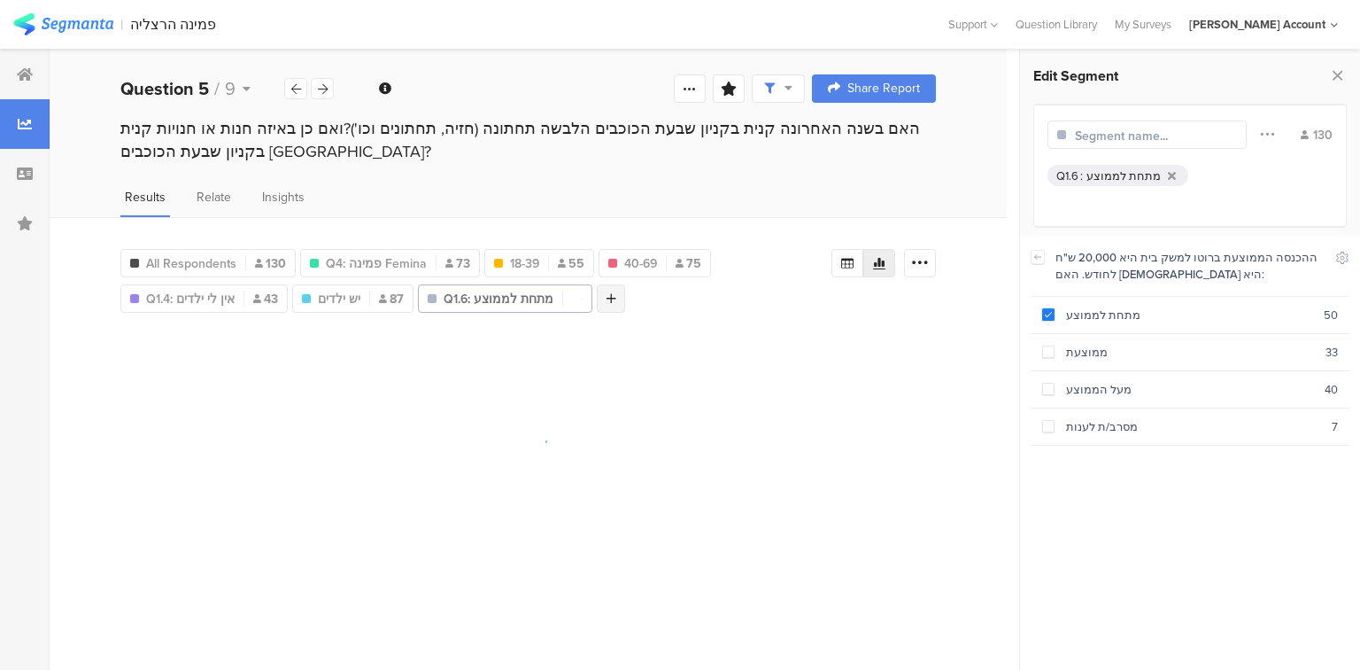
click at [609, 294] on div at bounding box center [611, 298] width 28 height 28
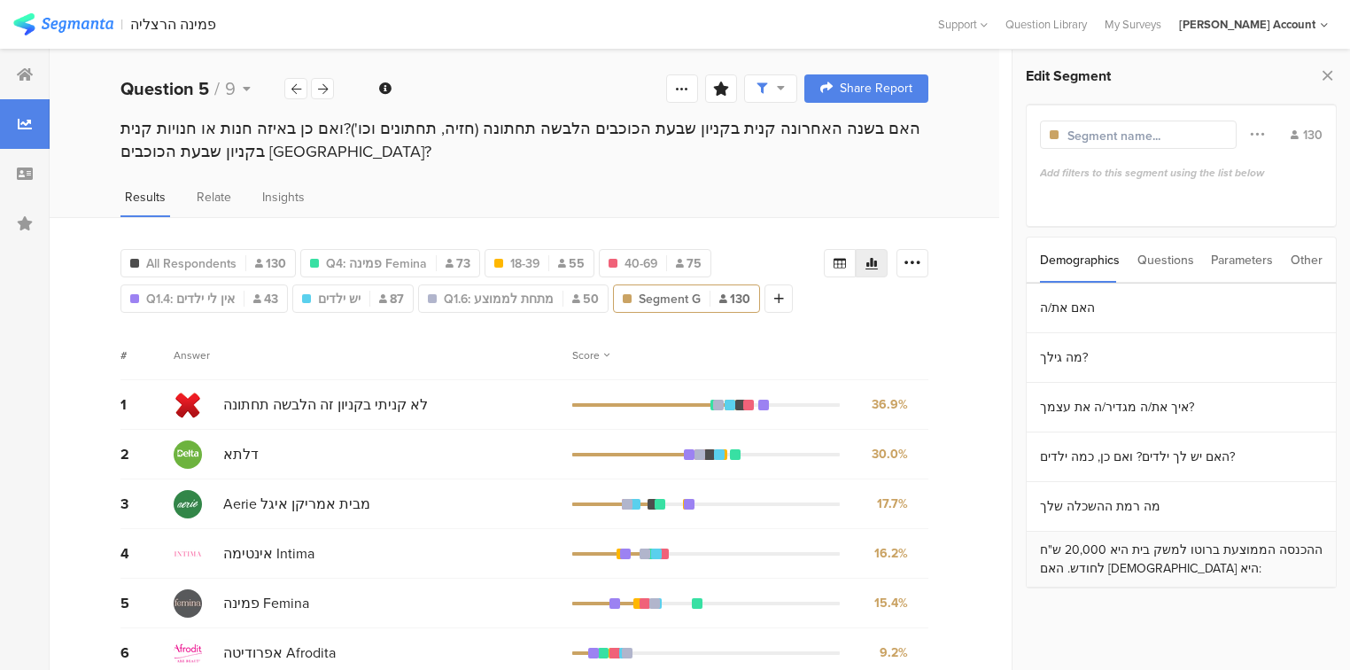
click at [1112, 553] on section "ההכנסה הממוצעת ברוטו למשק בית היא 20,000 ש"ח לחודש. האם [DEMOGRAPHIC_DATA] היא:" at bounding box center [1180, 559] width 309 height 56
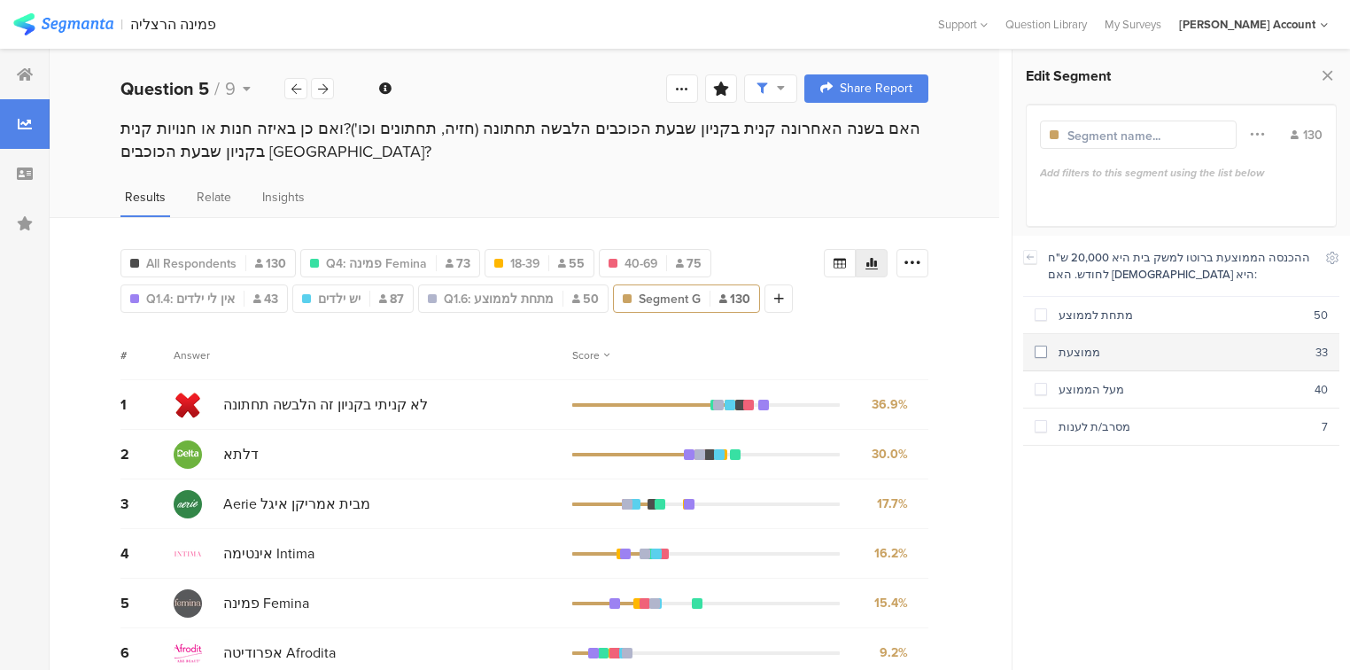
click at [1042, 351] on span at bounding box center [1040, 351] width 12 height 12
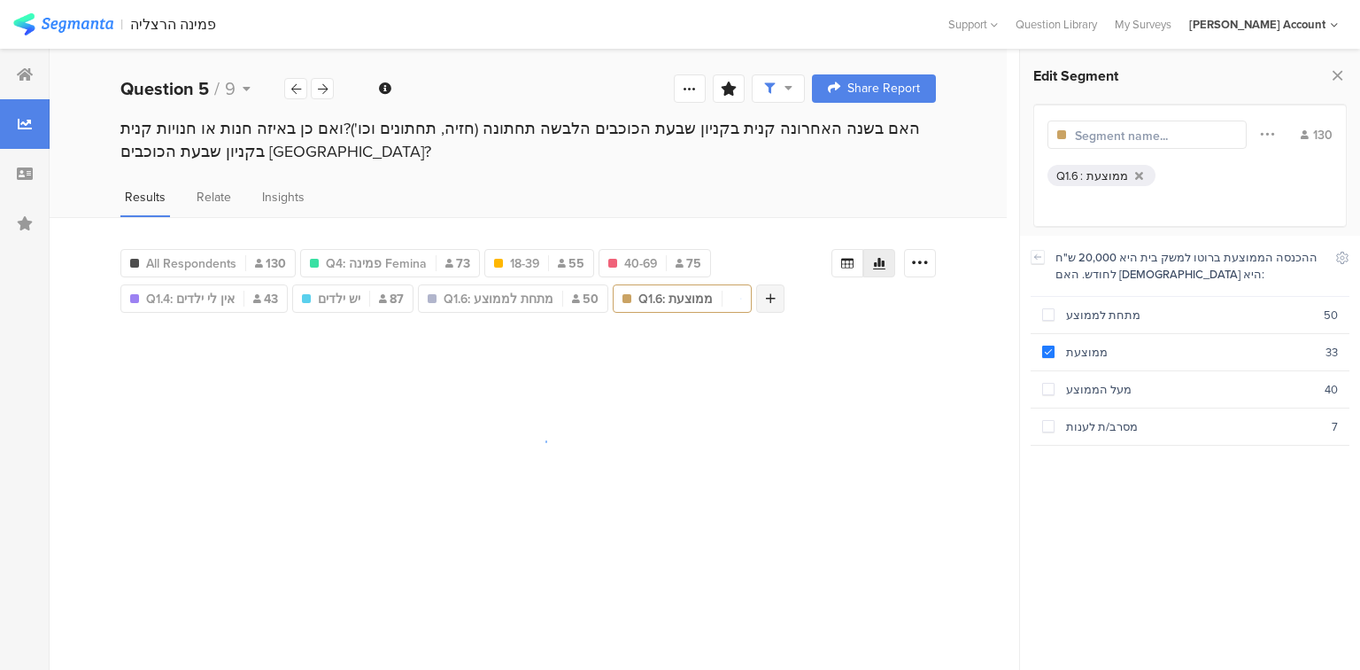
click at [766, 295] on icon at bounding box center [771, 298] width 10 height 12
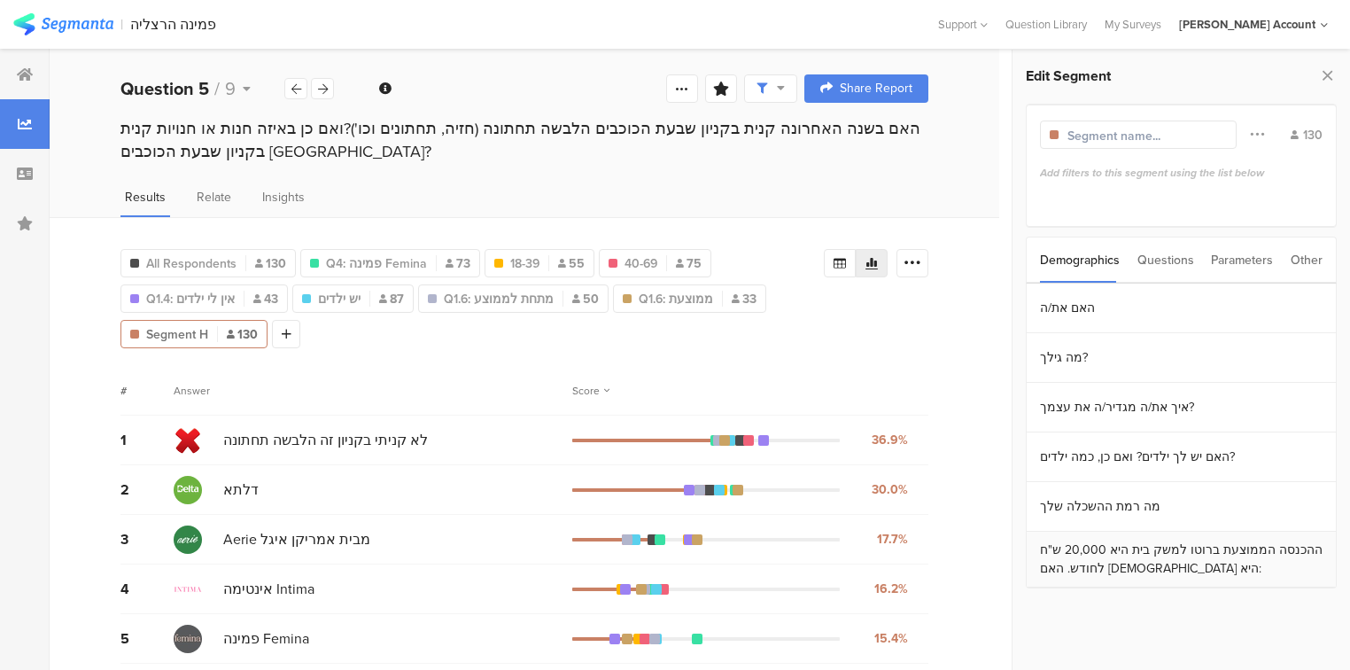
click at [1070, 557] on section "ההכנסה הממוצעת ברוטו למשק בית היא 20,000 ש"ח לחודש. האם [DEMOGRAPHIC_DATA] היא:" at bounding box center [1180, 559] width 309 height 56
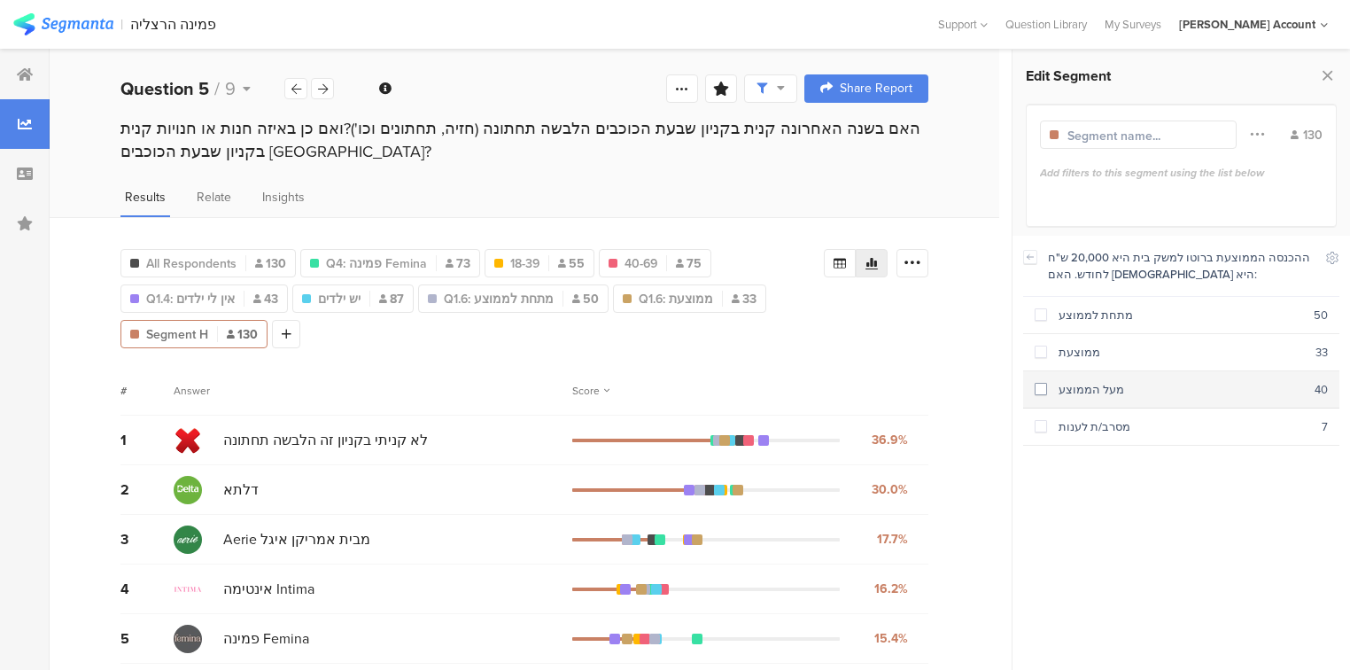
click at [1041, 387] on span at bounding box center [1040, 389] width 12 height 12
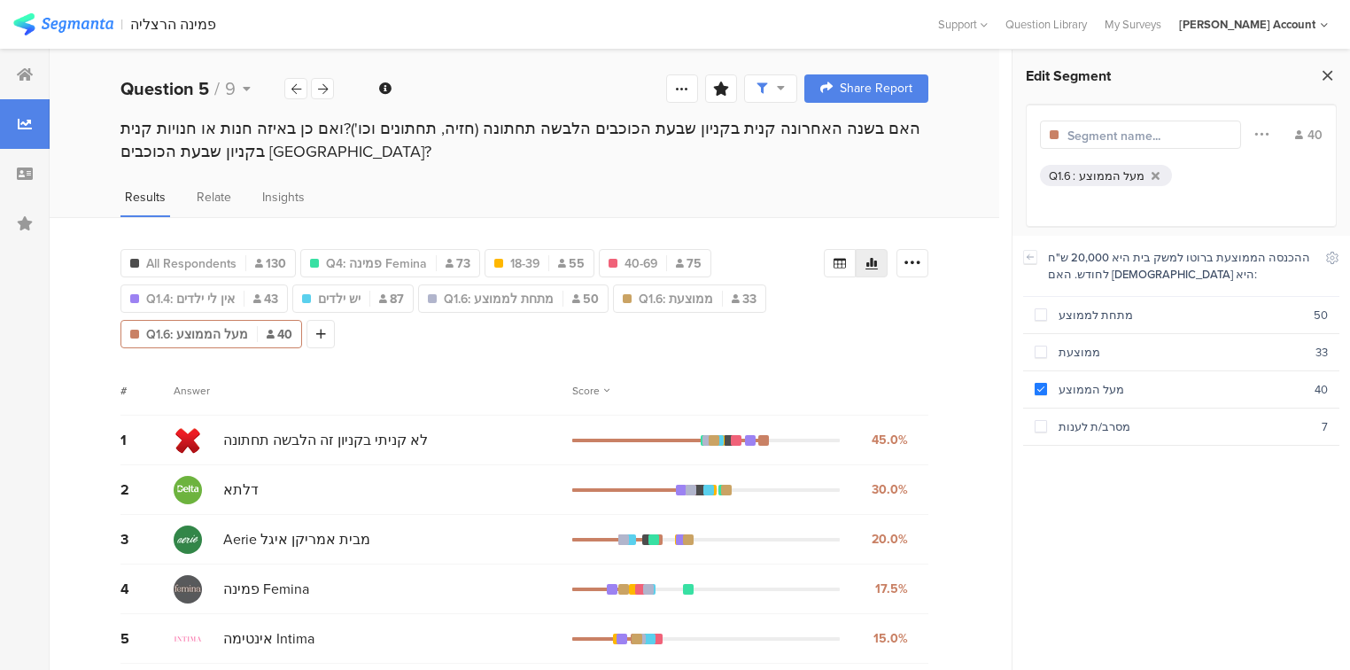
click at [1329, 74] on icon at bounding box center [1327, 75] width 19 height 25
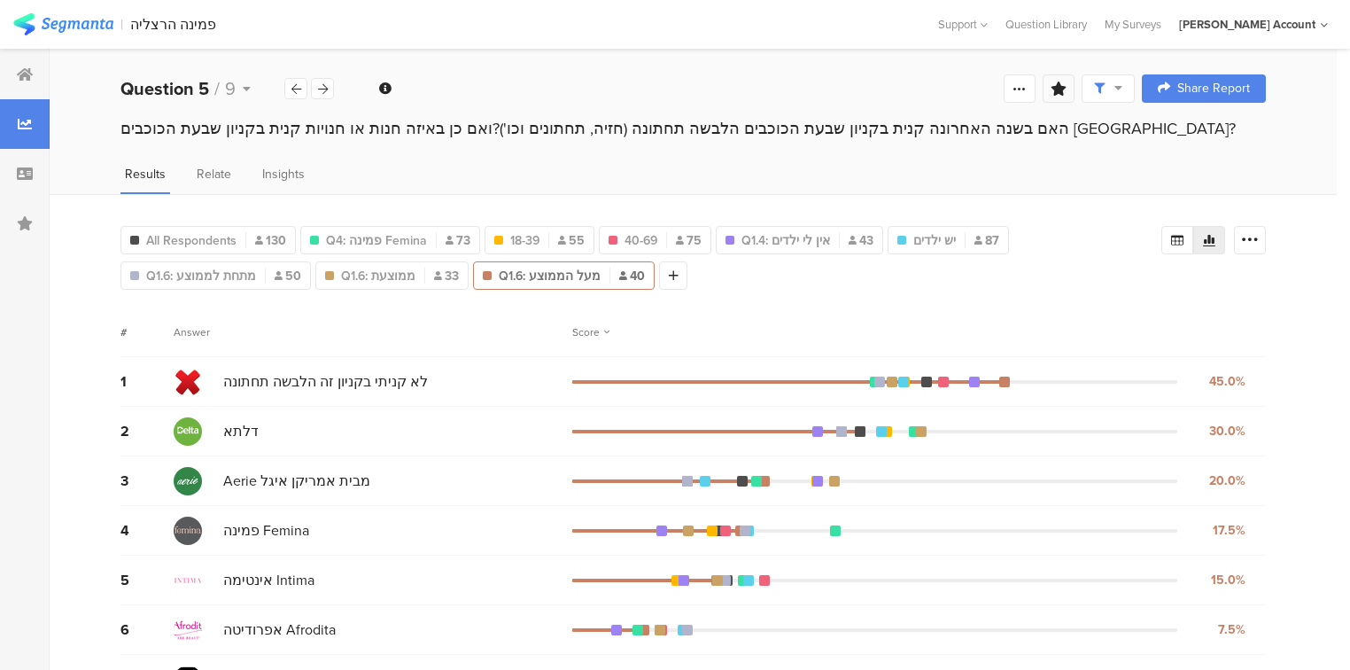
click at [1066, 90] on icon at bounding box center [1058, 88] width 16 height 14
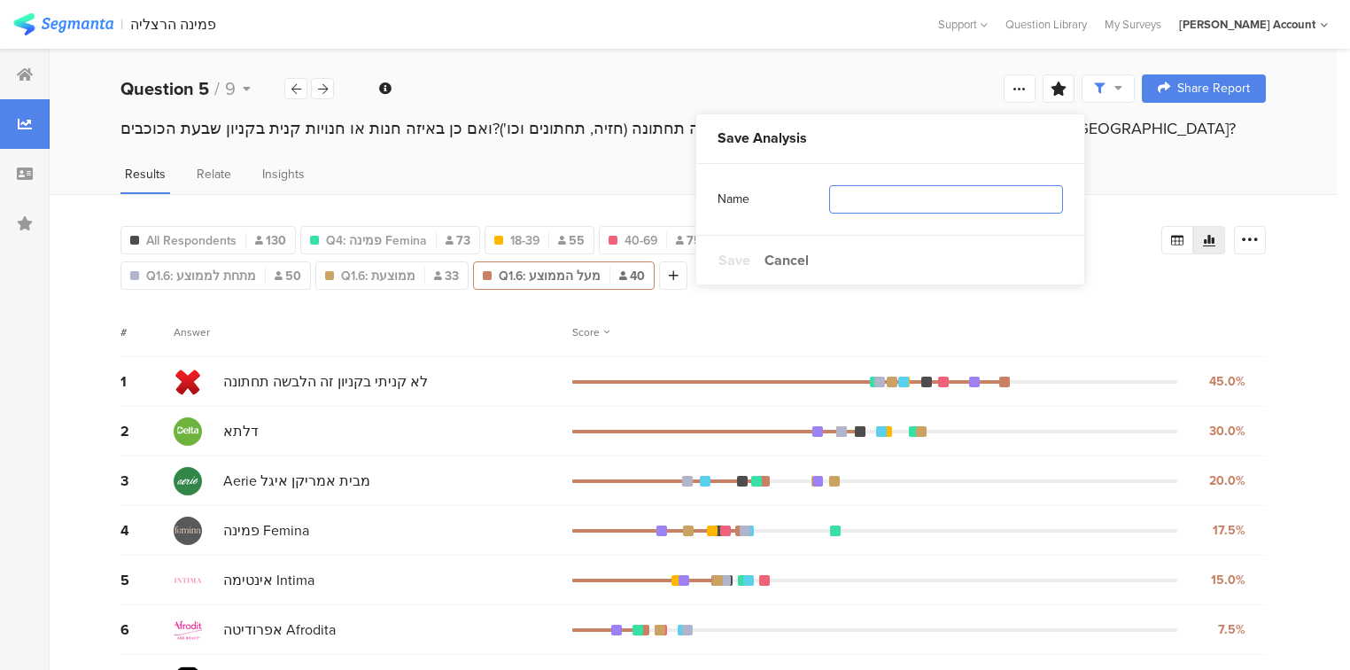
click at [875, 190] on input "text" at bounding box center [946, 199] width 234 height 28
type input "segments"
click at [727, 259] on span "Save" at bounding box center [734, 260] width 32 height 20
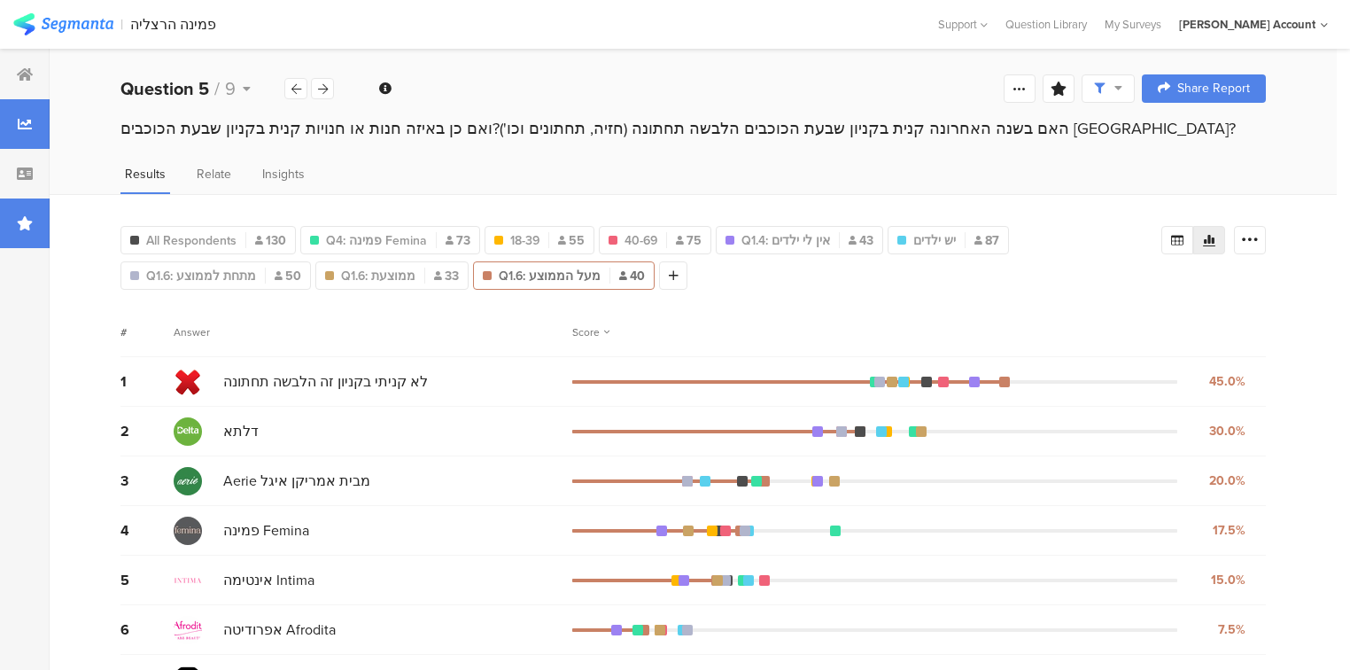
click at [15, 221] on div at bounding box center [25, 223] width 50 height 50
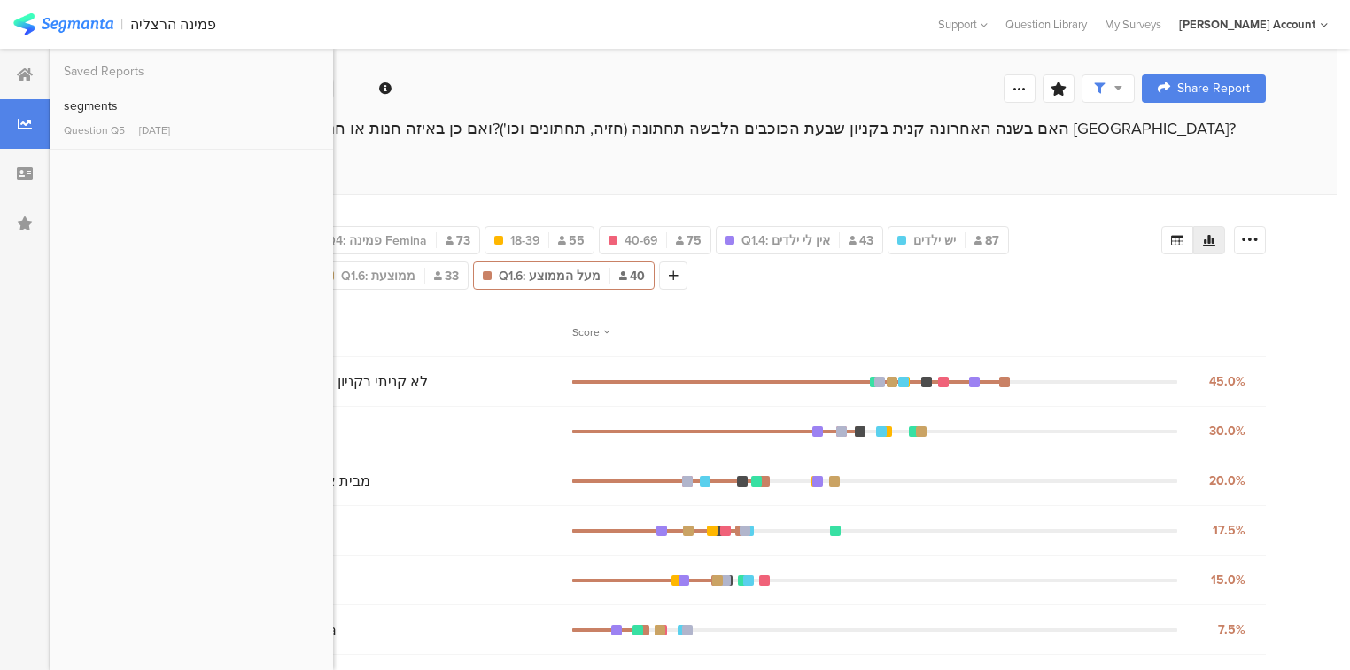
click at [483, 64] on div "Welcome page 1 ונתחיל עם מספר שאלות לסטטיסטיקה בלבד﻿﻿ 1a האם את/ה 1b מה גילך? 1…" at bounding box center [693, 88] width 1287 height 57
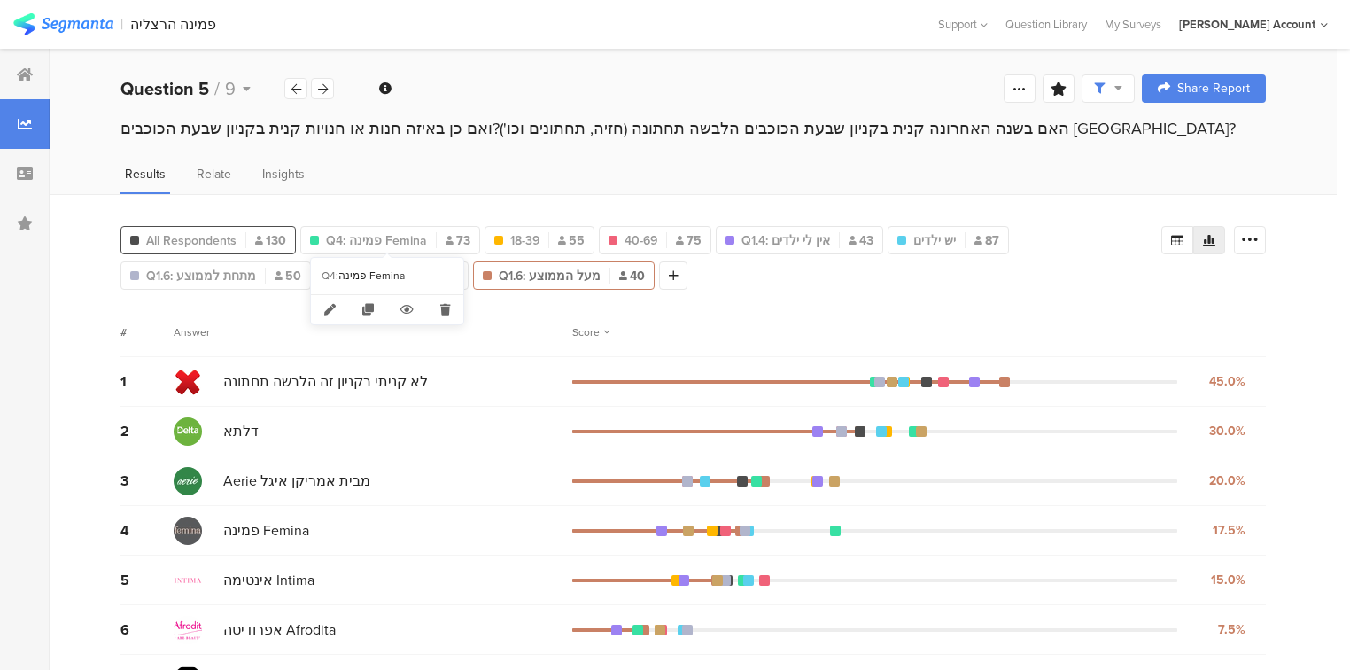
click at [201, 242] on span "All Respondents" at bounding box center [191, 240] width 90 height 19
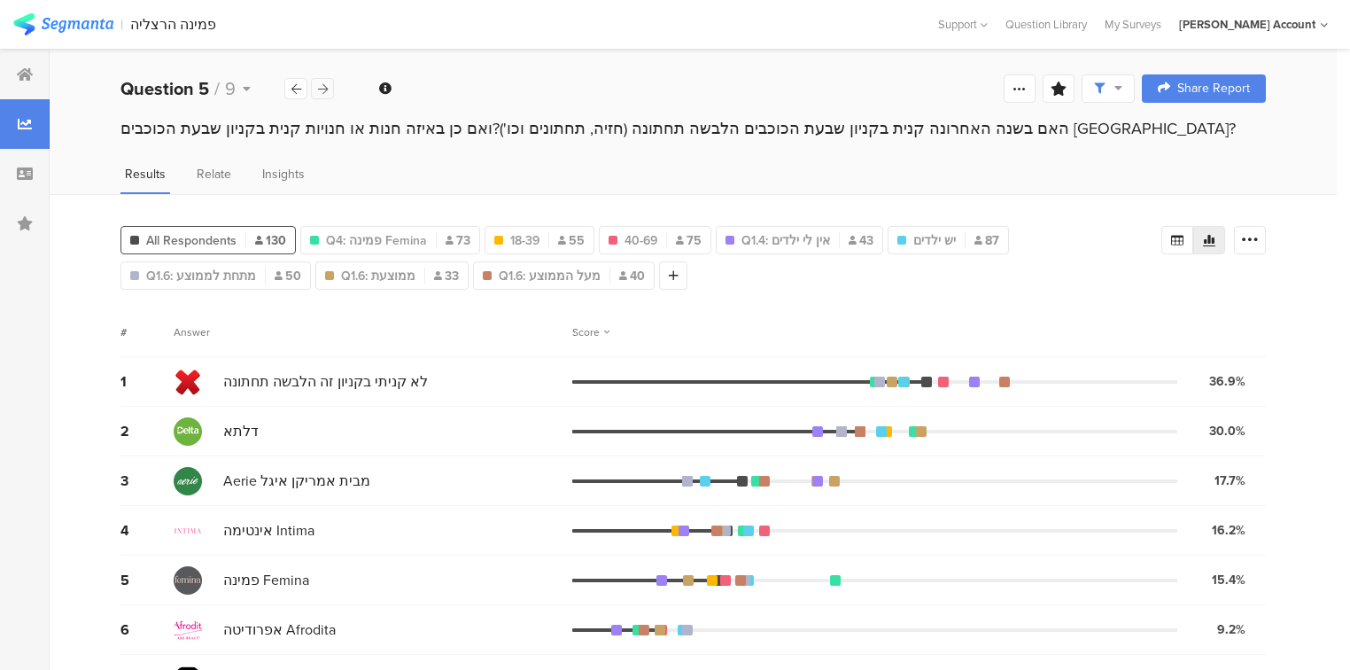
click at [319, 87] on icon at bounding box center [323, 89] width 10 height 12
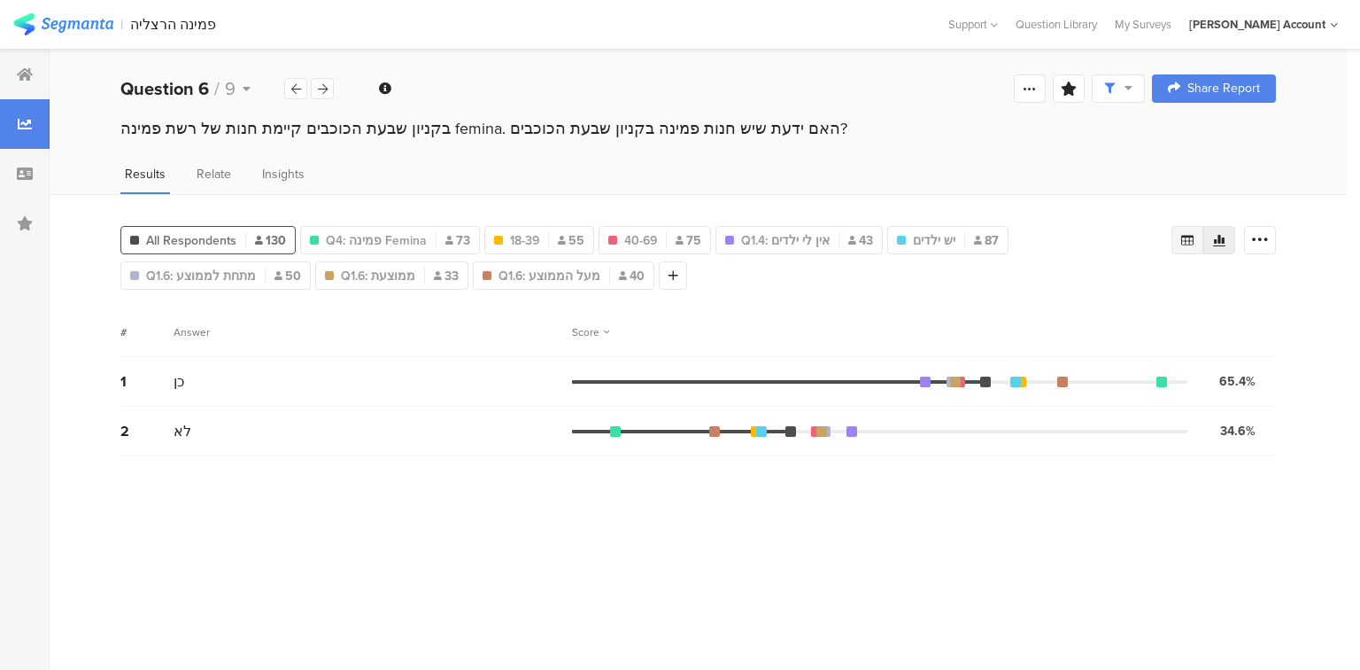
click at [1181, 235] on icon at bounding box center [1187, 240] width 12 height 11
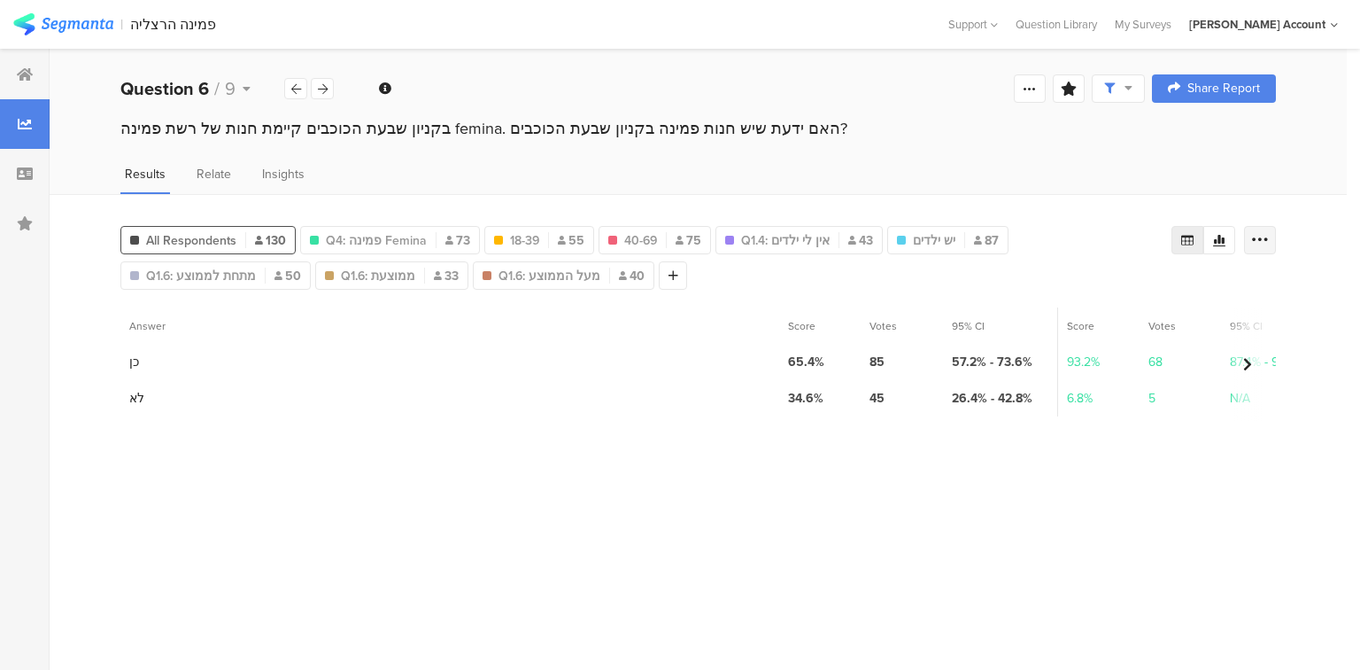
click at [1259, 239] on icon at bounding box center [1260, 240] width 18 height 18
click at [1234, 289] on div "Export as Excel" at bounding box center [1154, 290] width 214 height 18
click at [317, 92] on div at bounding box center [322, 88] width 23 height 21
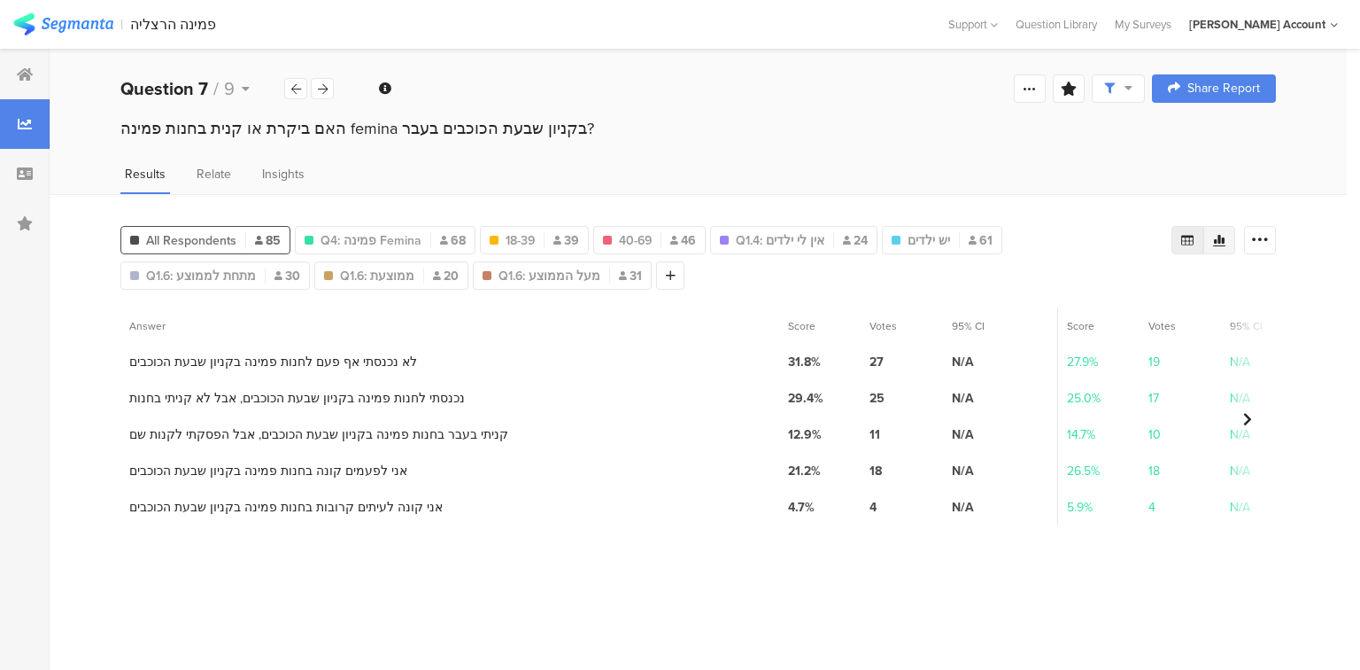
click at [1220, 237] on icon at bounding box center [1219, 241] width 12 height 12
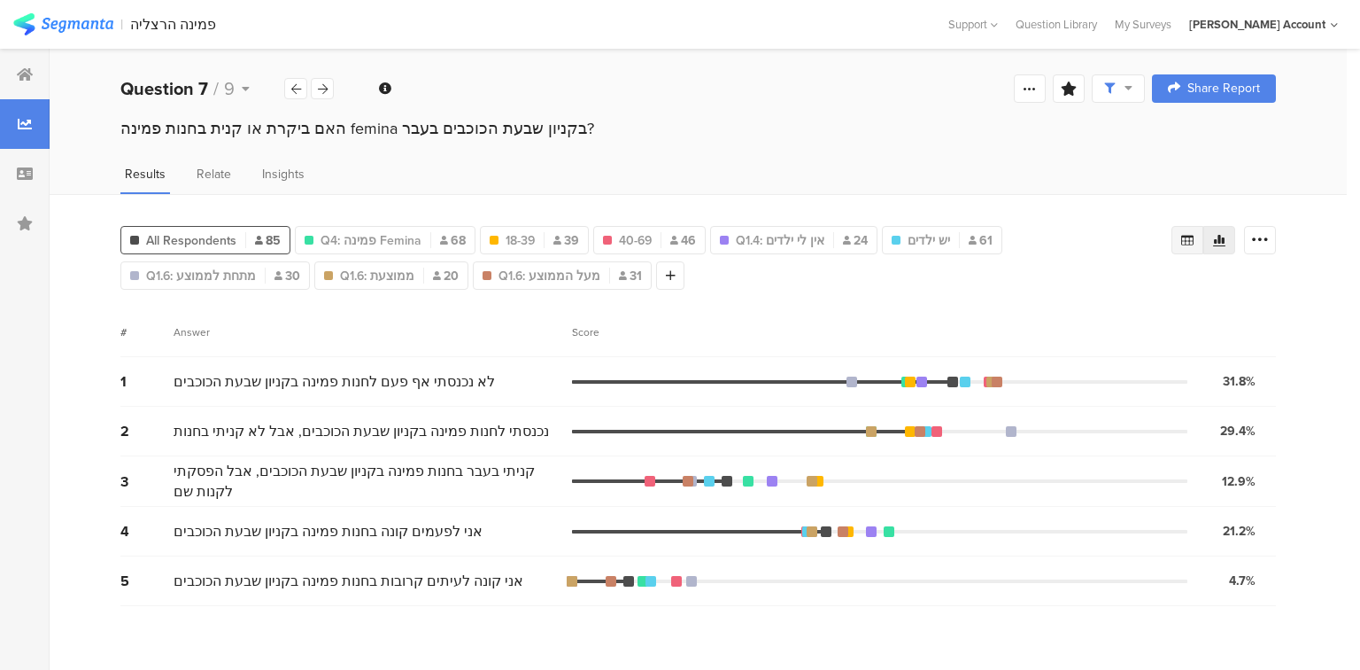
click at [1181, 237] on icon at bounding box center [1188, 240] width 14 height 14
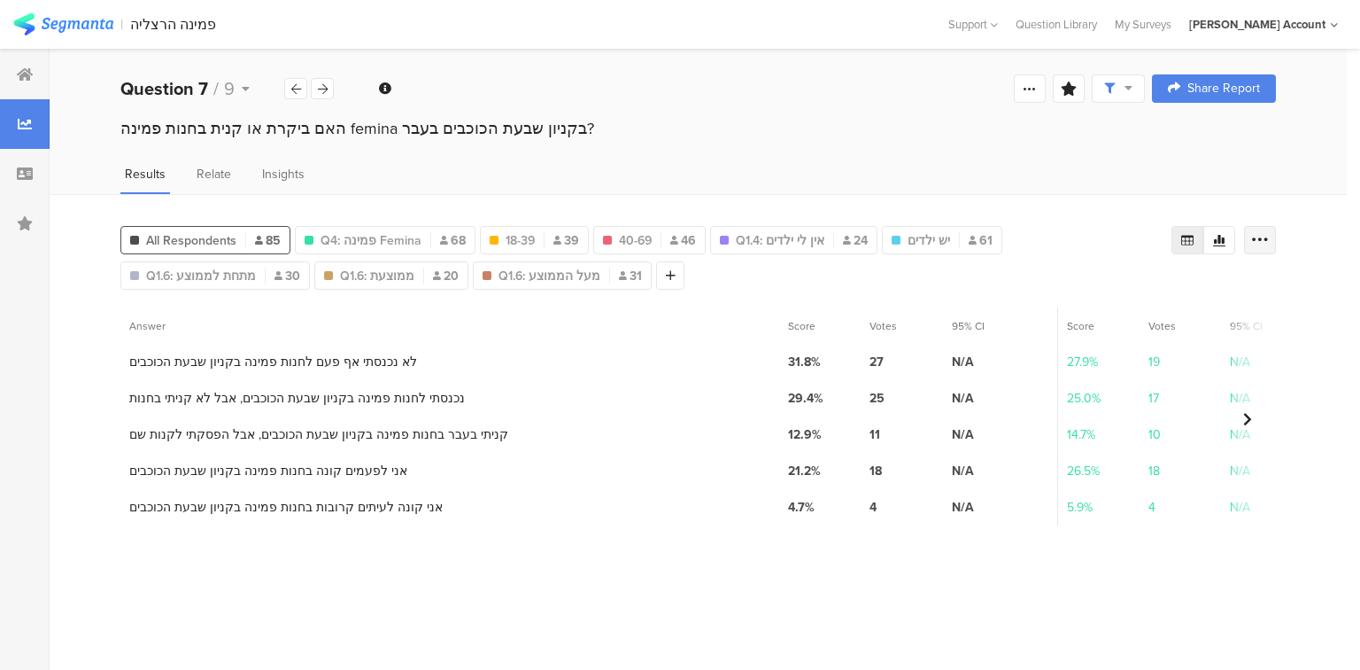
click at [1268, 231] on icon at bounding box center [1260, 240] width 18 height 18
click at [1146, 292] on div "Export as Excel" at bounding box center [1154, 290] width 214 height 18
click at [301, 93] on div at bounding box center [295, 88] width 23 height 21
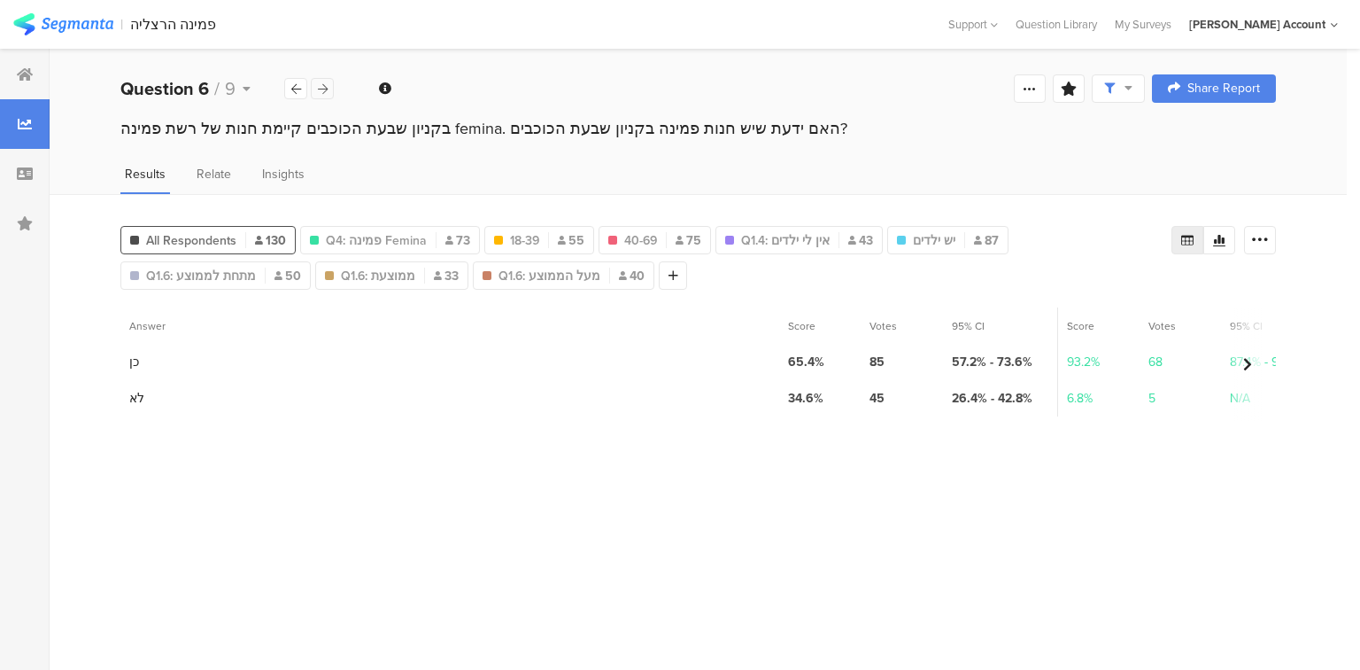
click at [326, 86] on icon at bounding box center [323, 89] width 10 height 12
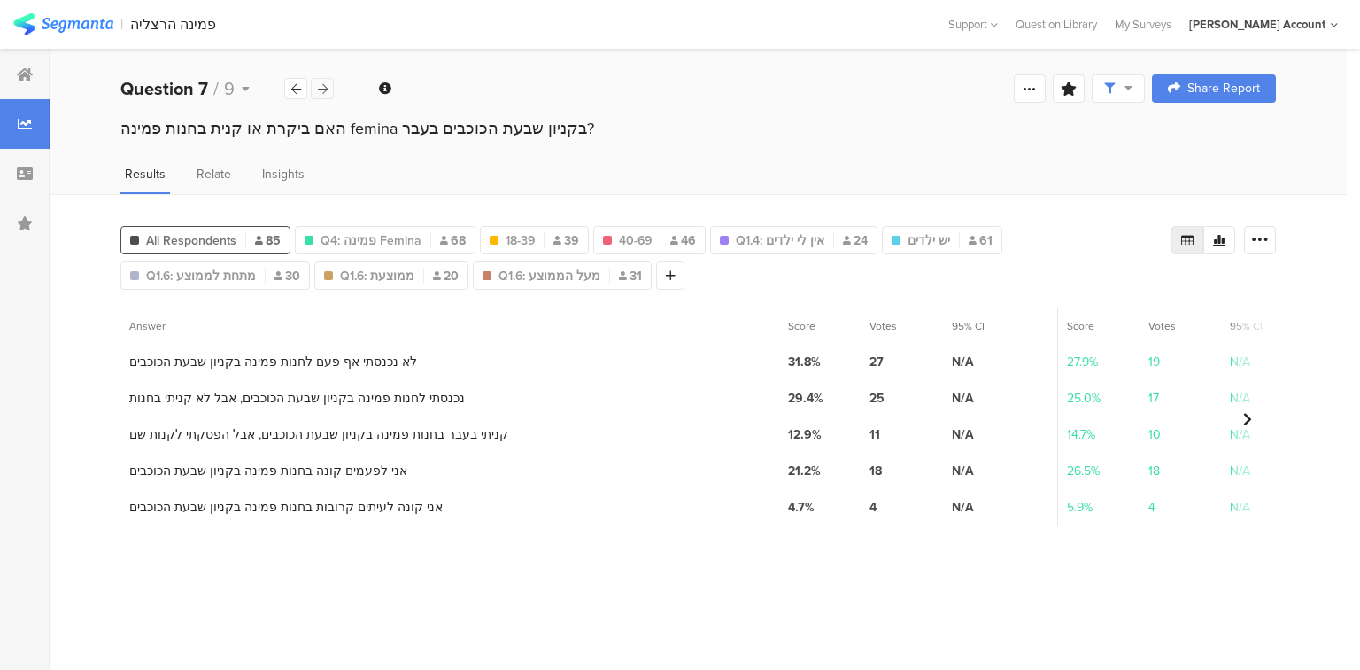
click at [322, 89] on icon at bounding box center [323, 89] width 10 height 12
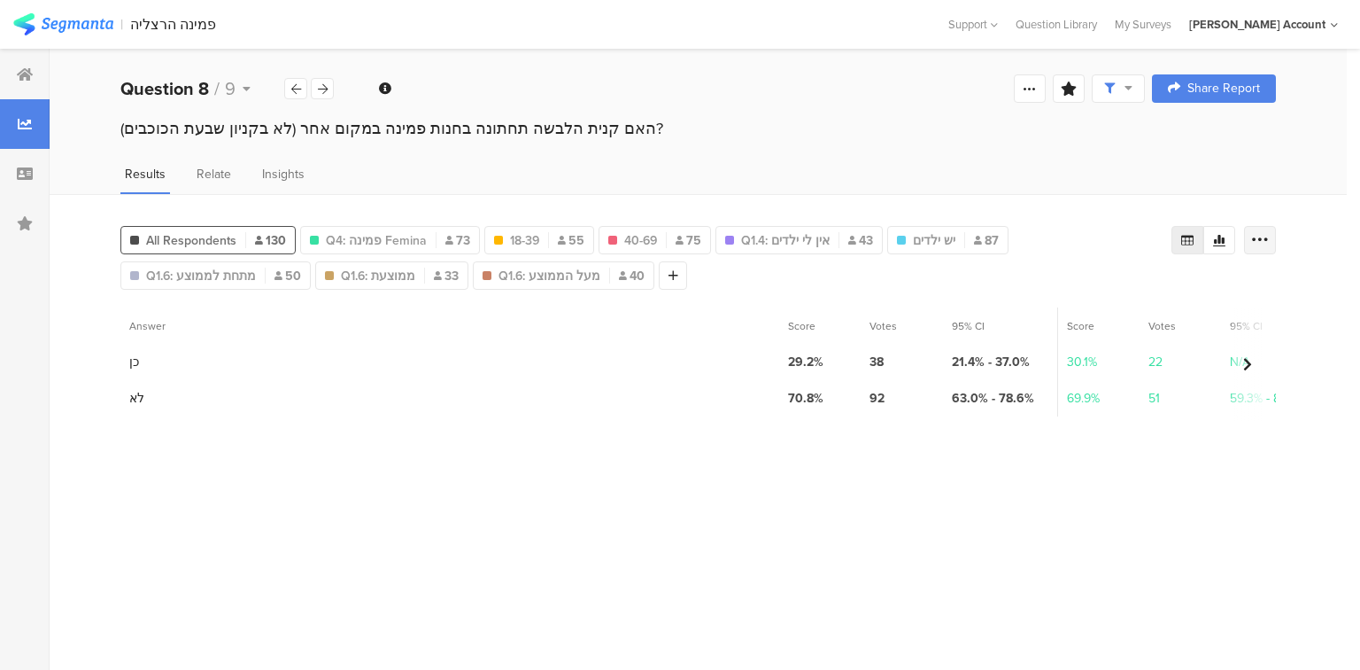
click at [1261, 238] on icon at bounding box center [1260, 240] width 18 height 18
click at [1182, 237] on icon at bounding box center [1187, 240] width 12 height 11
click at [1130, 189] on div "Results Relate Insights" at bounding box center [699, 179] width 1298 height 29
click at [1189, 238] on icon at bounding box center [1187, 240] width 12 height 11
click at [1277, 244] on div "All Respondents 130 Q4: פמינה Femina 73 18-39 55 40-69 75 Q1.4: אין [PERSON_NAM…" at bounding box center [699, 432] width 1298 height 476
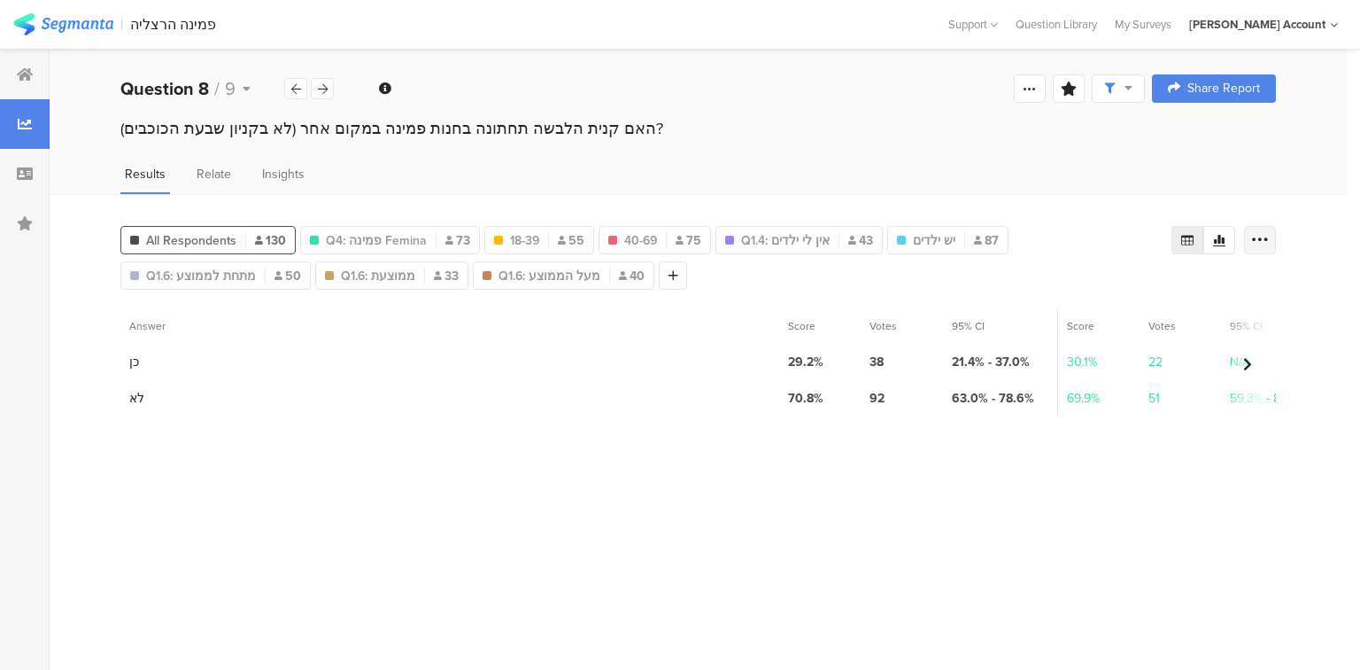
click at [1266, 240] on icon at bounding box center [1260, 240] width 18 height 18
click at [1143, 294] on div "Export as Excel" at bounding box center [1154, 290] width 214 height 18
click at [329, 92] on div at bounding box center [322, 88] width 23 height 21
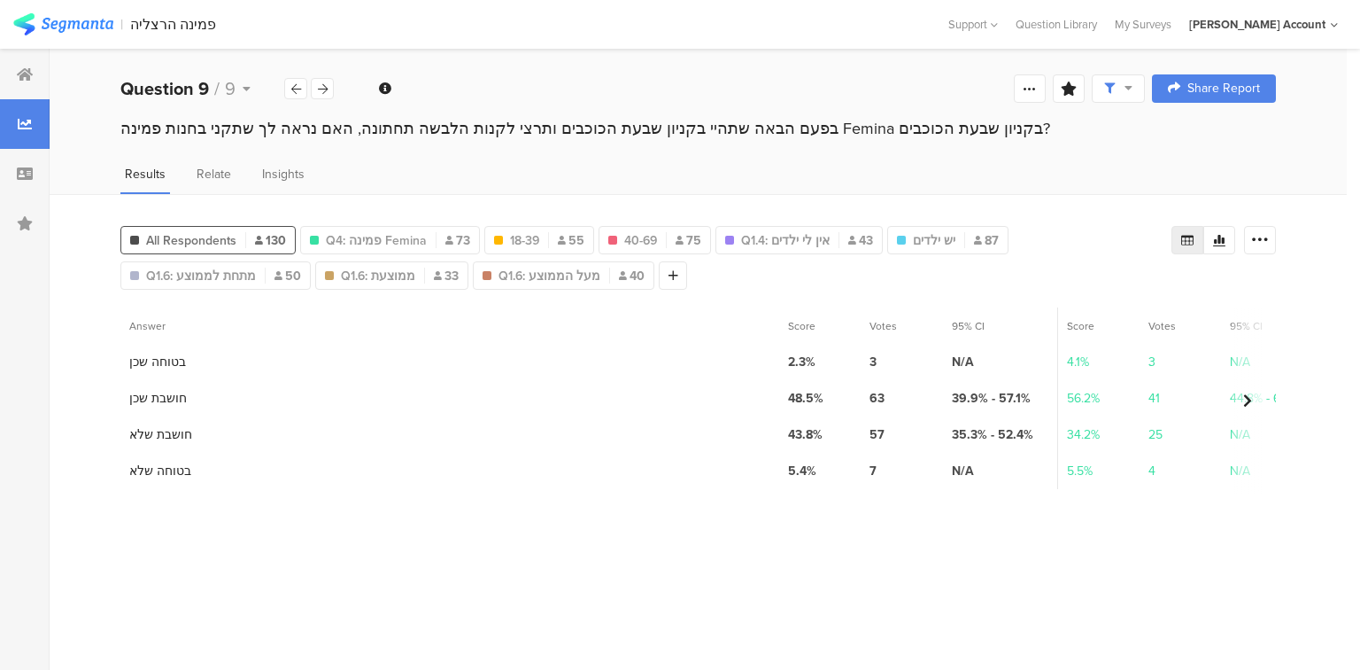
click at [1188, 238] on icon at bounding box center [1187, 240] width 12 height 11
click at [1257, 236] on icon at bounding box center [1260, 240] width 18 height 18
click at [1116, 284] on span "Export as Excel" at bounding box center [1089, 290] width 84 height 18
